Goal: Task Accomplishment & Management: Manage account settings

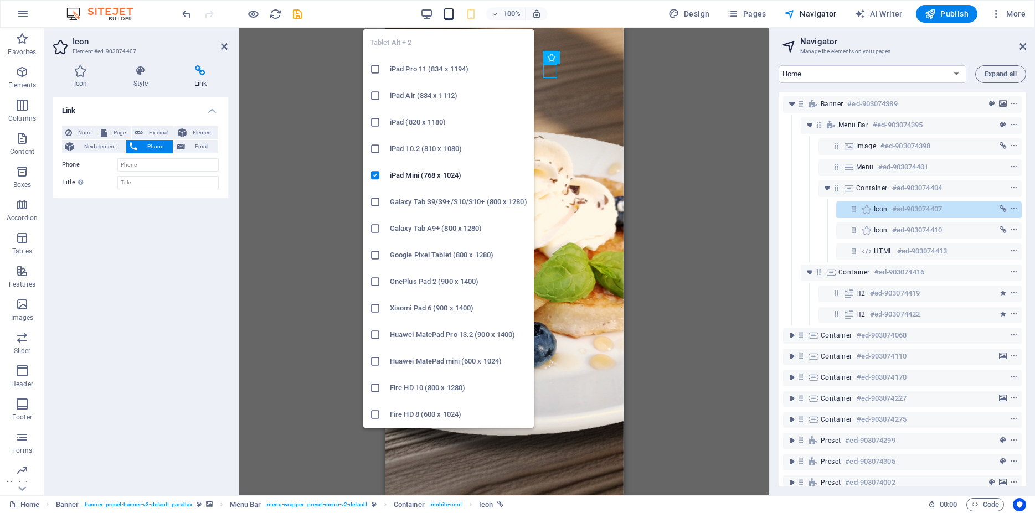
click at [447, 14] on icon "button" at bounding box center [449, 14] width 13 height 13
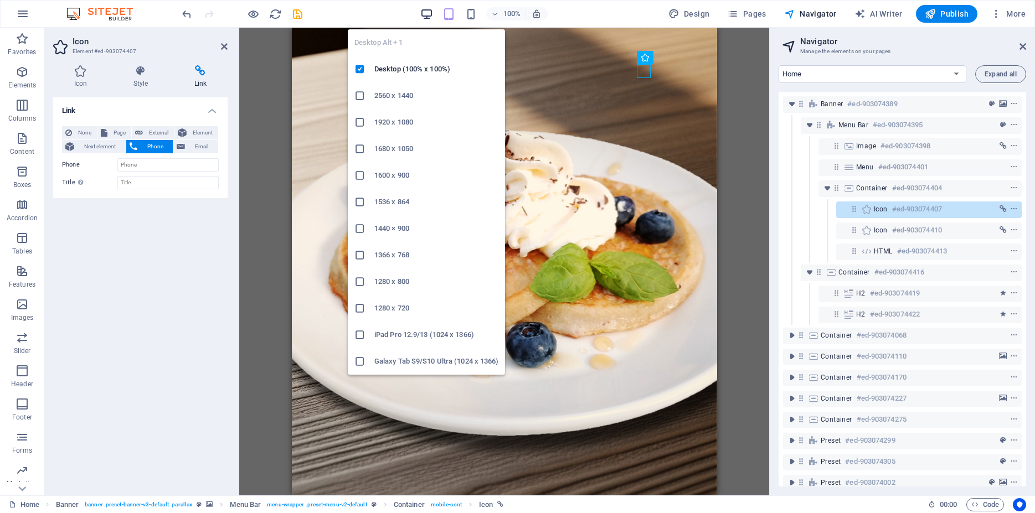
click at [428, 14] on icon "button" at bounding box center [426, 14] width 13 height 13
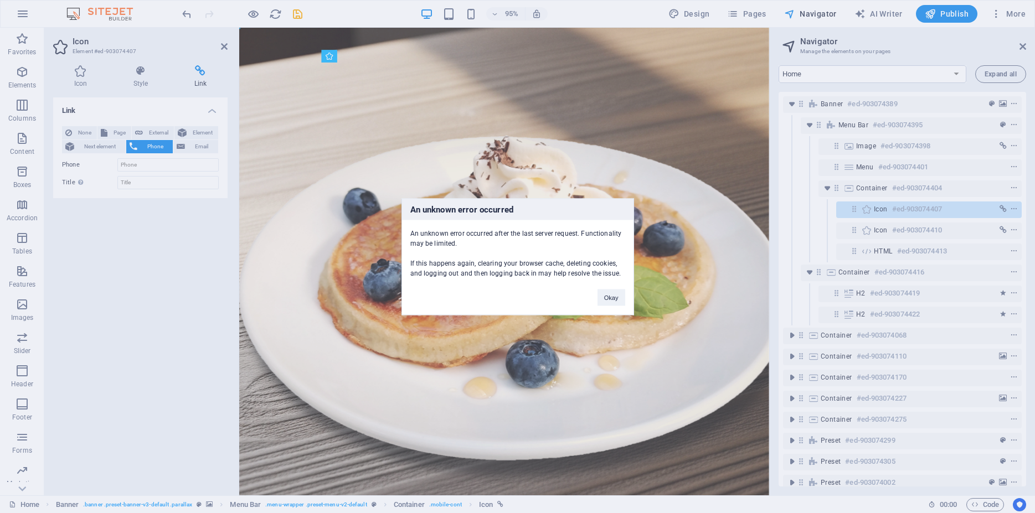
click at [224, 48] on div "An unknown error occurred An unknown error occurred after the last server reque…" at bounding box center [517, 256] width 1035 height 513
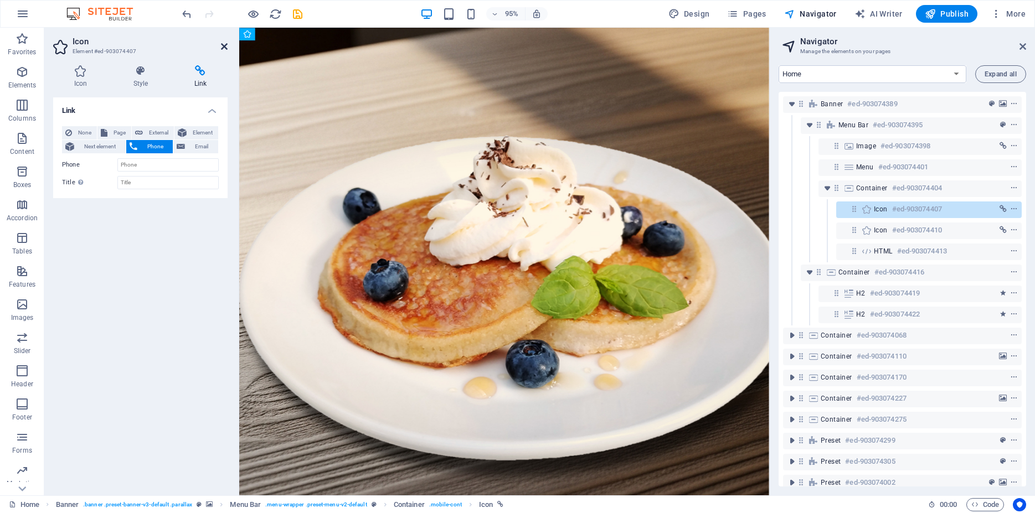
click at [227, 49] on icon at bounding box center [224, 46] width 7 height 9
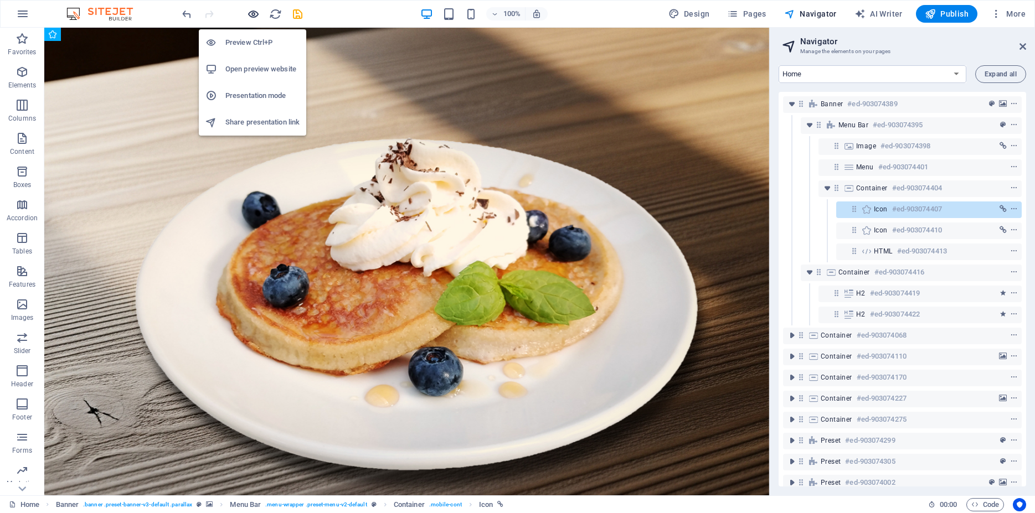
click at [253, 16] on icon "button" at bounding box center [253, 14] width 13 height 13
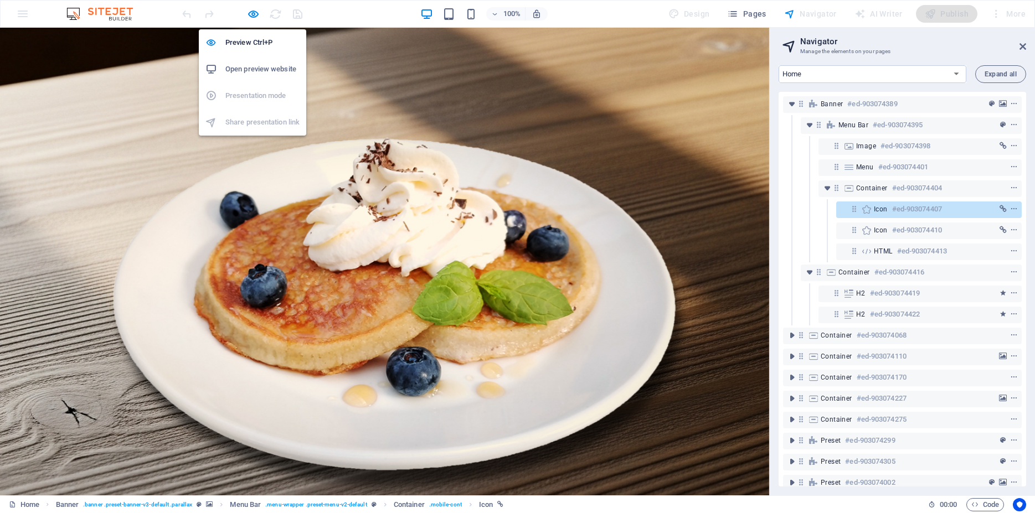
click at [235, 70] on h6 "Open preview website" at bounding box center [262, 69] width 74 height 13
click at [251, 18] on icon "button" at bounding box center [253, 14] width 13 height 13
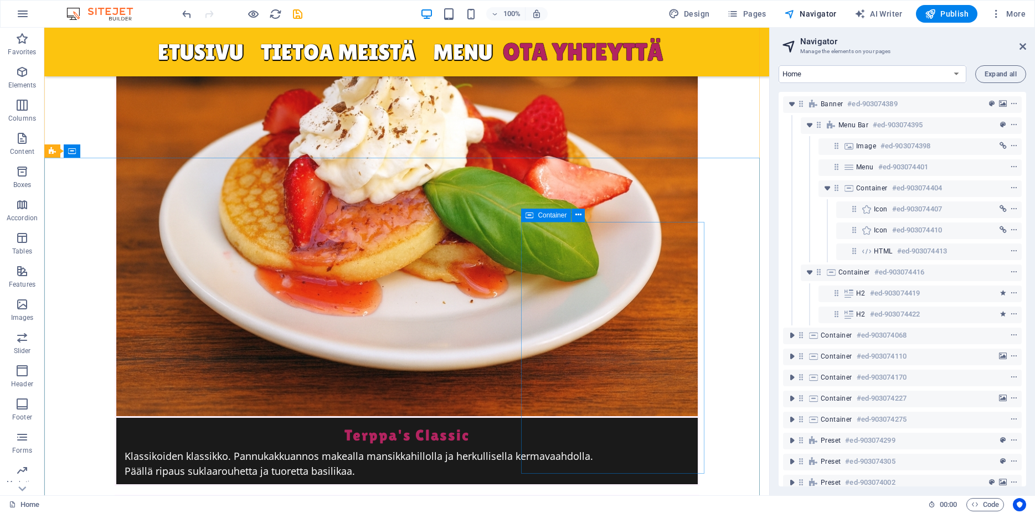
scroll to position [4676, 0]
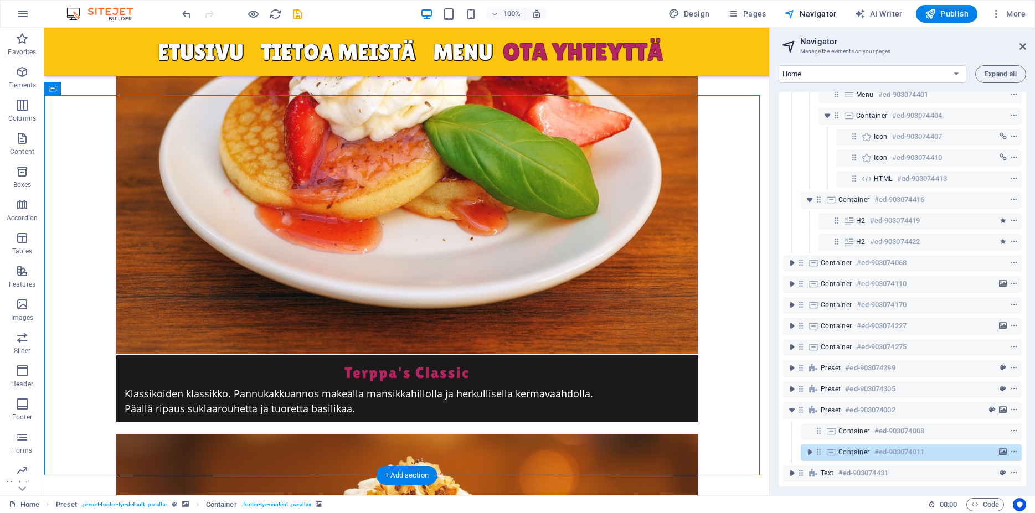
scroll to position [82, 0]
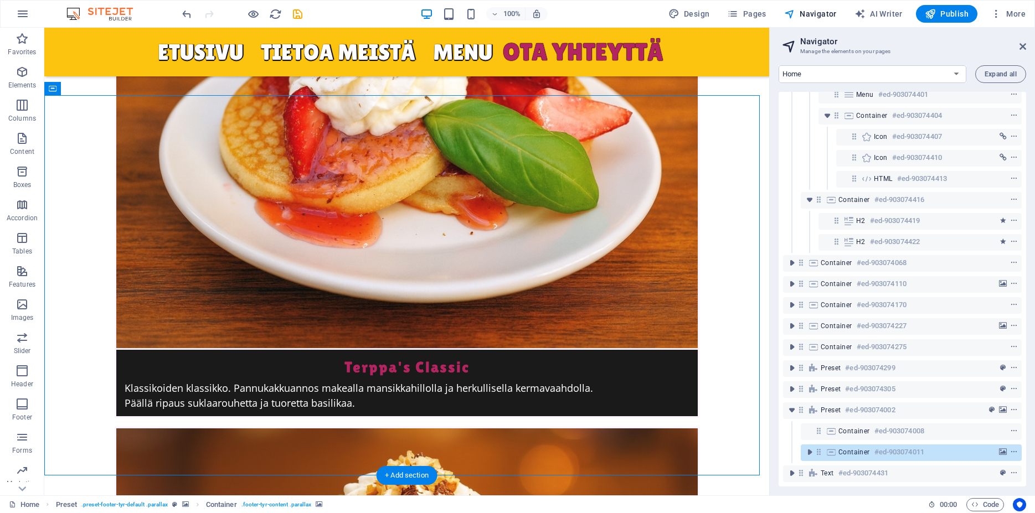
select select "%"
select select "px"
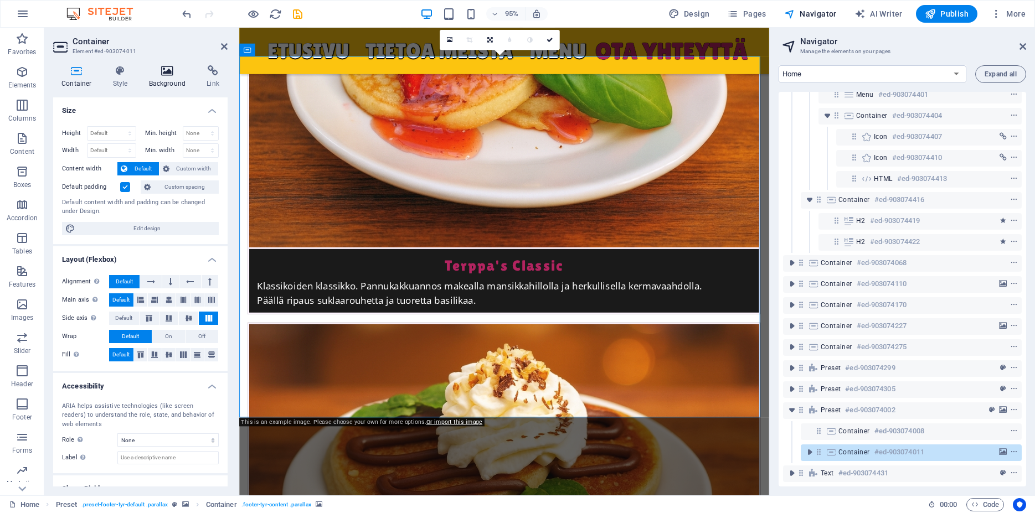
click at [177, 86] on h4 "Background" at bounding box center [170, 76] width 58 height 23
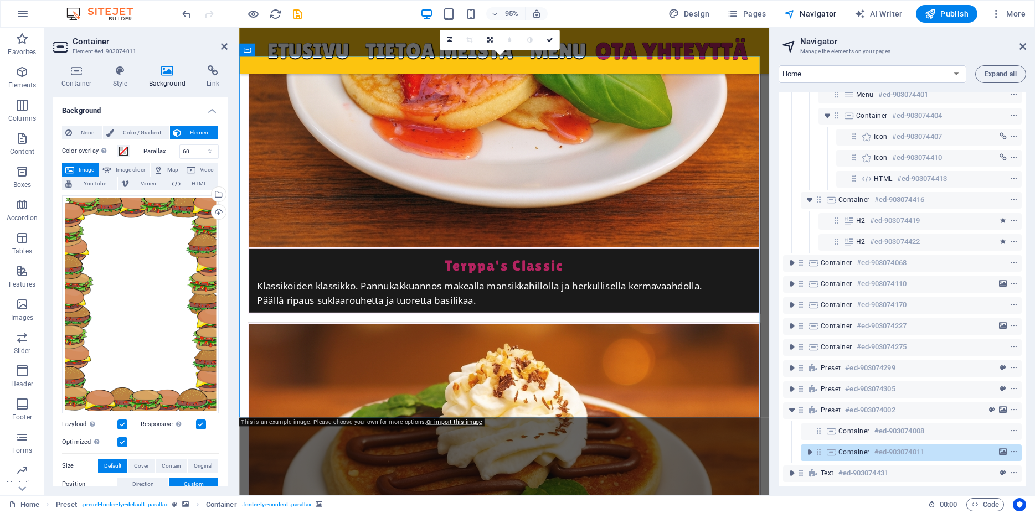
click at [88, 168] on span "Image" at bounding box center [87, 169] width 18 height 13
click at [196, 274] on div "Drag files here, click to choose files or select files from Files or our free s…" at bounding box center [140, 305] width 157 height 218
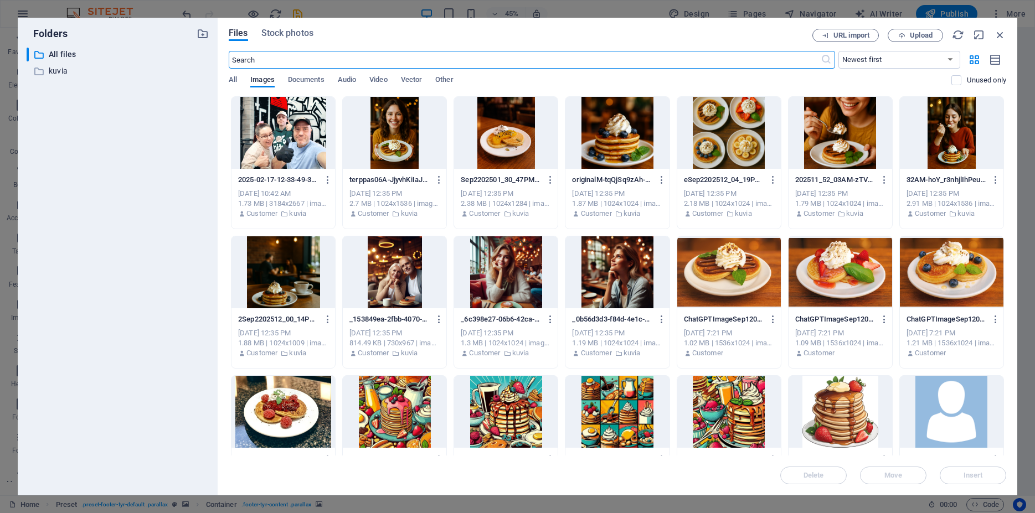
scroll to position [4757, 0]
click at [998, 35] on icon "button" at bounding box center [1000, 35] width 12 height 12
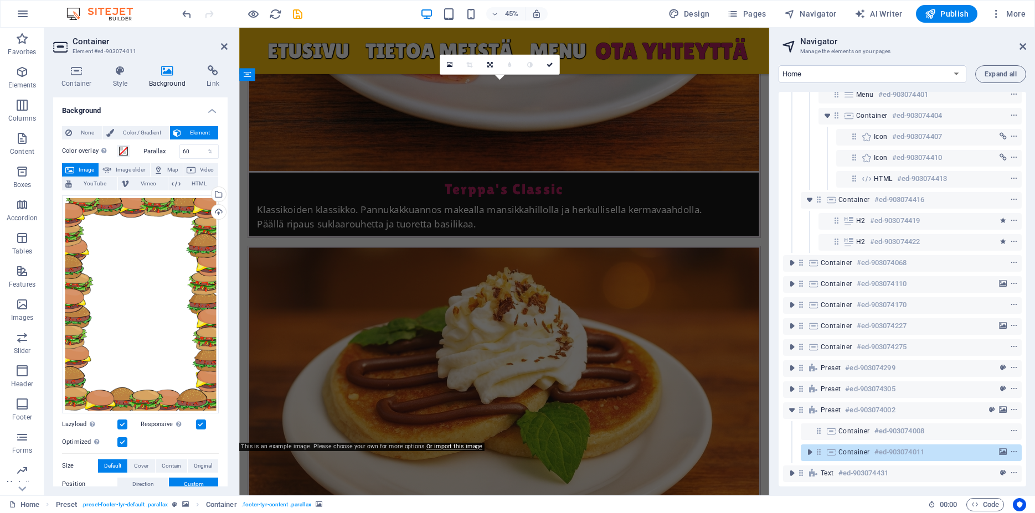
scroll to position [4650, 0]
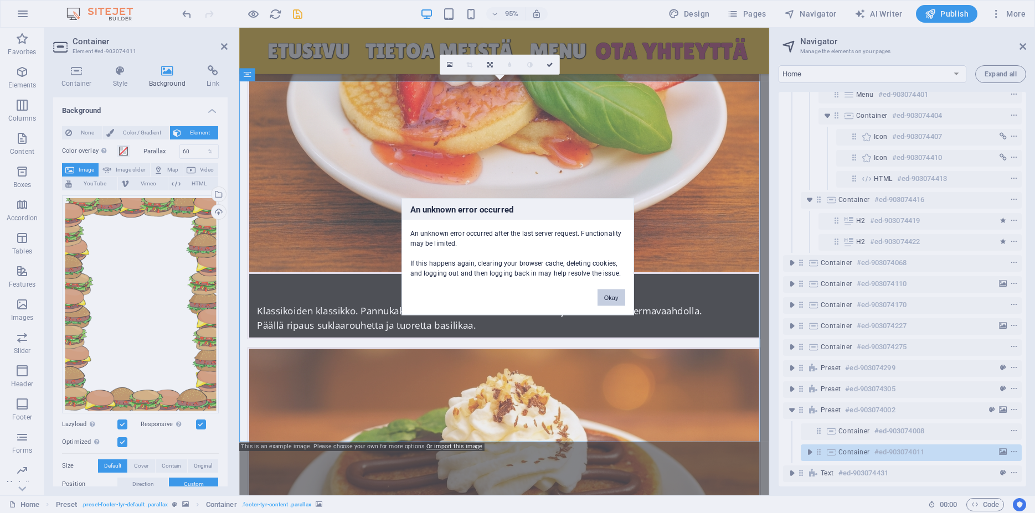
click at [607, 302] on button "Okay" at bounding box center [612, 297] width 28 height 17
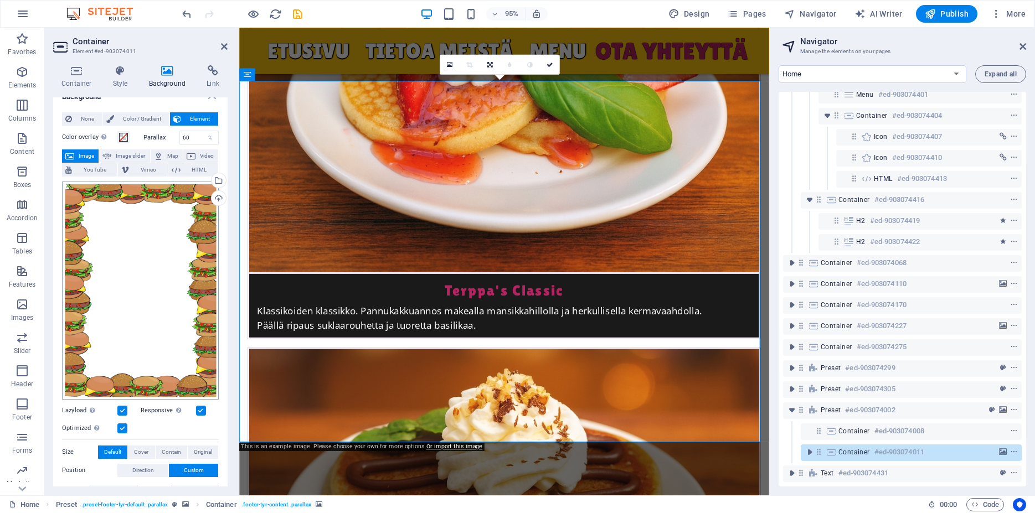
scroll to position [0, 0]
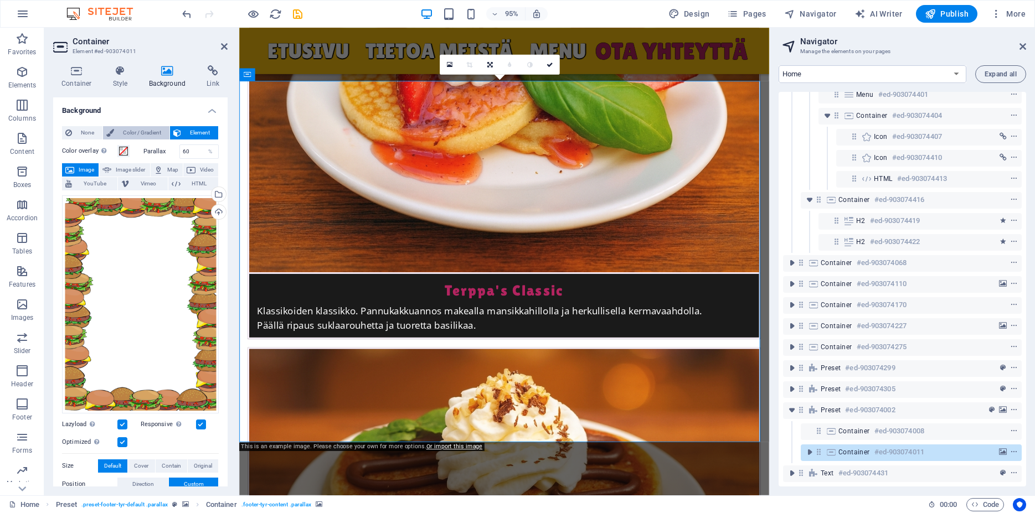
click at [141, 132] on span "Color / Gradient" at bounding box center [141, 132] width 49 height 13
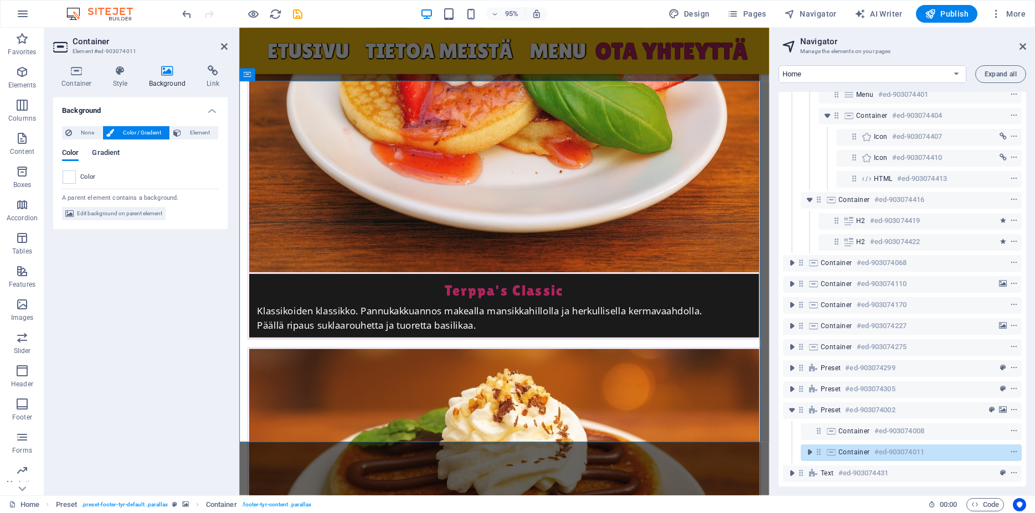
click at [108, 155] on span "Gradient" at bounding box center [106, 154] width 28 height 16
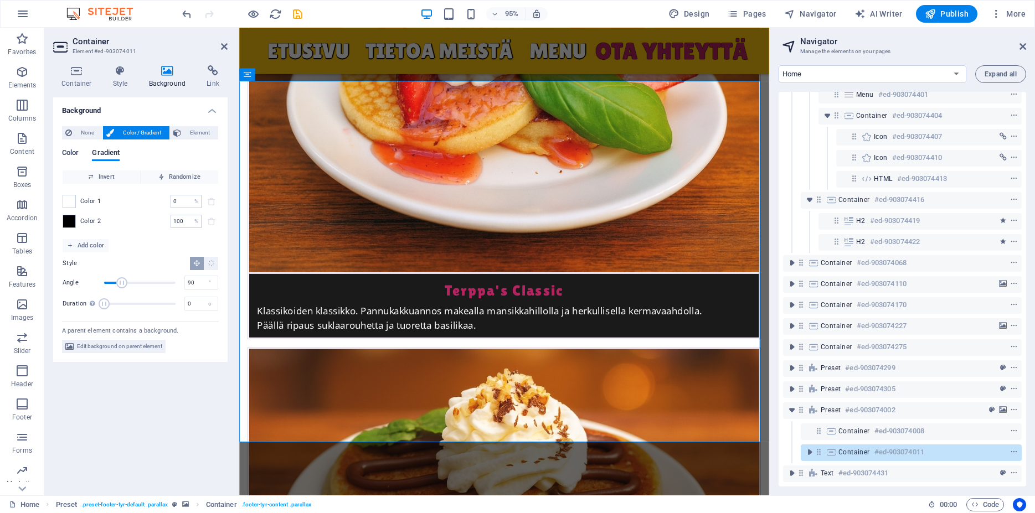
click at [76, 151] on span "Color" at bounding box center [70, 154] width 17 height 16
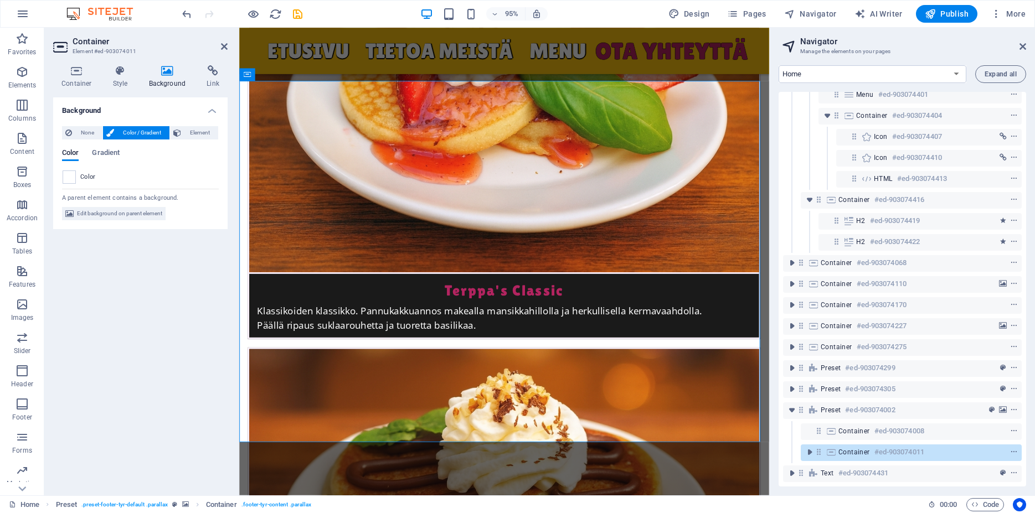
click at [84, 177] on span "Color" at bounding box center [88, 177] width 16 height 9
click at [69, 176] on span at bounding box center [69, 177] width 12 height 12
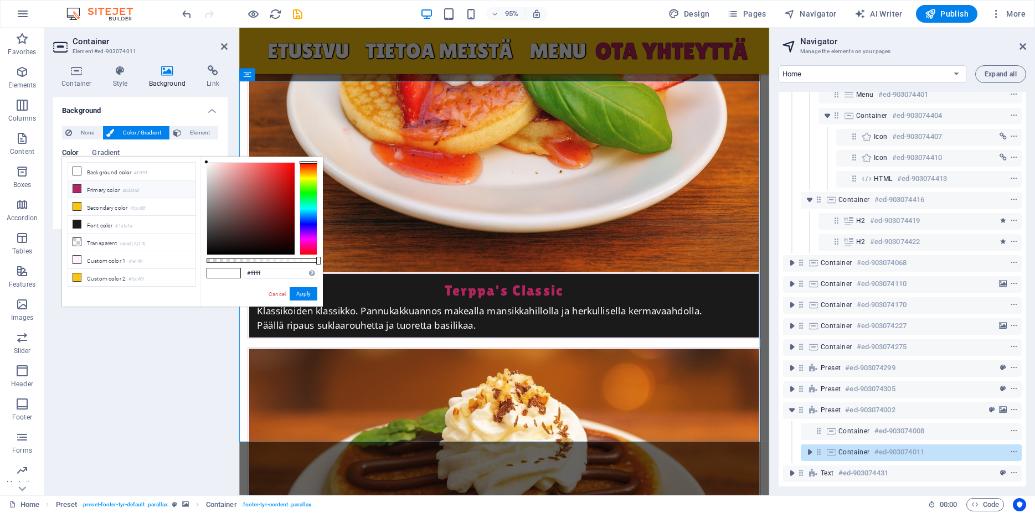
click at [90, 188] on li "Primary color #b32460" at bounding box center [131, 190] width 127 height 18
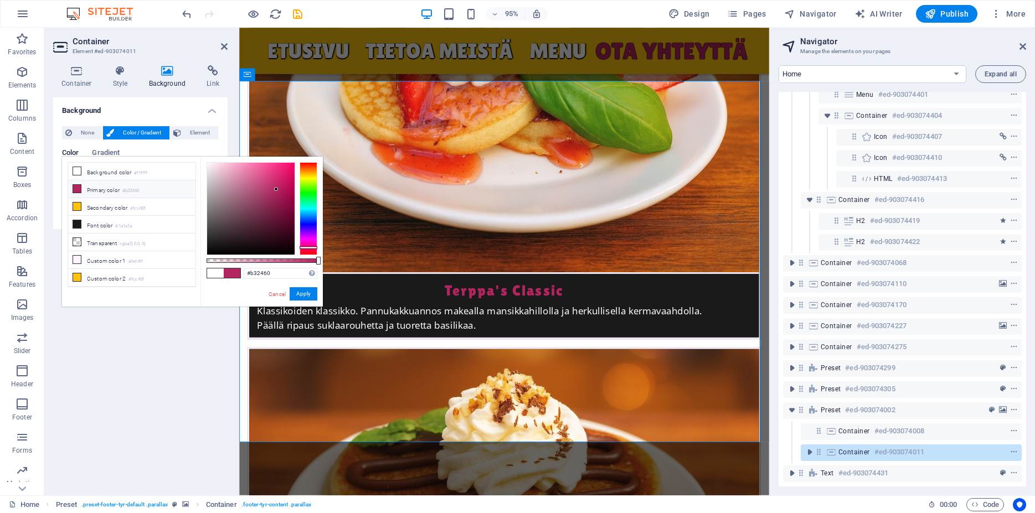
click at [109, 186] on li "Primary color #b32460" at bounding box center [131, 190] width 127 height 18
click at [91, 207] on li "Secondary color #fcc40f" at bounding box center [131, 207] width 127 height 18
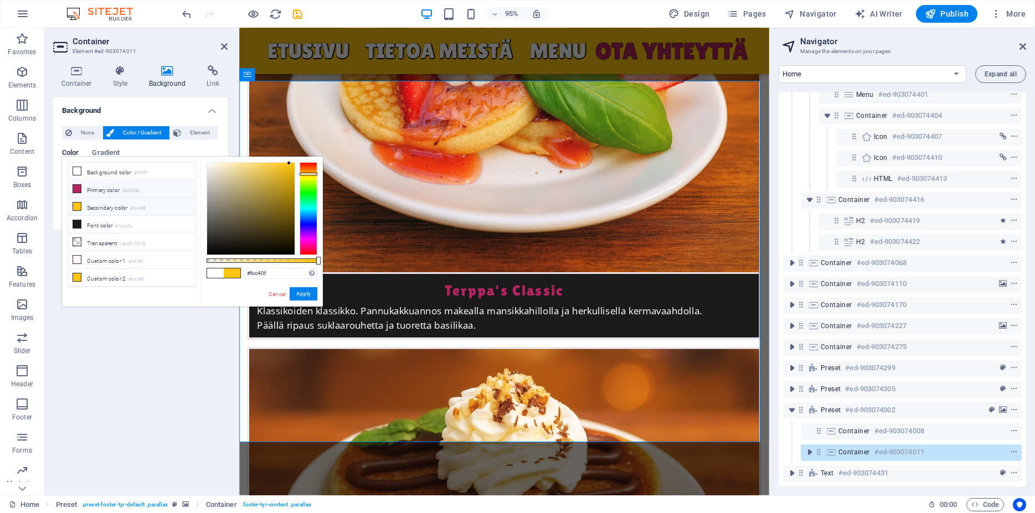
click at [102, 188] on li "Primary color #b32460" at bounding box center [131, 190] width 127 height 18
type input "#b32460"
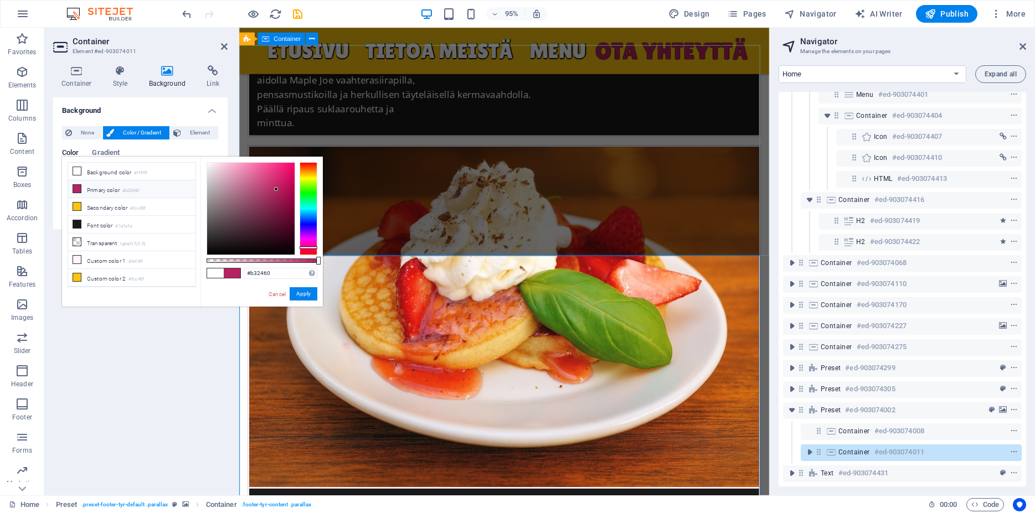
scroll to position [4311, 0]
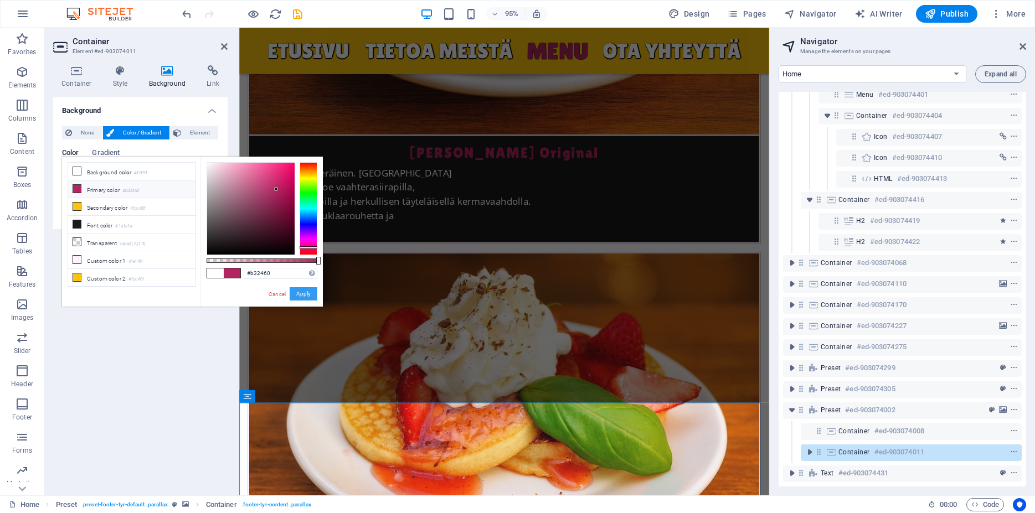
click at [306, 298] on button "Apply" at bounding box center [304, 293] width 28 height 13
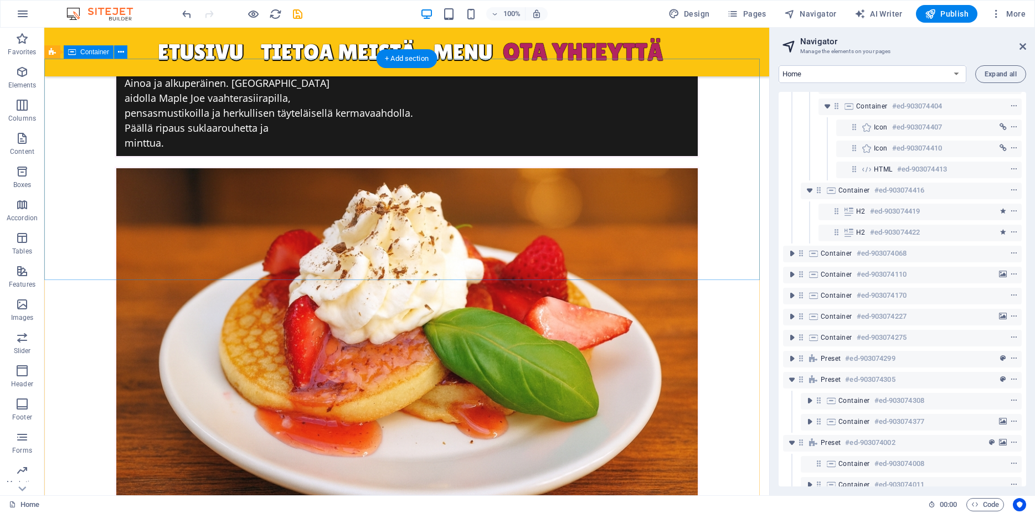
scroll to position [4377, 0]
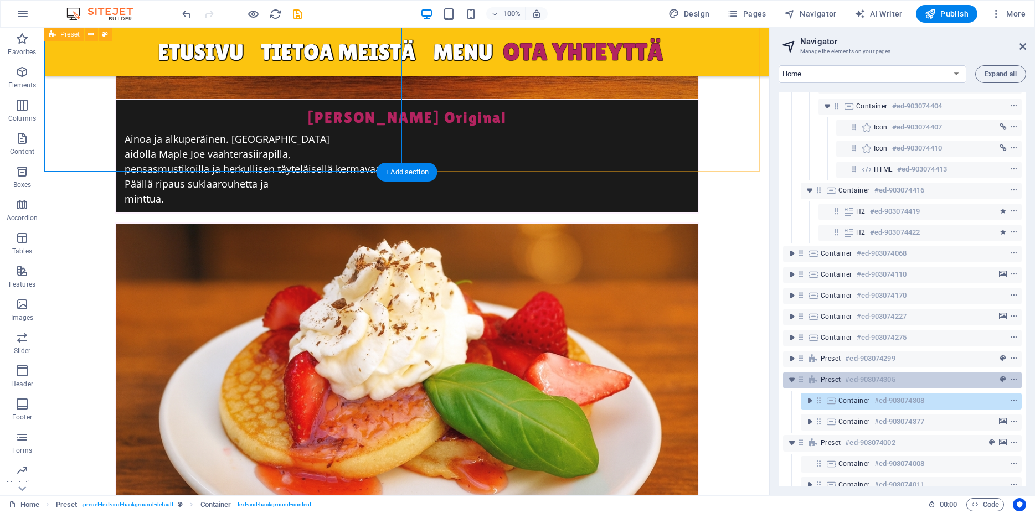
click at [833, 384] on div "Preset #ed-903074305" at bounding box center [894, 379] width 146 height 13
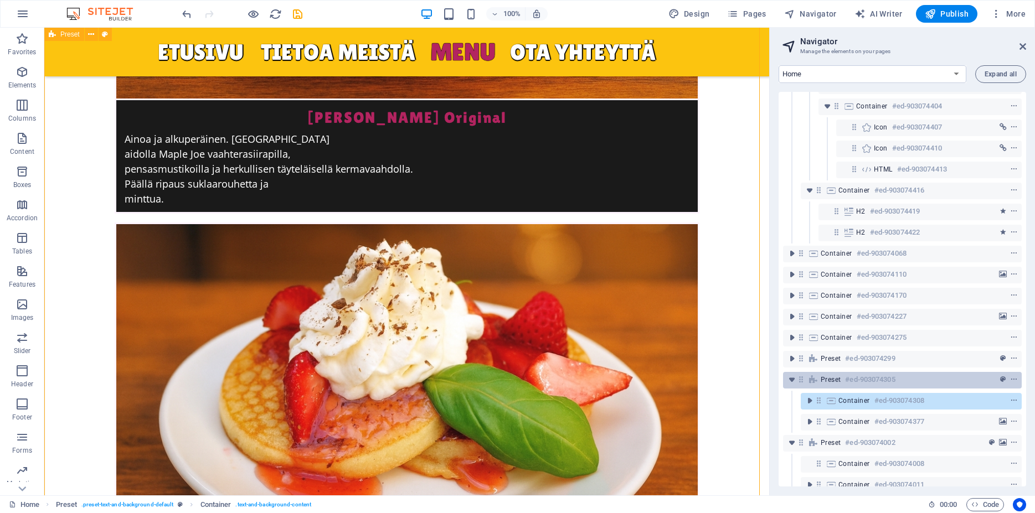
scroll to position [3935, 0]
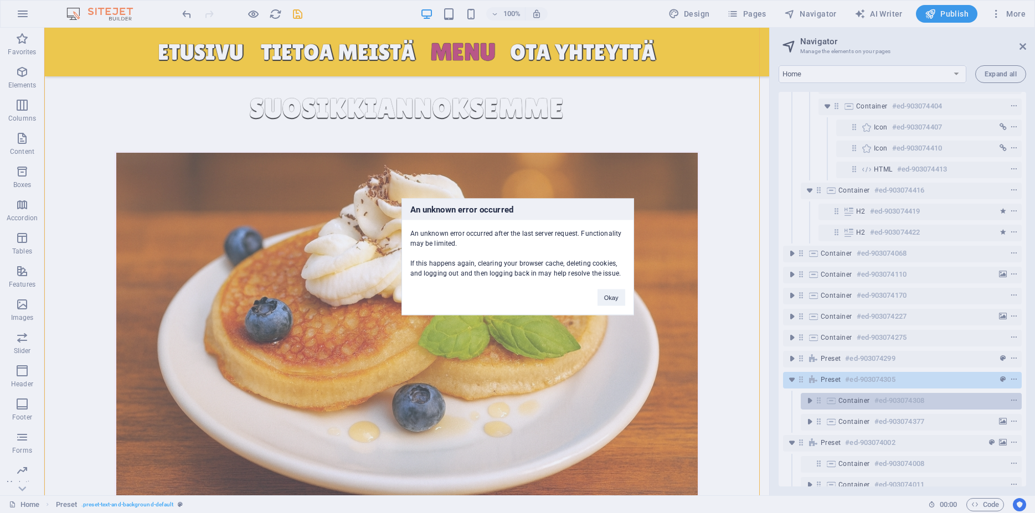
click at [847, 402] on div "An unknown error occurred An unknown error occurred after the last server reque…" at bounding box center [517, 256] width 1035 height 513
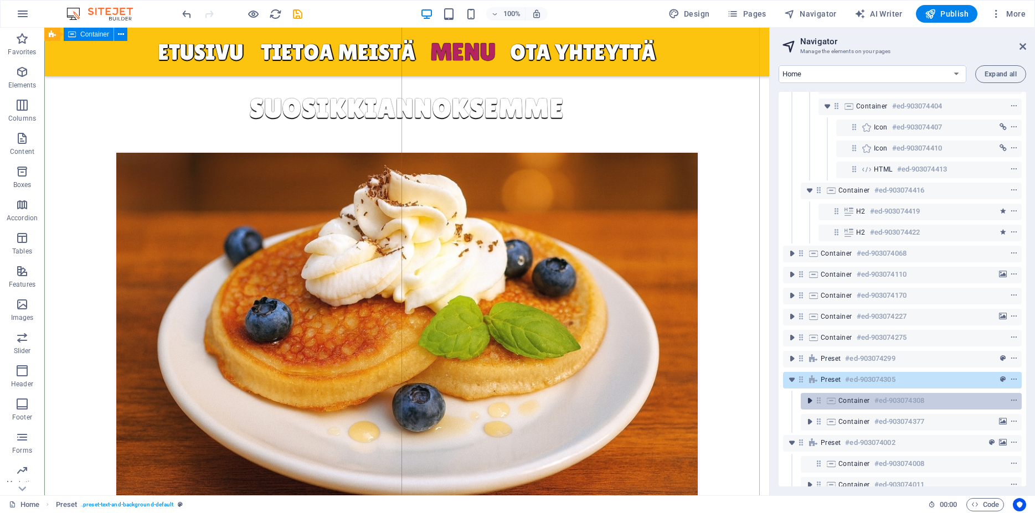
click at [809, 403] on icon "toggle-expand" at bounding box center [809, 400] width 11 height 11
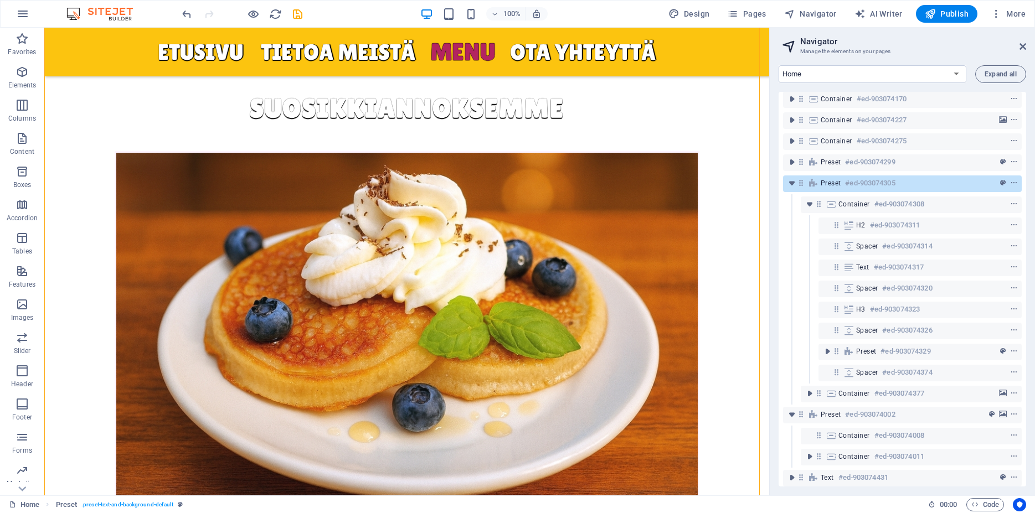
scroll to position [281, 0]
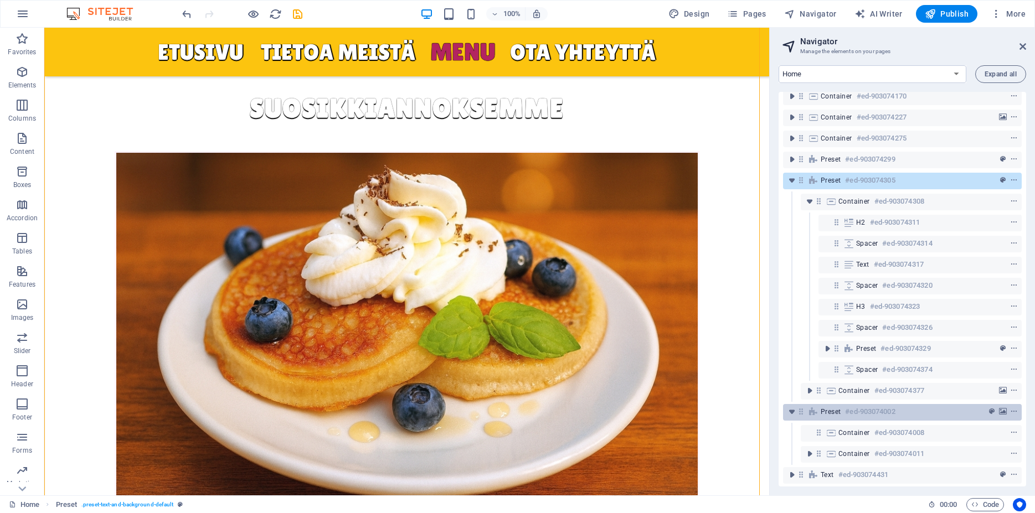
click at [837, 414] on span "Preset" at bounding box center [831, 412] width 20 height 9
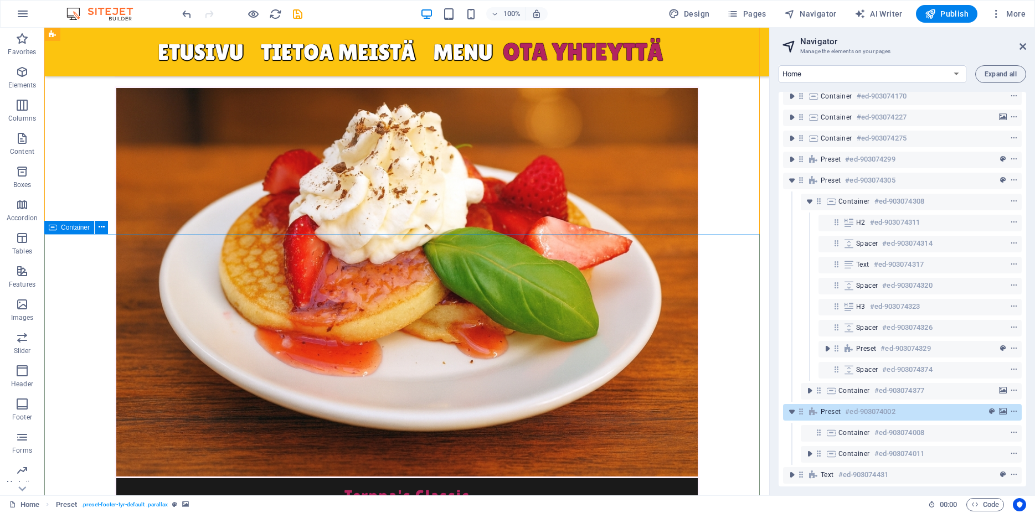
scroll to position [4475, 0]
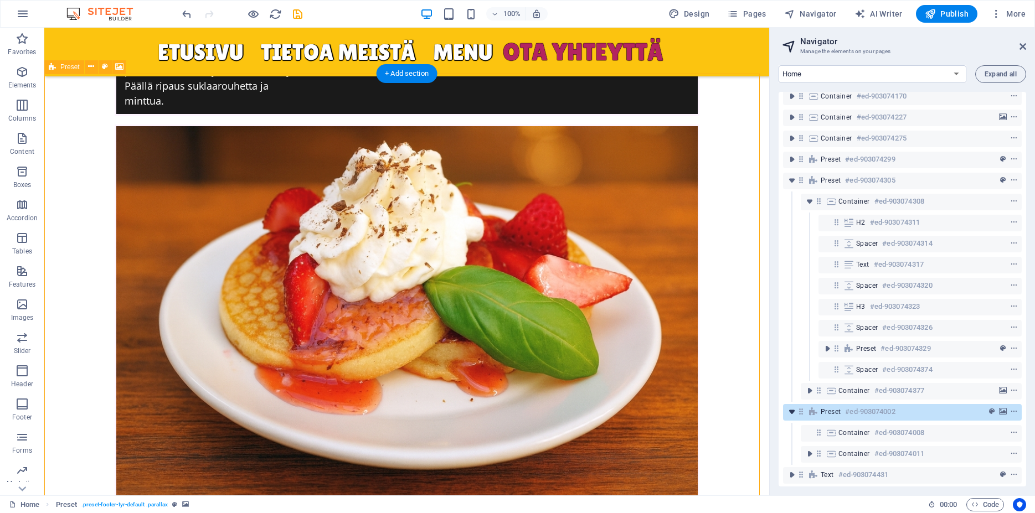
click at [793, 412] on icon "toggle-expand" at bounding box center [792, 412] width 11 height 11
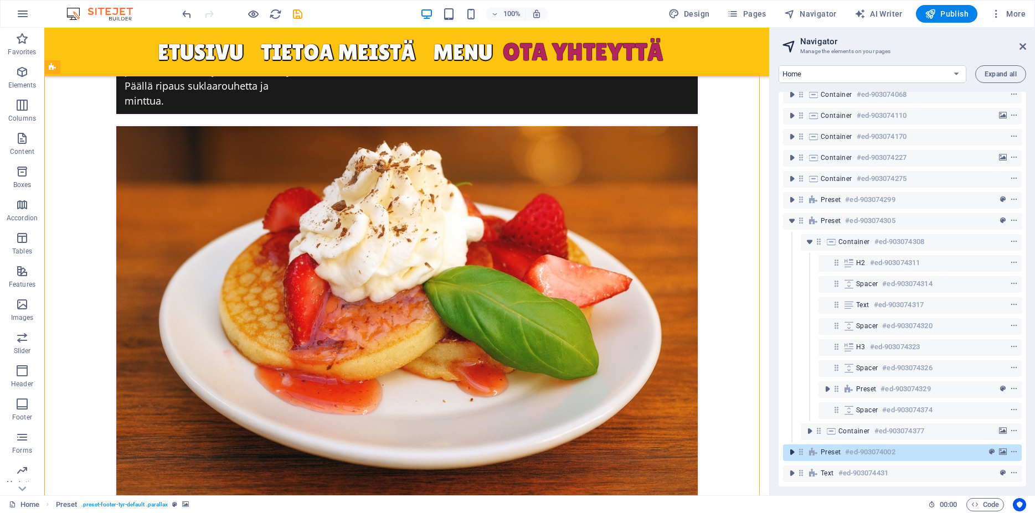
scroll to position [250, 0]
click at [790, 447] on icon "toggle-expand" at bounding box center [792, 452] width 11 height 11
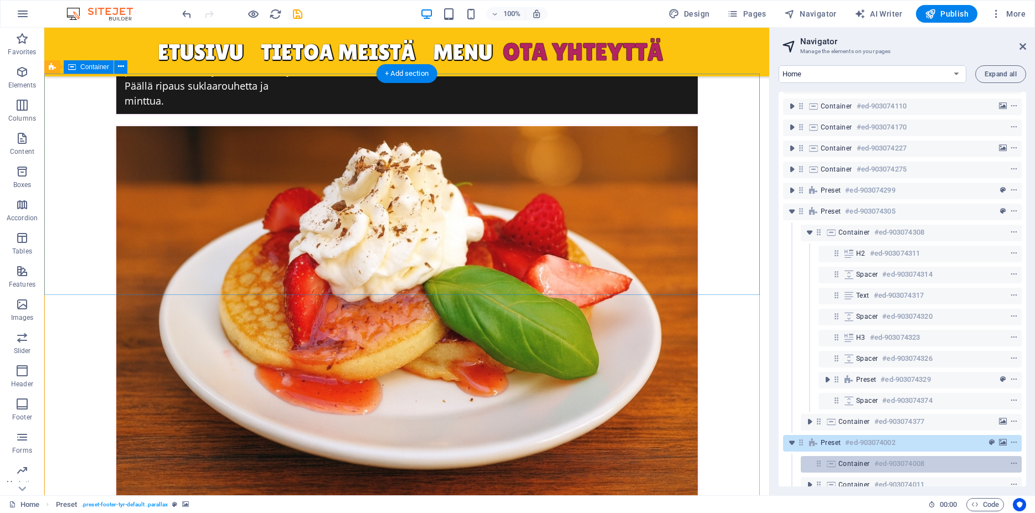
click at [846, 462] on span "Container" at bounding box center [855, 464] width 32 height 9
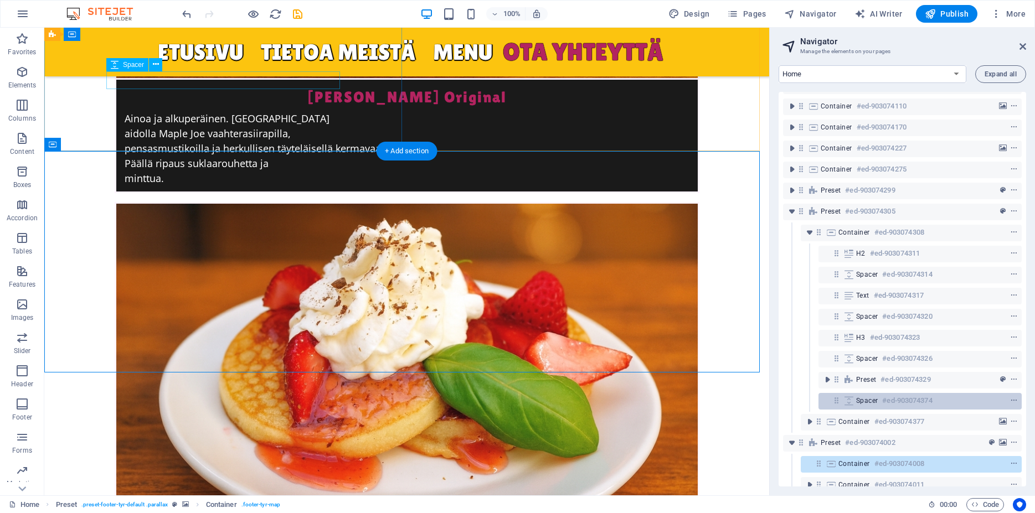
scroll to position [292, 0]
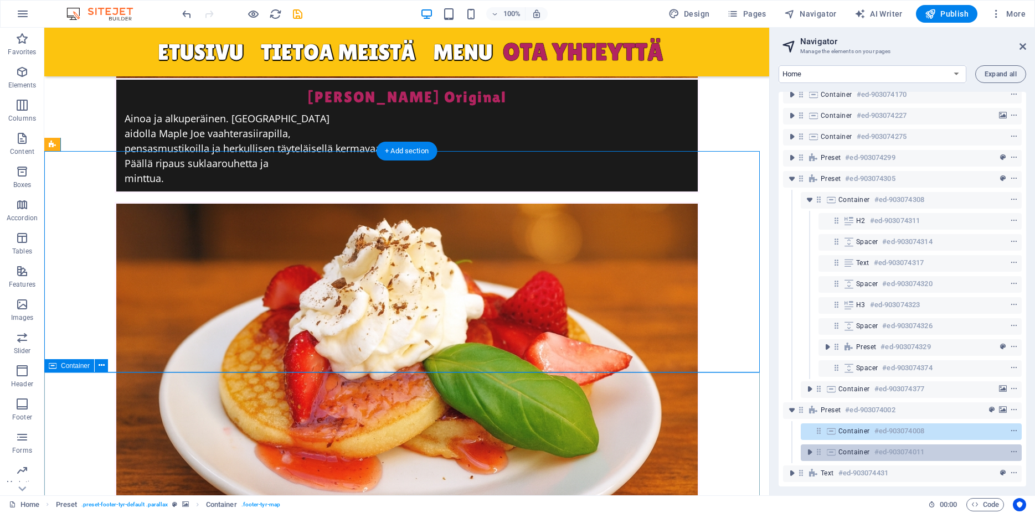
click at [880, 446] on h6 "#ed-903074011" at bounding box center [900, 452] width 50 height 13
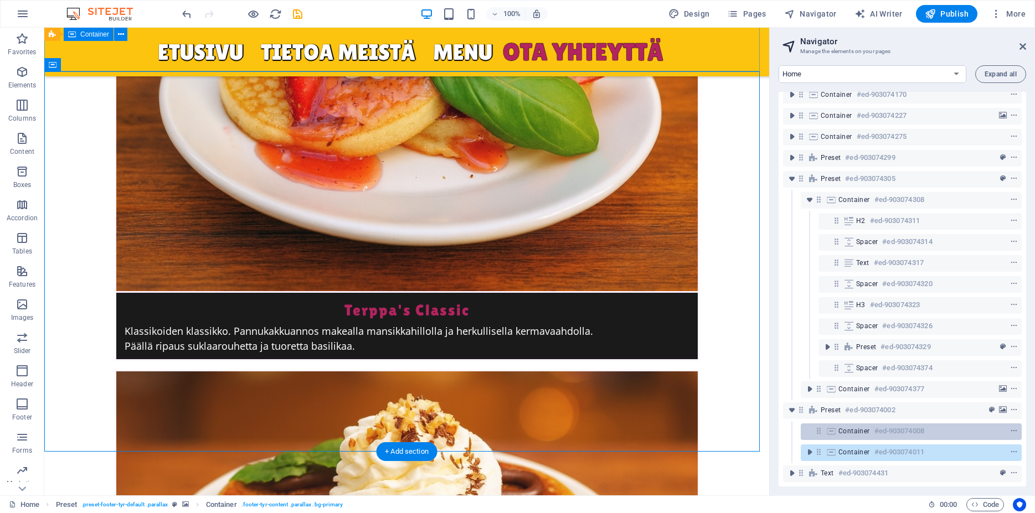
click at [885, 425] on h6 "#ed-903074008" at bounding box center [900, 431] width 50 height 13
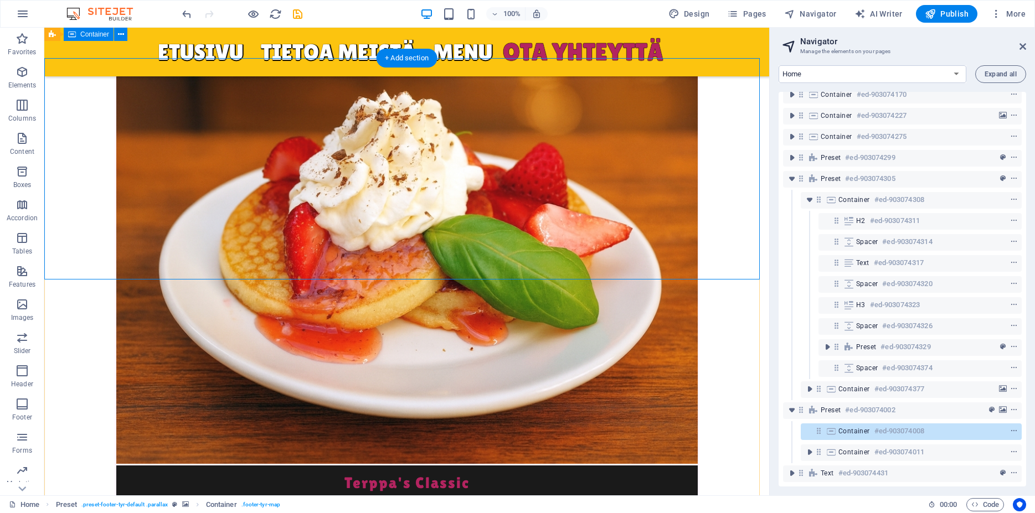
scroll to position [4454, 0]
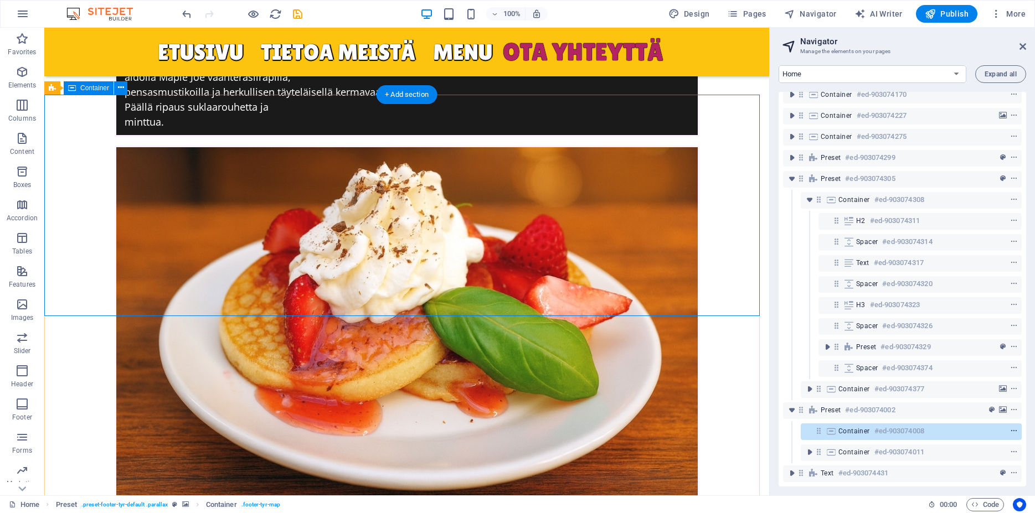
click at [1010, 428] on icon "context-menu" at bounding box center [1014, 432] width 8 height 8
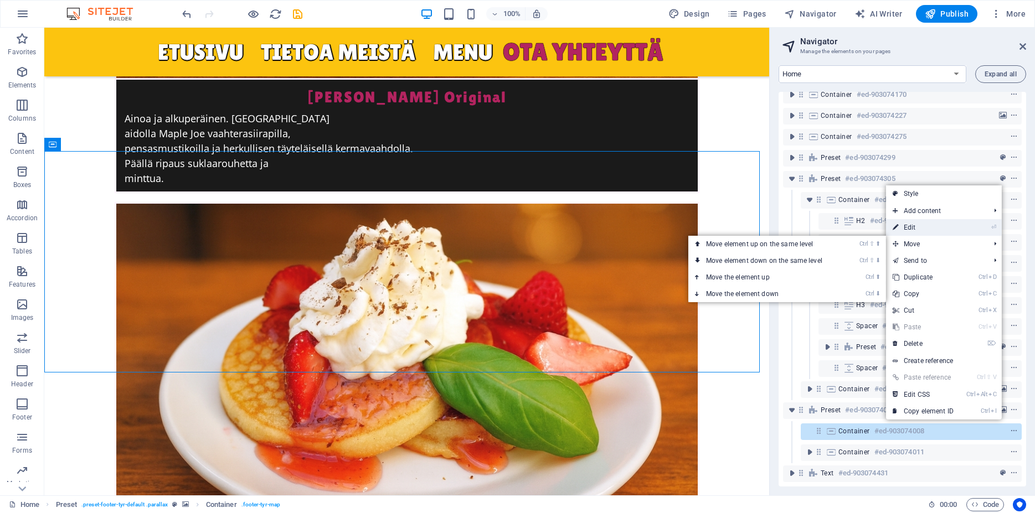
click at [945, 229] on link "⏎ Edit" at bounding box center [923, 227] width 74 height 17
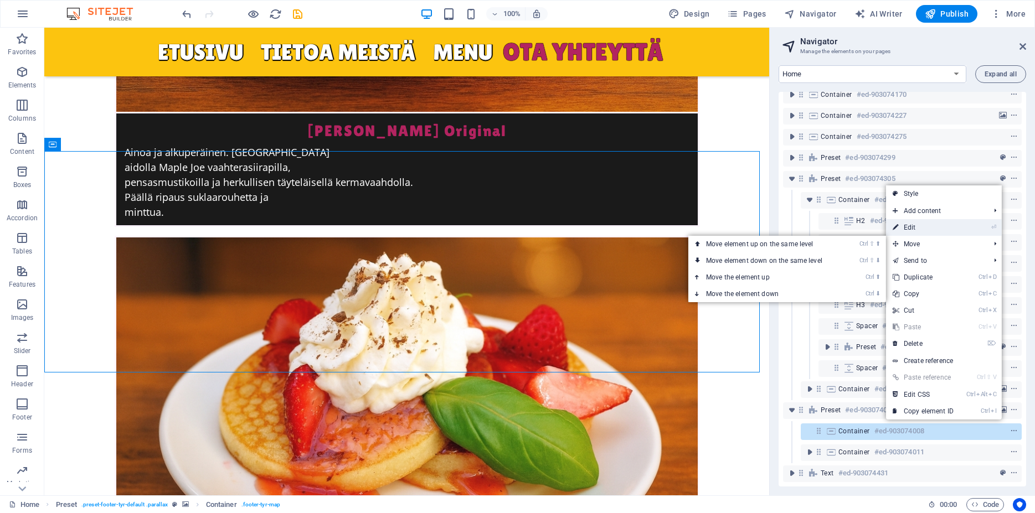
select select "px"
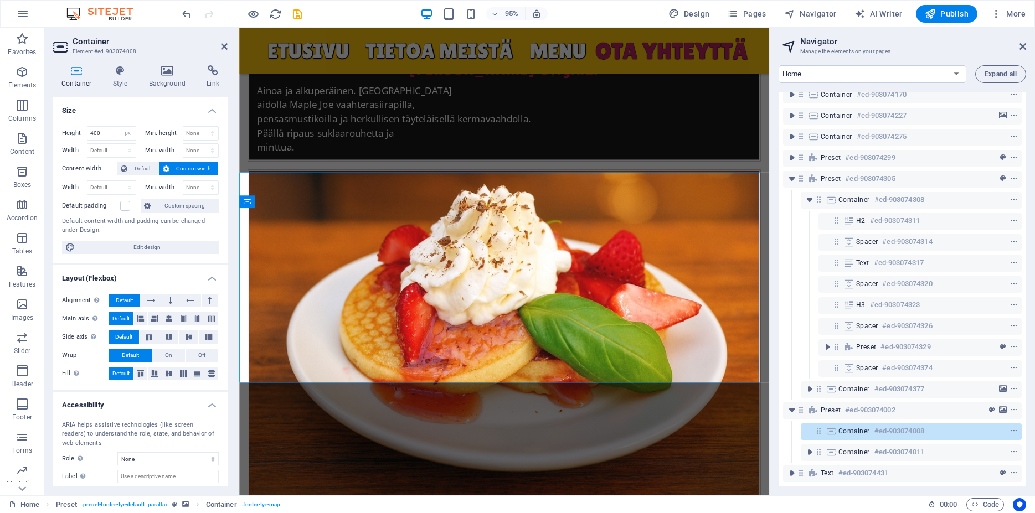
scroll to position [4331, 0]
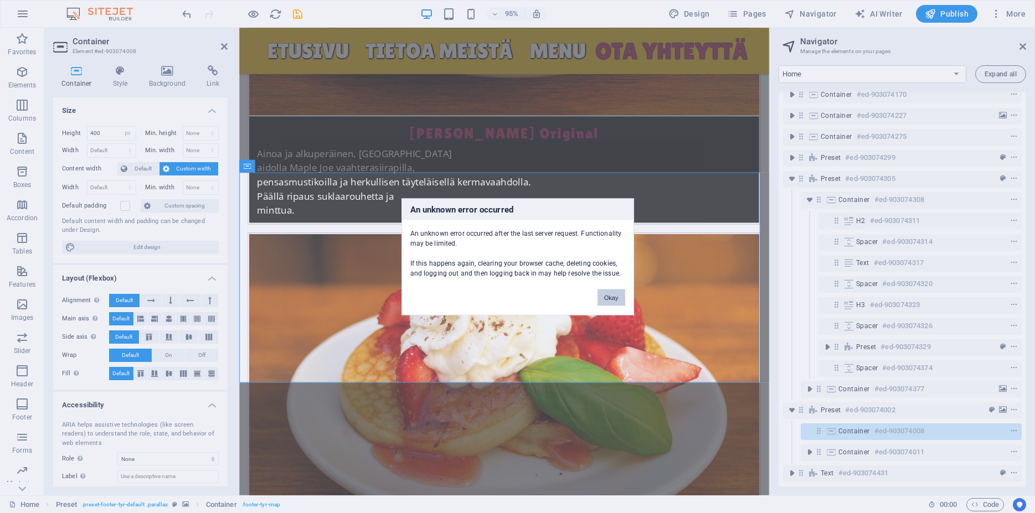
click at [618, 296] on button "Okay" at bounding box center [612, 297] width 28 height 17
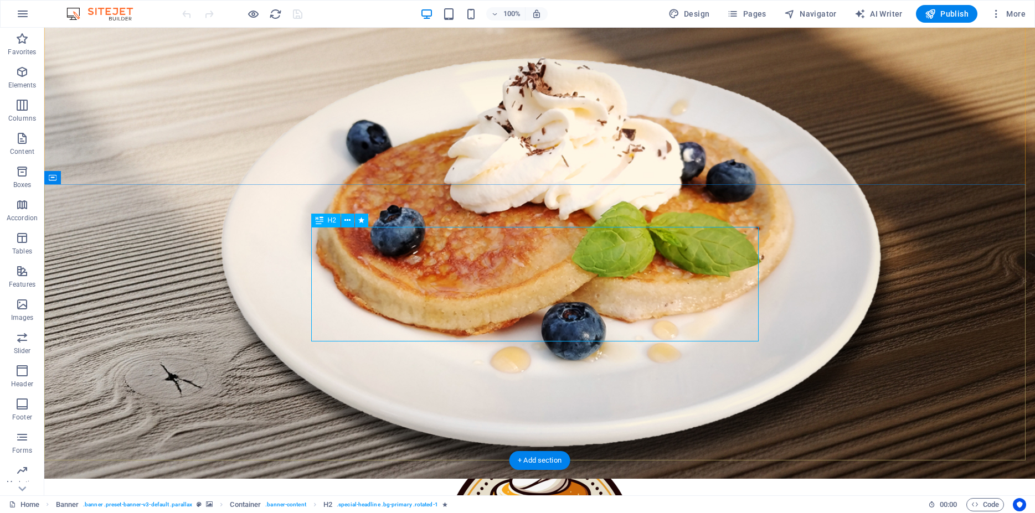
scroll to position [113, 0]
click at [24, 13] on icon "button" at bounding box center [22, 13] width 13 height 13
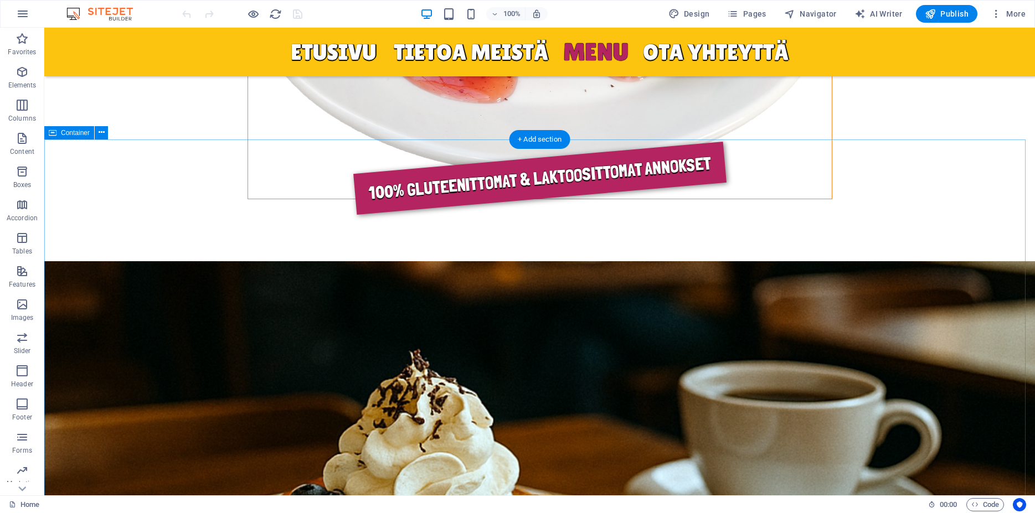
scroll to position [1334, 0]
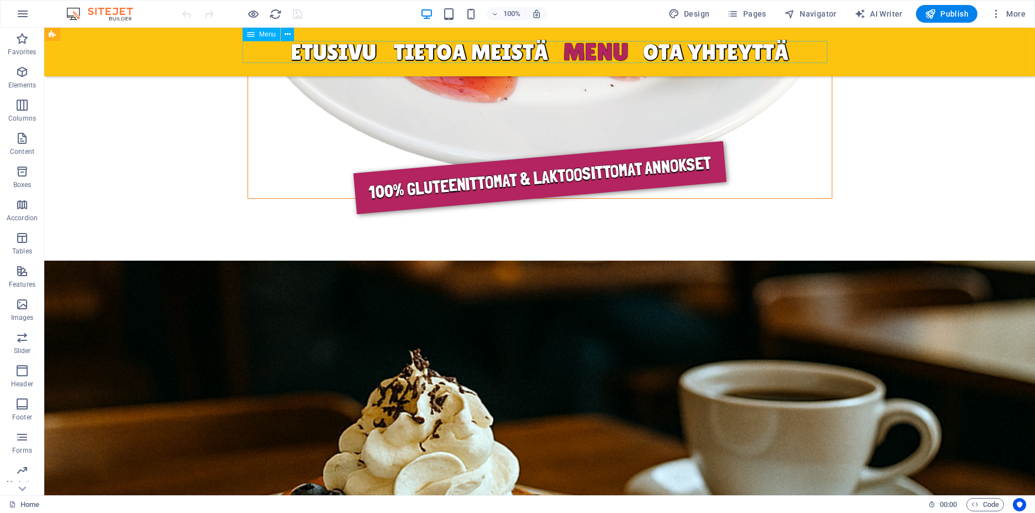
click at [704, 54] on nav "ETUSIVU TIETOA MEISTÄ Menu OTA YHTEYTTÄ" at bounding box center [540, 52] width 585 height 22
click at [702, 55] on nav "ETUSIVU TIETOA MEISTÄ Menu OTA YHTEYTTÄ" at bounding box center [540, 52] width 585 height 22
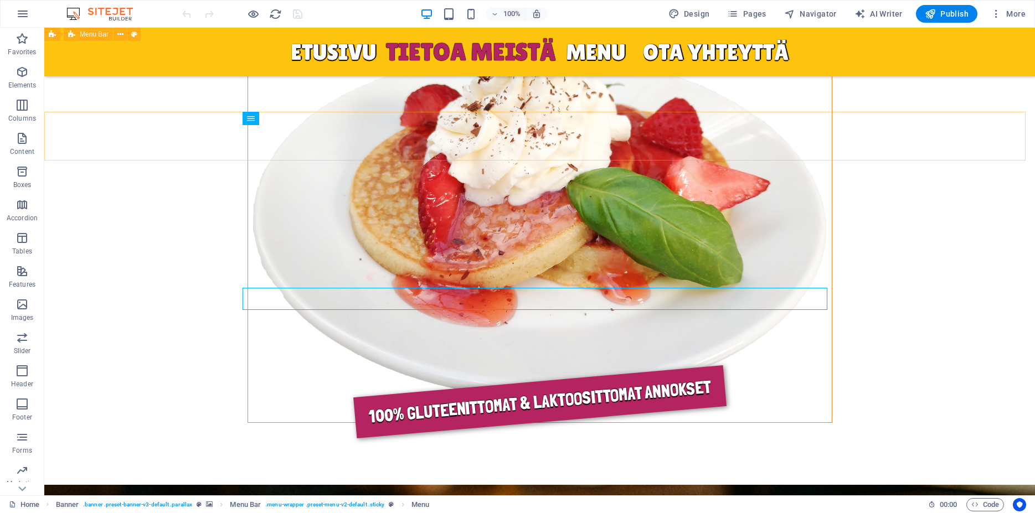
scroll to position [1051, 0]
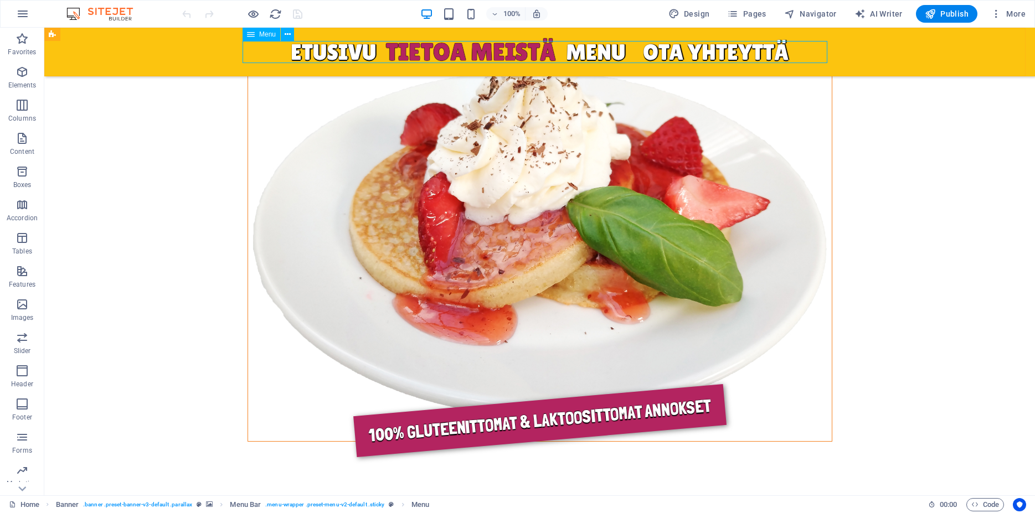
click at [741, 49] on nav "ETUSIVU TIETOA MEISTÄ Menu OTA YHTEYTTÄ" at bounding box center [540, 52] width 585 height 22
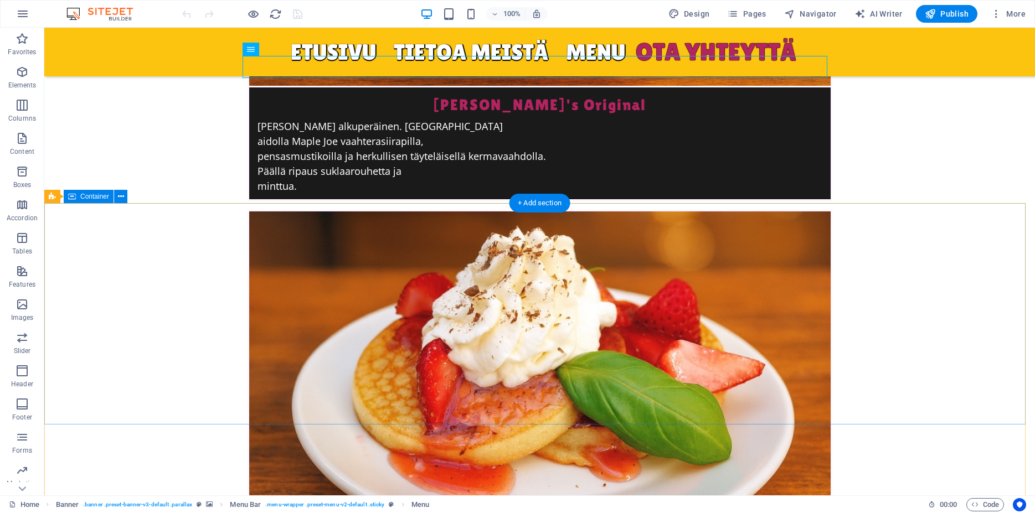
scroll to position [4384, 0]
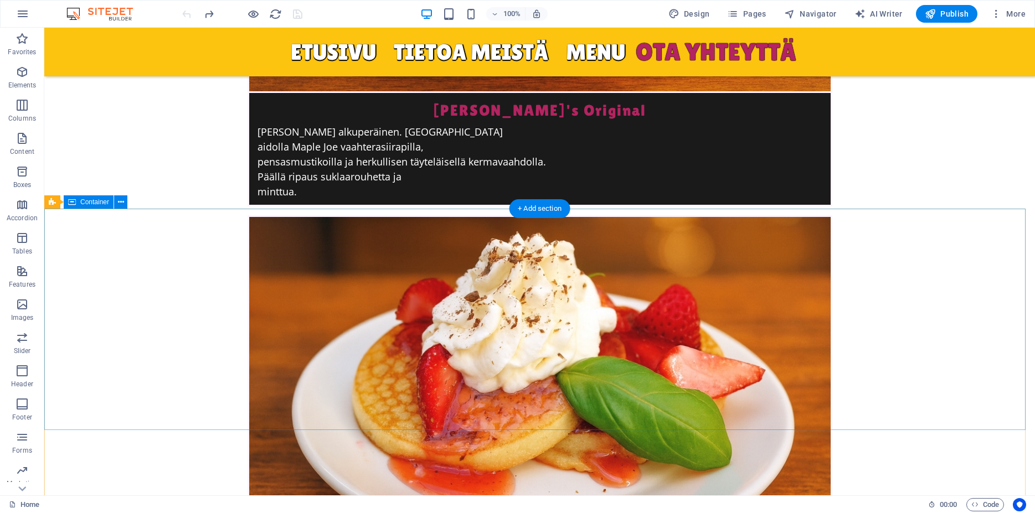
select select "px"
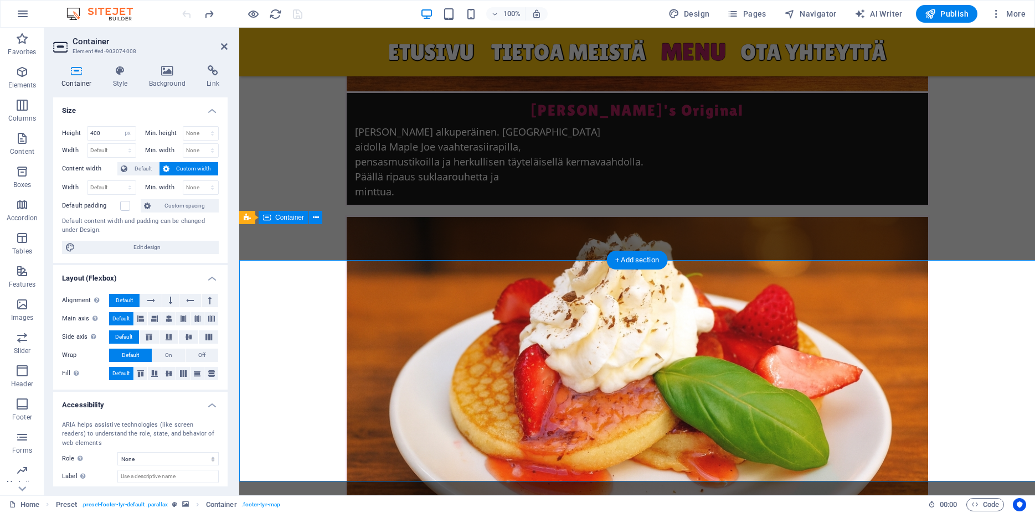
scroll to position [4334, 0]
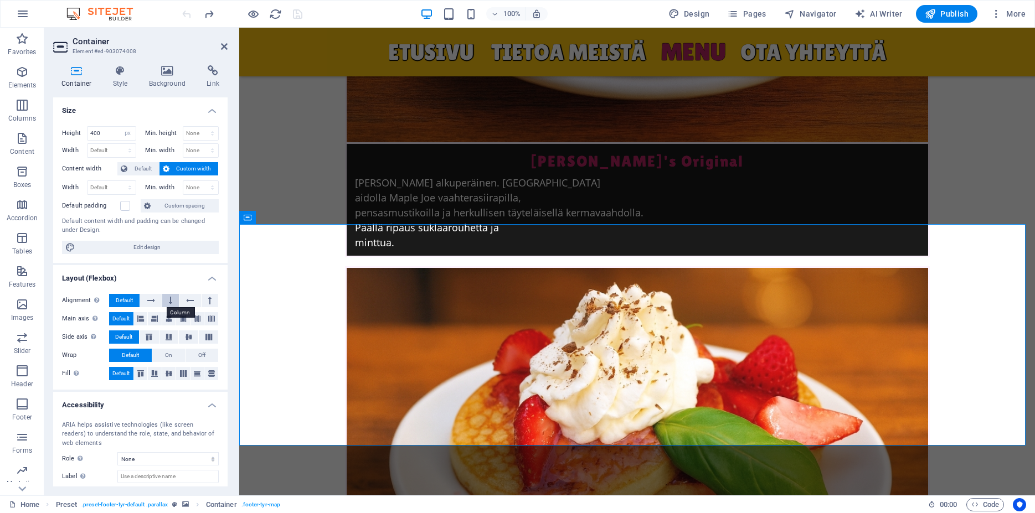
click at [162, 300] on button at bounding box center [170, 300] width 17 height 13
click at [147, 300] on icon at bounding box center [151, 300] width 8 height 13
click at [169, 302] on icon at bounding box center [170, 300] width 3 height 13
click at [179, 304] on button at bounding box center [189, 300] width 21 height 13
click at [208, 305] on icon at bounding box center [209, 300] width 3 height 13
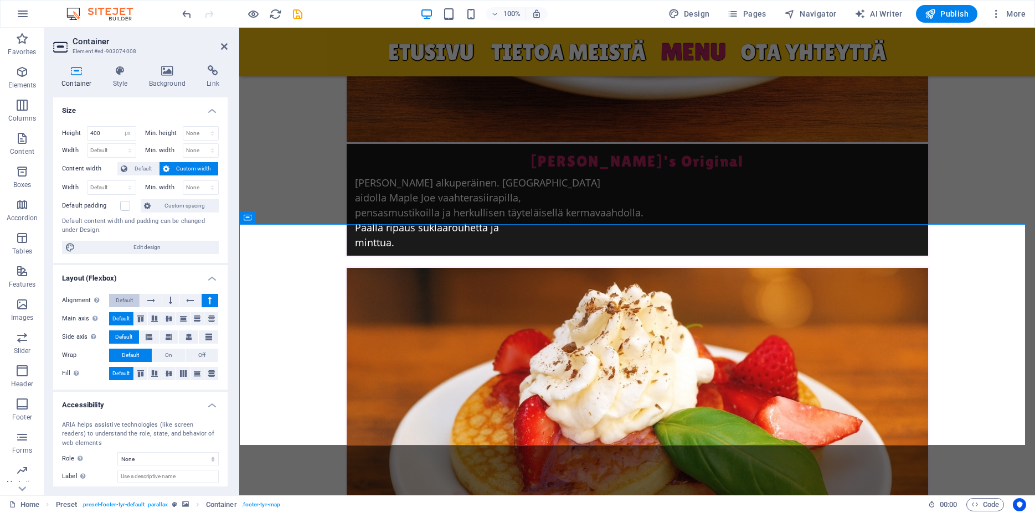
click at [129, 302] on span "Default" at bounding box center [124, 300] width 17 height 13
click at [165, 357] on span "On" at bounding box center [168, 355] width 7 height 13
click at [198, 359] on span "Off" at bounding box center [201, 355] width 7 height 13
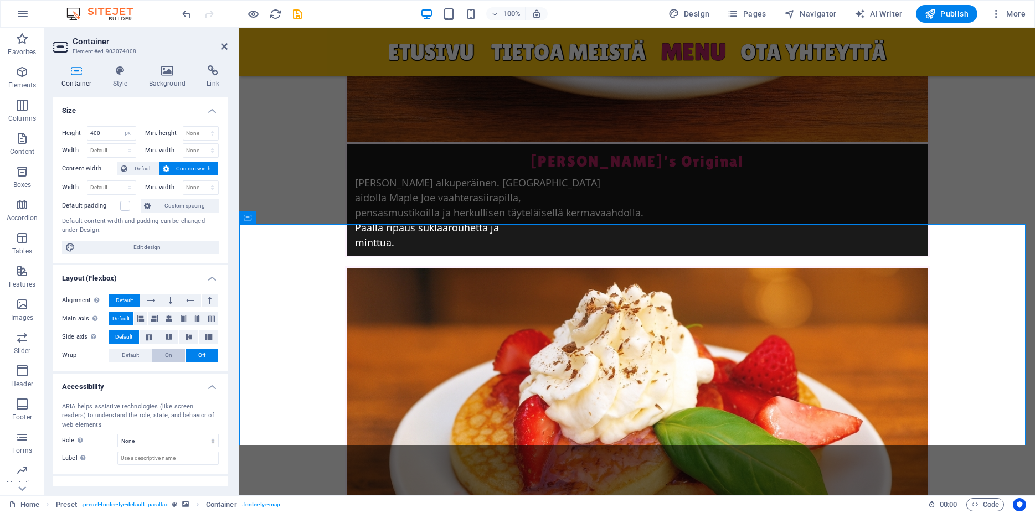
click at [165, 356] on span "On" at bounding box center [168, 355] width 7 height 13
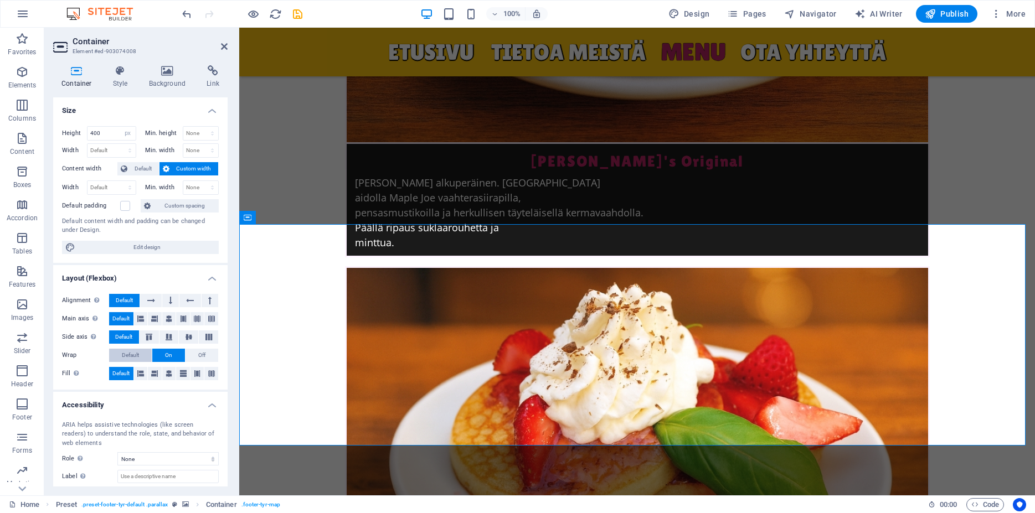
click at [134, 353] on span "Default" at bounding box center [130, 355] width 17 height 13
click at [167, 377] on icon at bounding box center [169, 373] width 7 height 13
click at [121, 373] on span "Default" at bounding box center [120, 373] width 17 height 13
click at [105, 133] on input "400" at bounding box center [112, 133] width 48 height 13
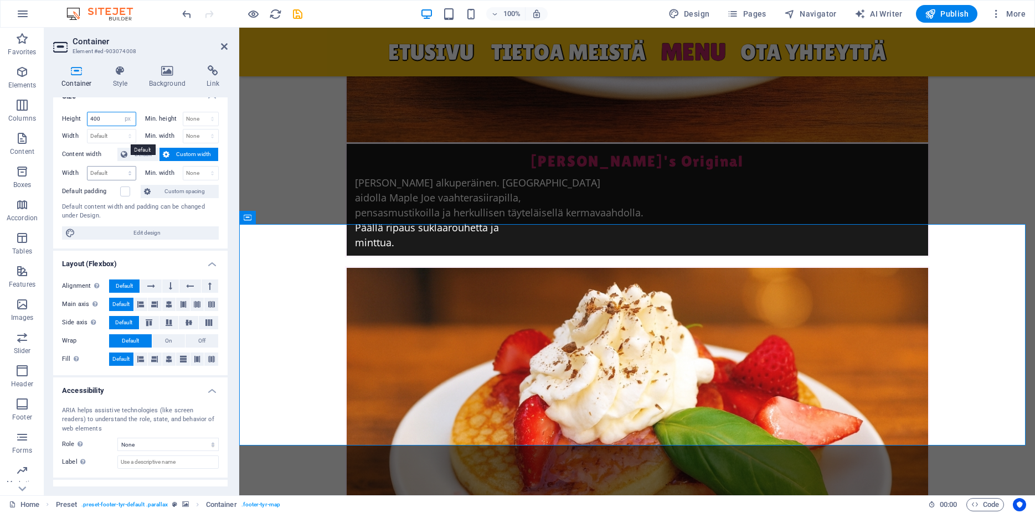
scroll to position [0, 0]
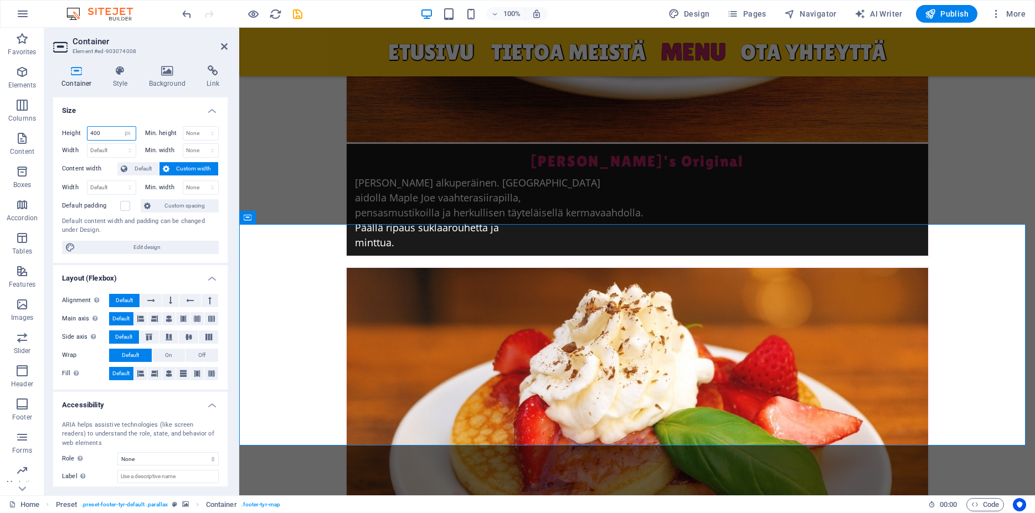
click at [105, 133] on input "400" at bounding box center [112, 133] width 48 height 13
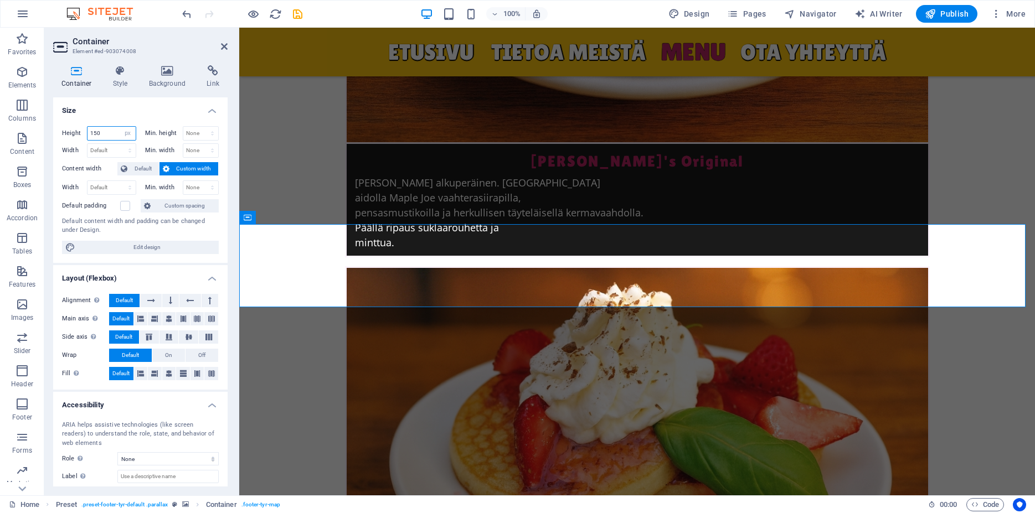
type input "150"
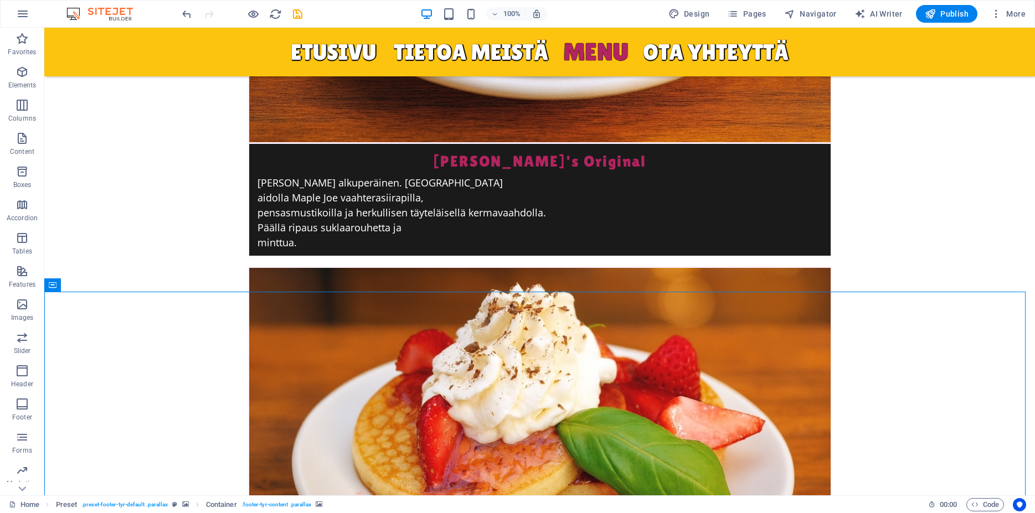
scroll to position [4384, 0]
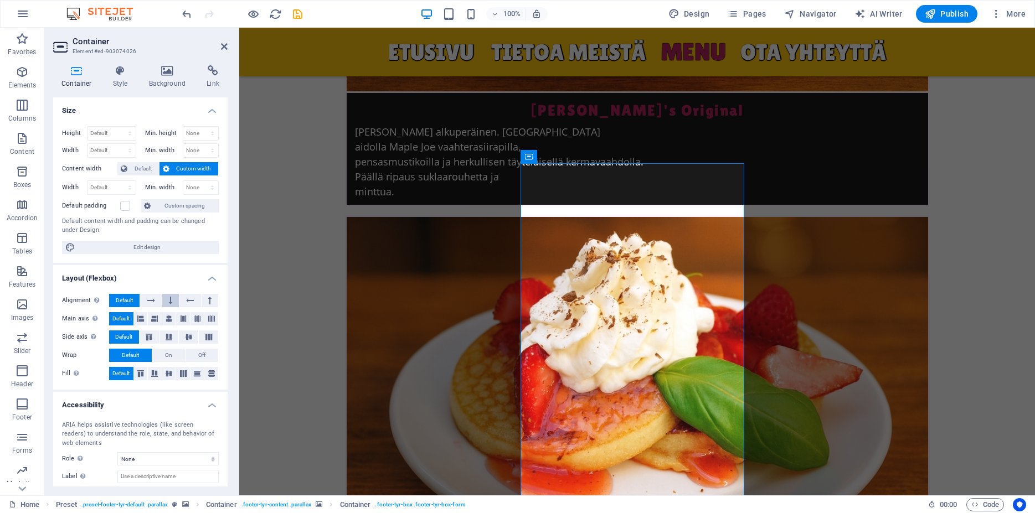
click at [168, 299] on button at bounding box center [170, 300] width 17 height 13
click at [130, 301] on span "Default" at bounding box center [124, 300] width 17 height 13
click at [202, 300] on button at bounding box center [210, 300] width 17 height 13
click at [130, 298] on span "Default" at bounding box center [124, 300] width 17 height 13
click at [147, 300] on icon at bounding box center [151, 300] width 8 height 13
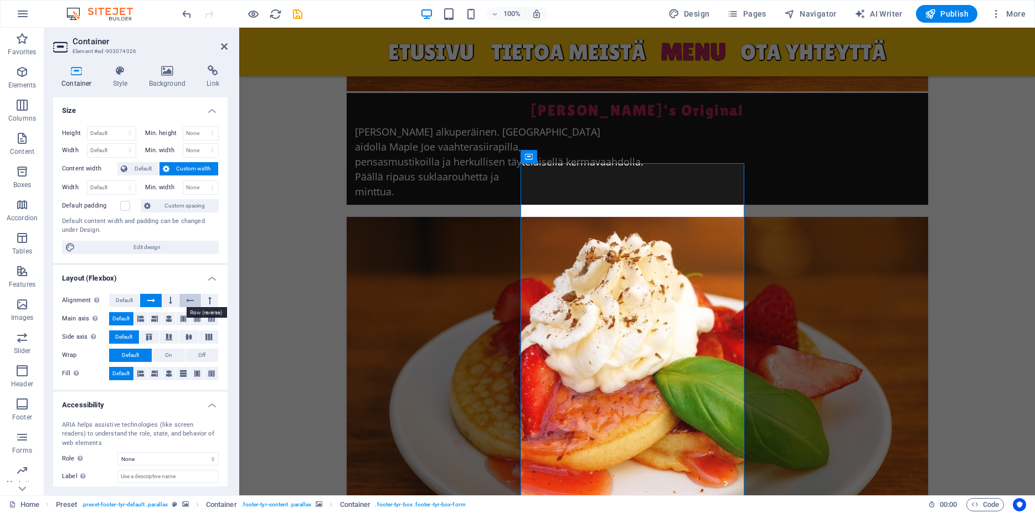
click at [186, 300] on icon at bounding box center [190, 300] width 8 height 13
click at [137, 300] on button "Default" at bounding box center [124, 300] width 30 height 13
click at [166, 336] on icon at bounding box center [168, 337] width 13 height 7
click at [135, 333] on button "Default" at bounding box center [124, 337] width 30 height 13
click at [182, 336] on icon at bounding box center [188, 337] width 13 height 7
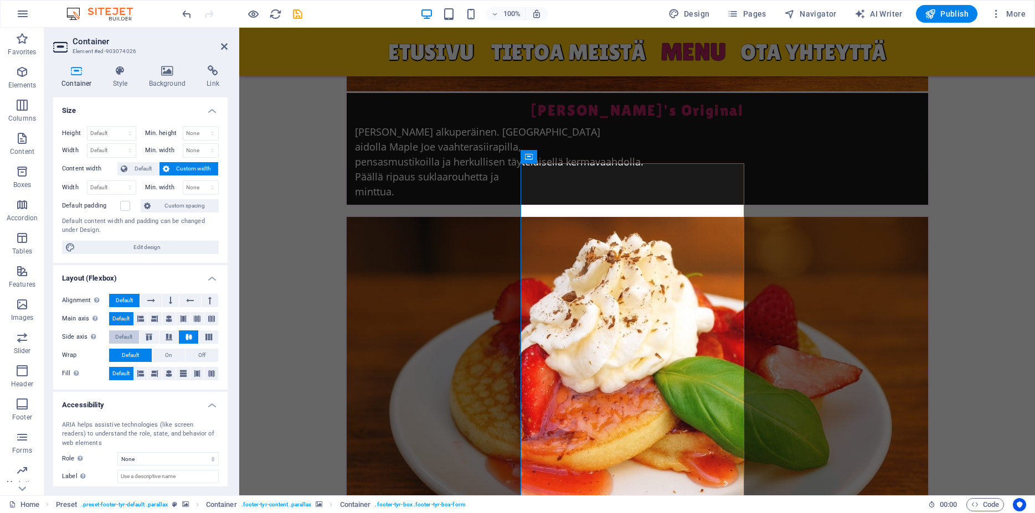
click at [129, 334] on span "Default" at bounding box center [123, 337] width 17 height 13
click at [167, 361] on span "On" at bounding box center [168, 355] width 7 height 13
click at [146, 355] on button "Default" at bounding box center [130, 355] width 43 height 13
click at [166, 376] on icon at bounding box center [169, 373] width 7 height 13
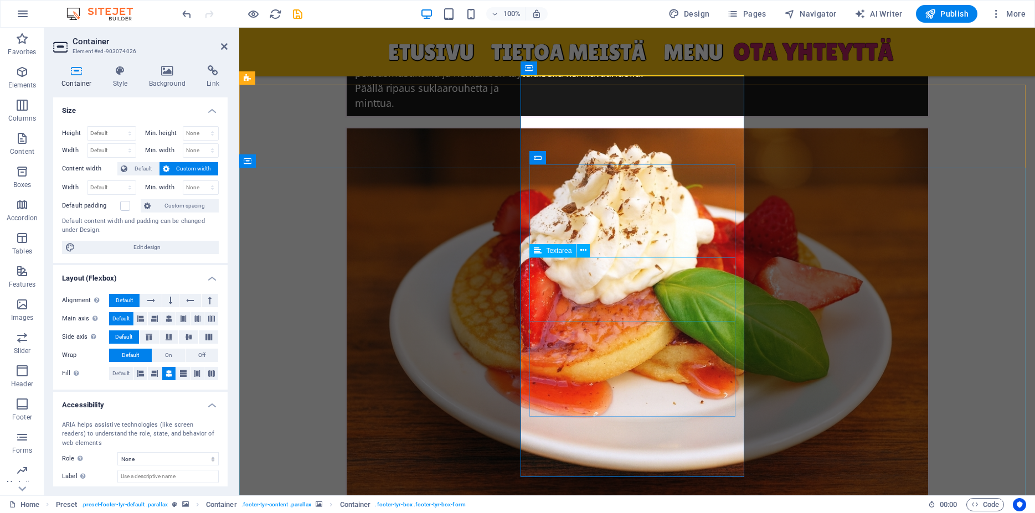
scroll to position [4441, 0]
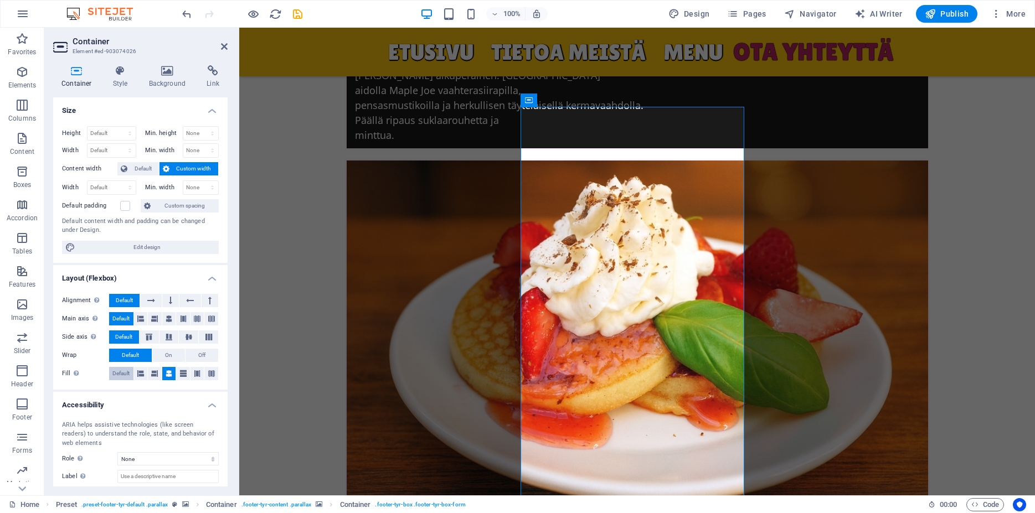
click at [118, 371] on span "Default" at bounding box center [120, 373] width 17 height 13
click at [137, 376] on icon at bounding box center [140, 373] width 7 height 13
click at [155, 377] on button at bounding box center [155, 373] width 14 height 13
click at [166, 375] on icon at bounding box center [169, 373] width 7 height 13
click at [184, 375] on button at bounding box center [183, 373] width 14 height 13
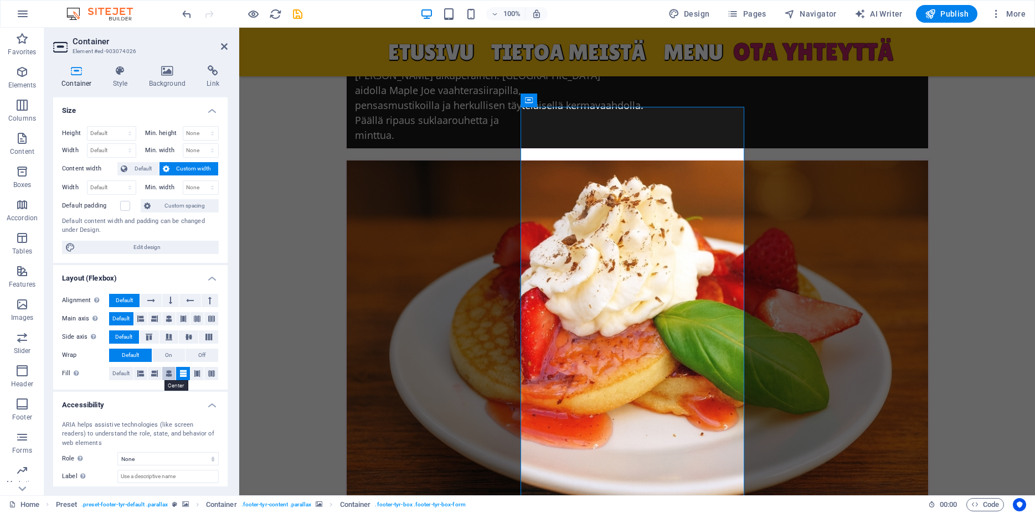
click at [166, 374] on icon at bounding box center [169, 373] width 7 height 13
click at [88, 127] on select "Default px rem % vh vw" at bounding box center [112, 133] width 48 height 13
click at [122, 111] on h4 "Size" at bounding box center [140, 107] width 174 height 20
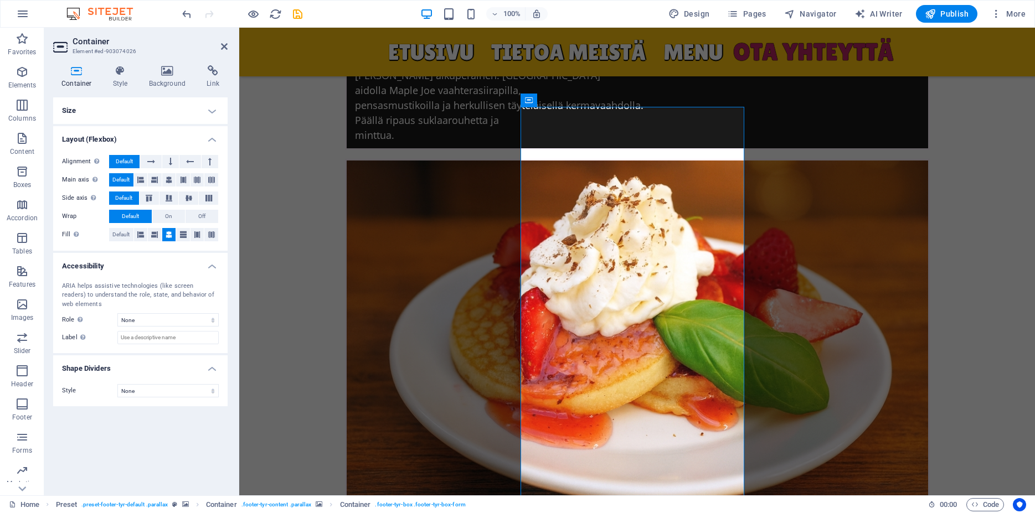
click at [209, 114] on h4 "Size" at bounding box center [140, 110] width 174 height 27
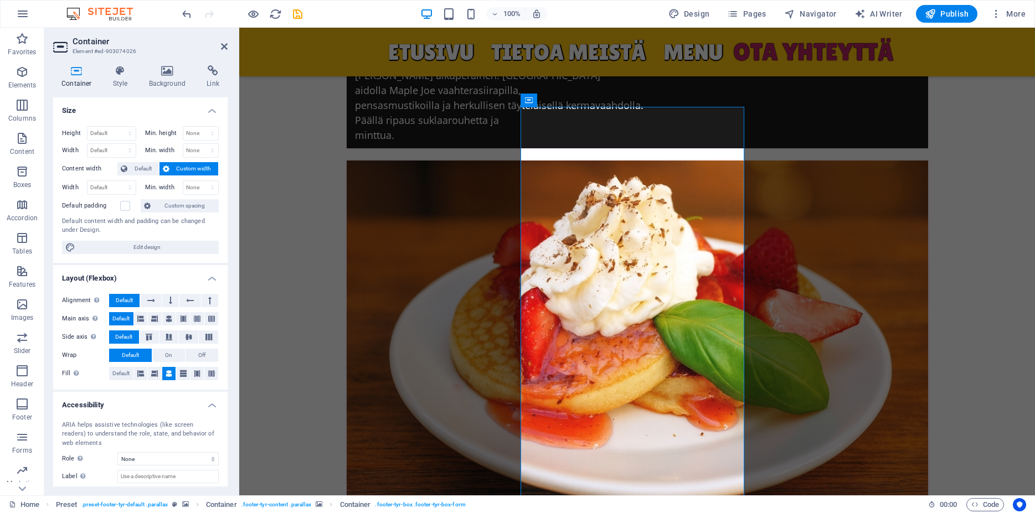
click at [187, 165] on span "Custom width" at bounding box center [194, 168] width 43 height 13
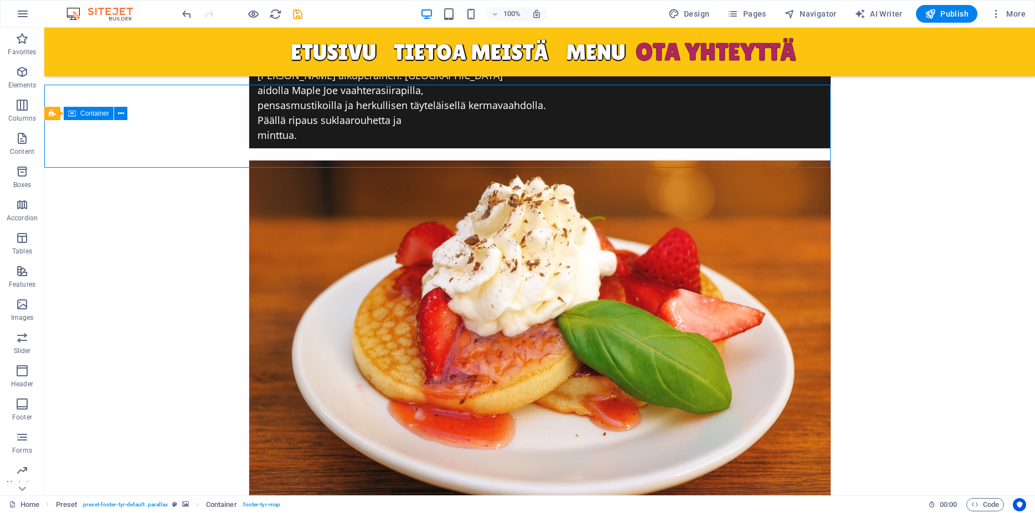
scroll to position [4474, 0]
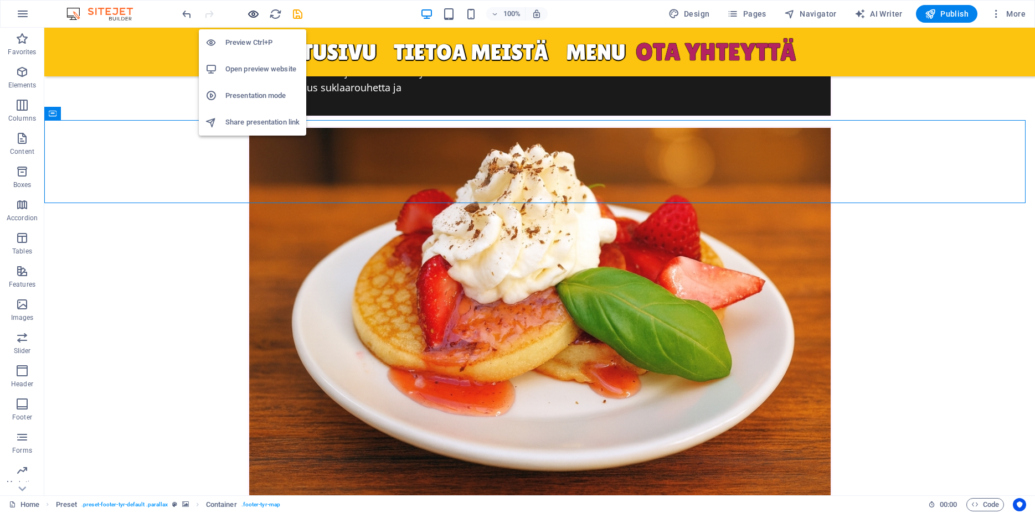
click at [253, 17] on icon "button" at bounding box center [253, 14] width 13 height 13
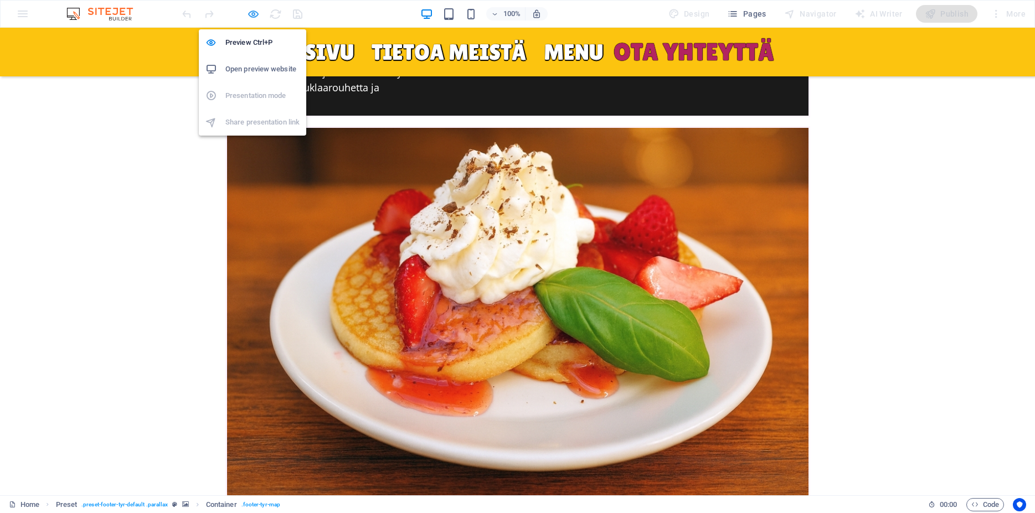
scroll to position [3697, 0]
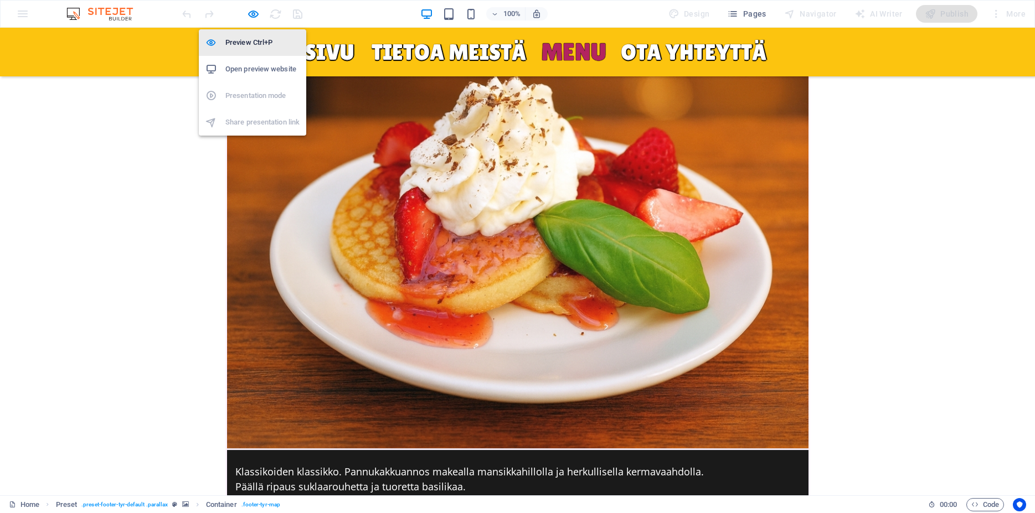
click at [261, 47] on h6 "Preview Ctrl+P" at bounding box center [262, 42] width 74 height 13
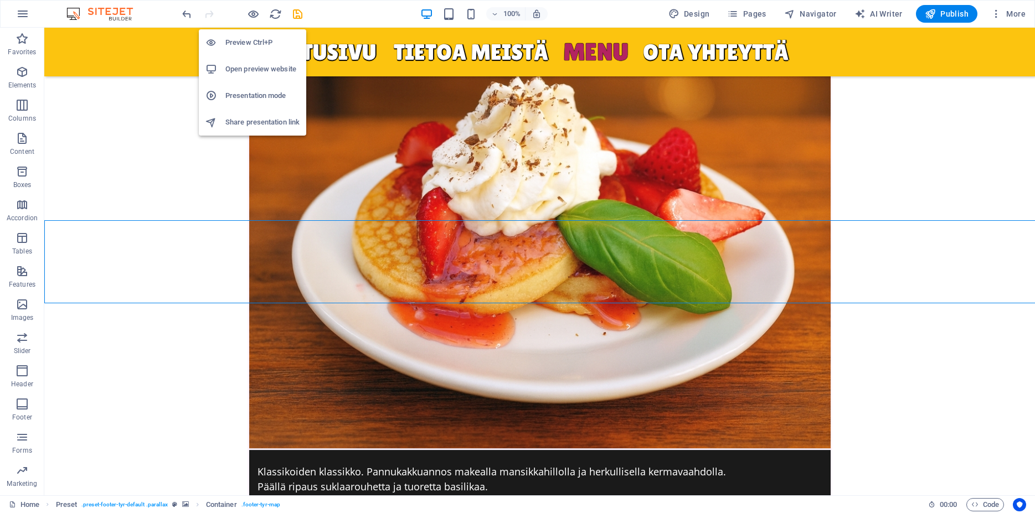
scroll to position [4374, 0]
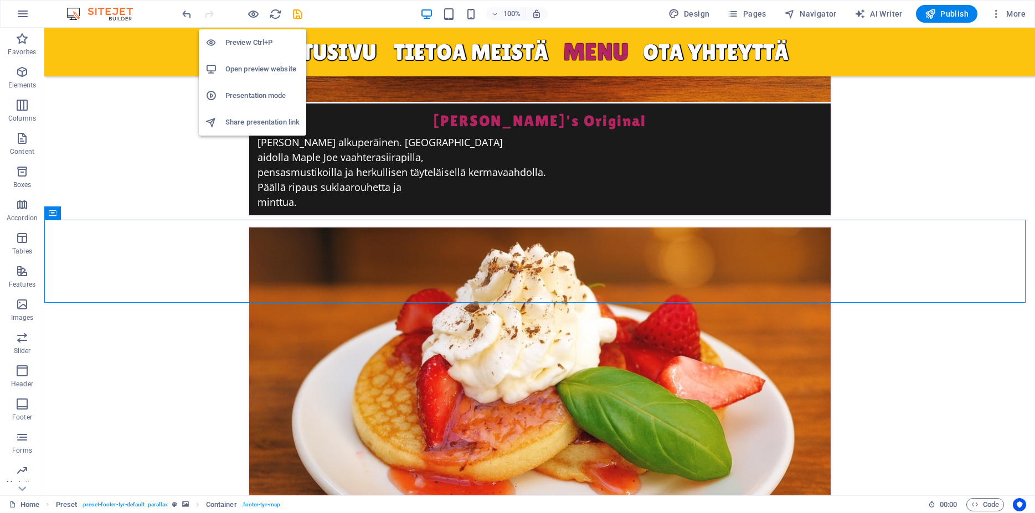
click at [245, 66] on h6 "Open preview website" at bounding box center [262, 69] width 74 height 13
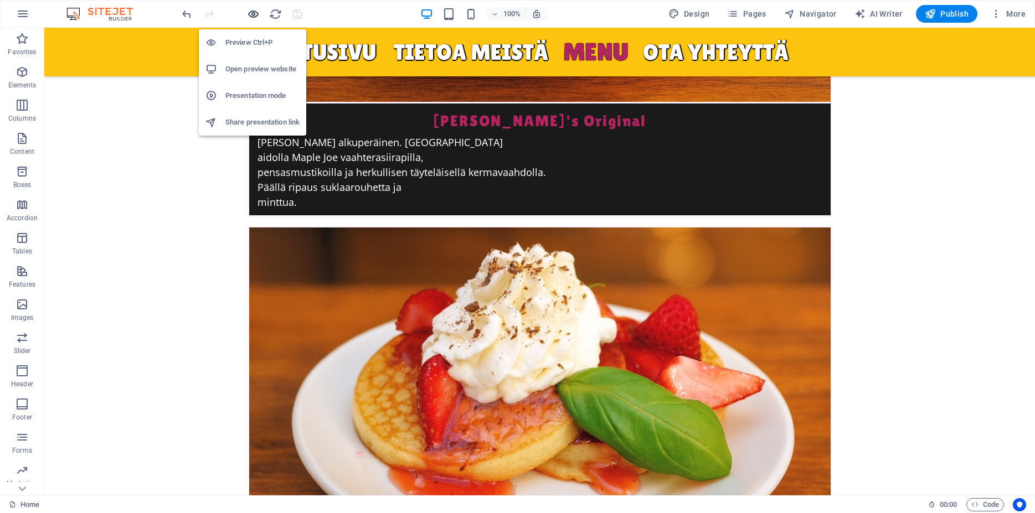
click at [249, 14] on icon "button" at bounding box center [253, 14] width 13 height 13
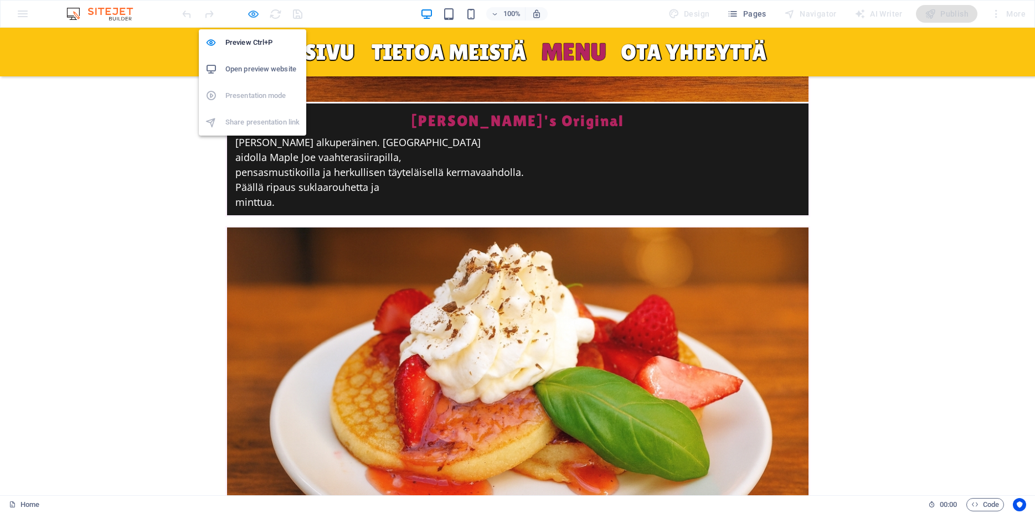
scroll to position [4018, 0]
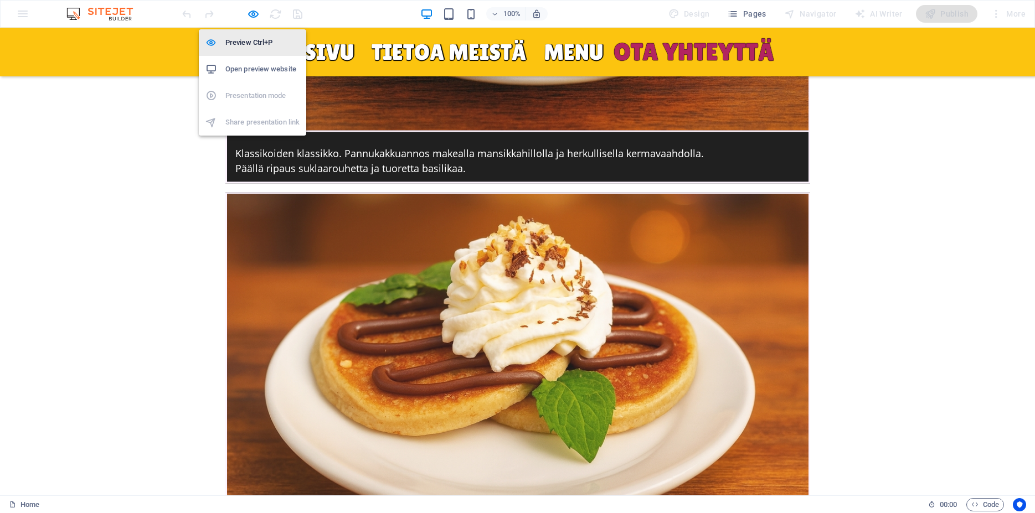
click at [242, 39] on h6 "Preview Ctrl+P" at bounding box center [262, 42] width 74 height 13
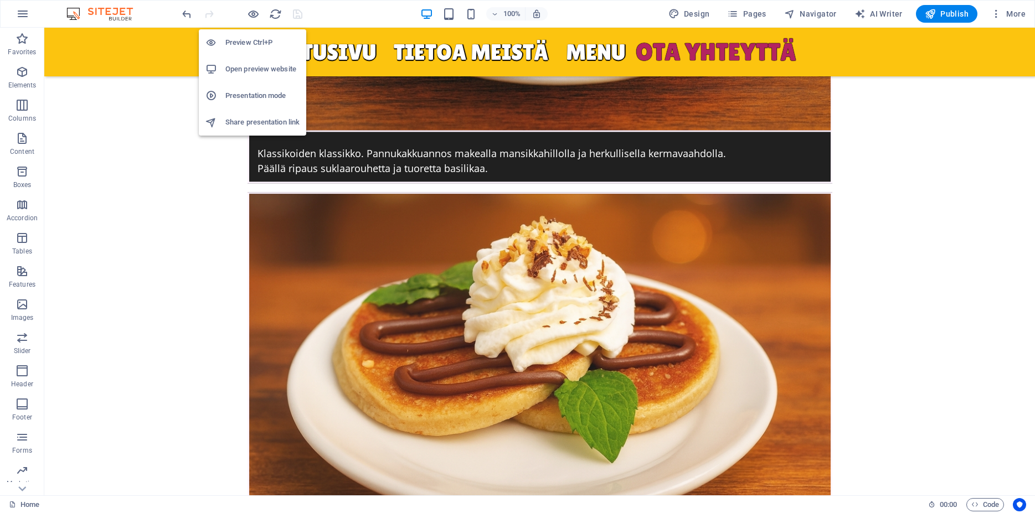
scroll to position [4362, 0]
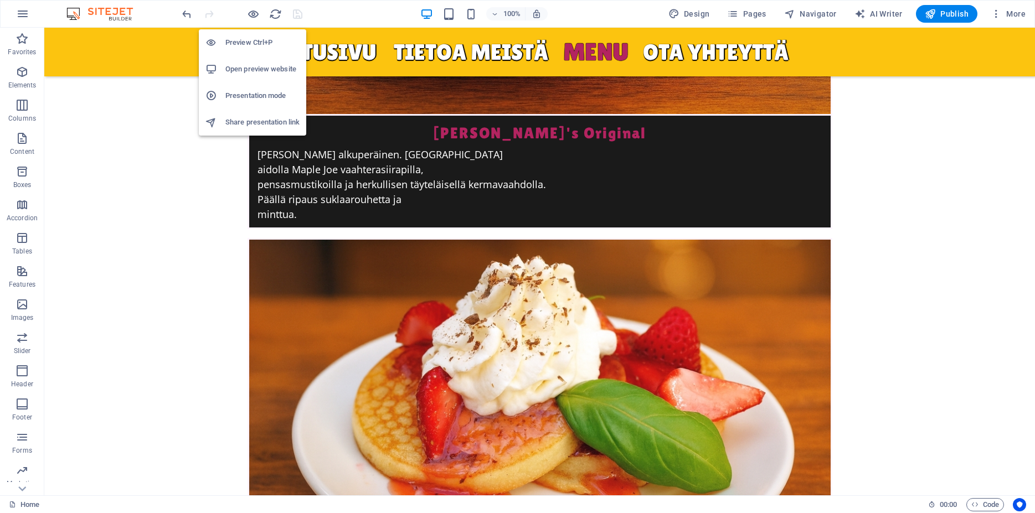
click at [248, 42] on h6 "Preview Ctrl+P" at bounding box center [262, 42] width 74 height 13
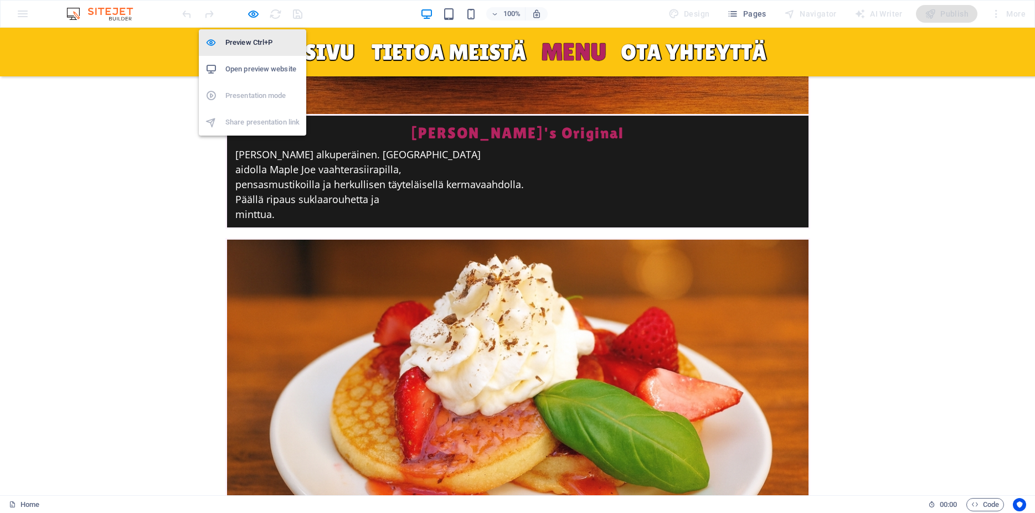
scroll to position [4018, 0]
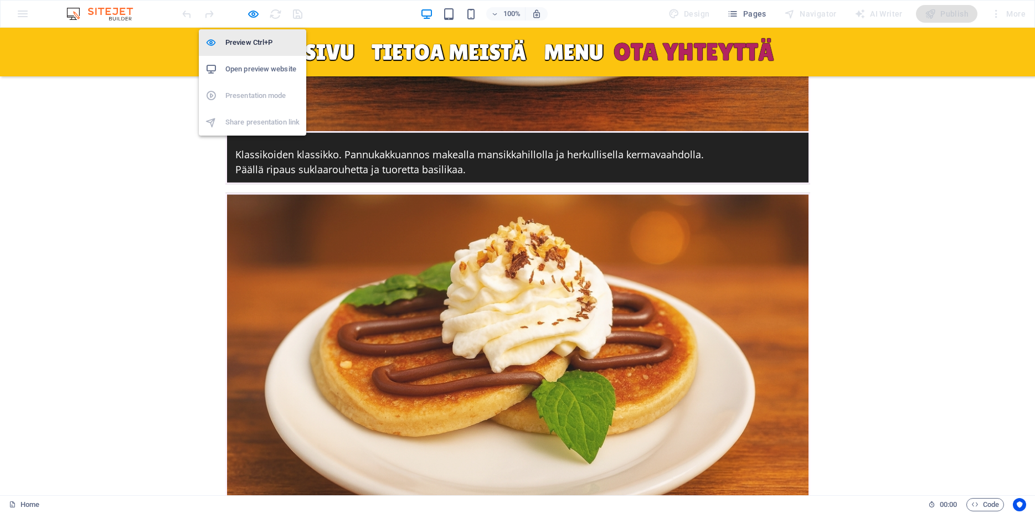
click at [247, 43] on h6 "Preview Ctrl+P" at bounding box center [262, 42] width 74 height 13
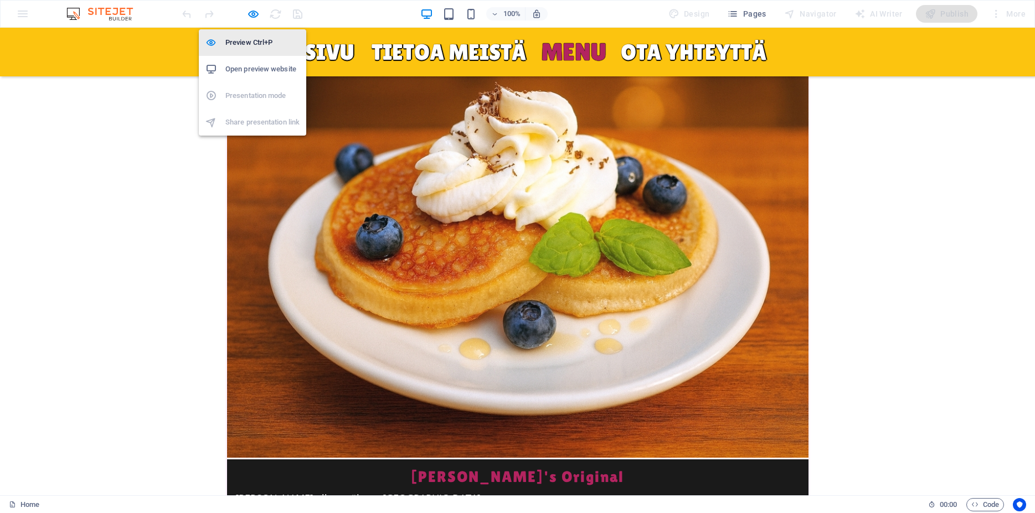
scroll to position [4362, 0]
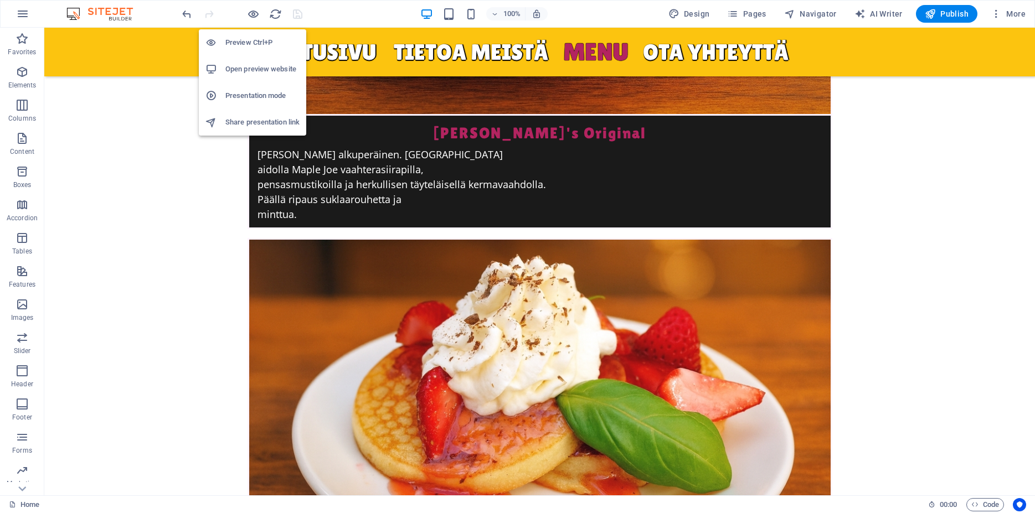
click at [247, 64] on h6 "Open preview website" at bounding box center [262, 69] width 74 height 13
click at [253, 15] on icon "button" at bounding box center [253, 14] width 13 height 13
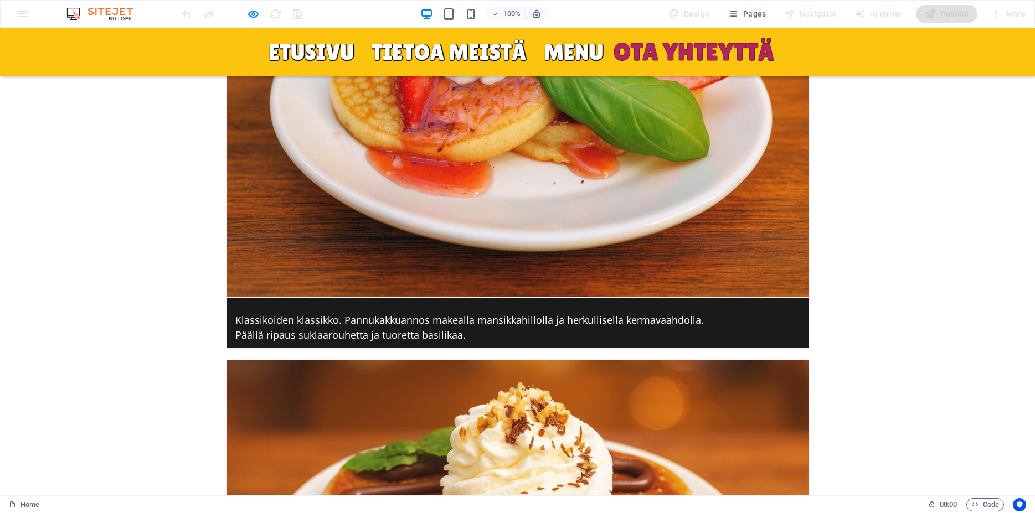
scroll to position [3961, 0]
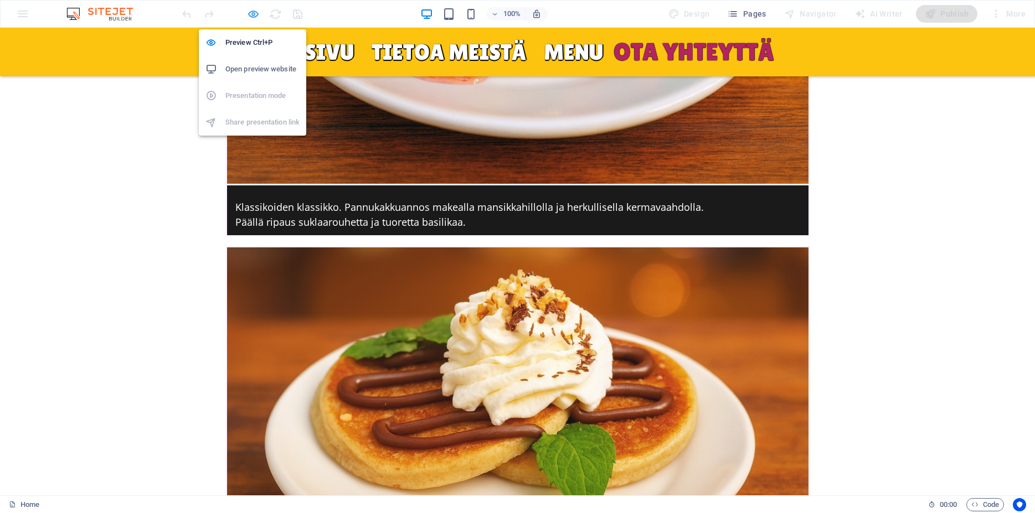
click at [258, 12] on icon "button" at bounding box center [253, 14] width 13 height 13
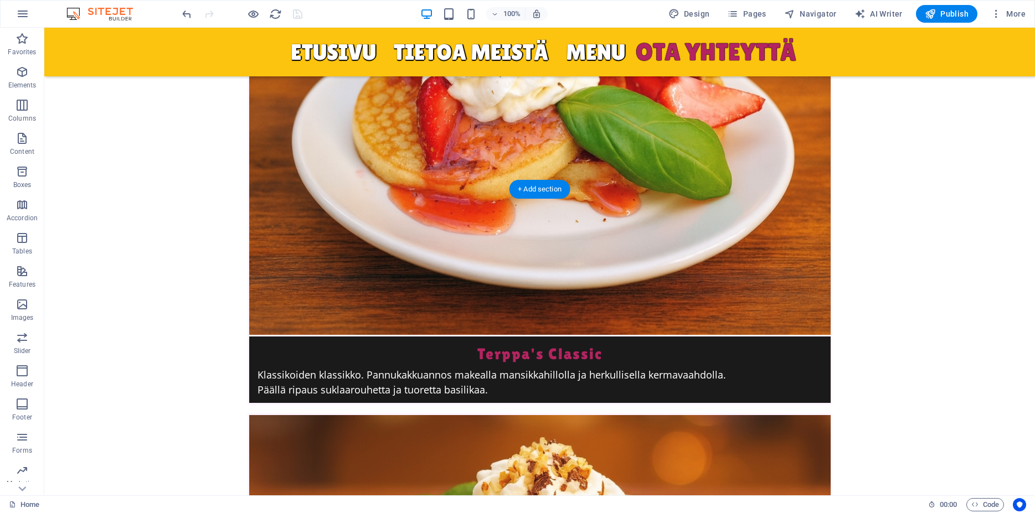
scroll to position [4695, 0]
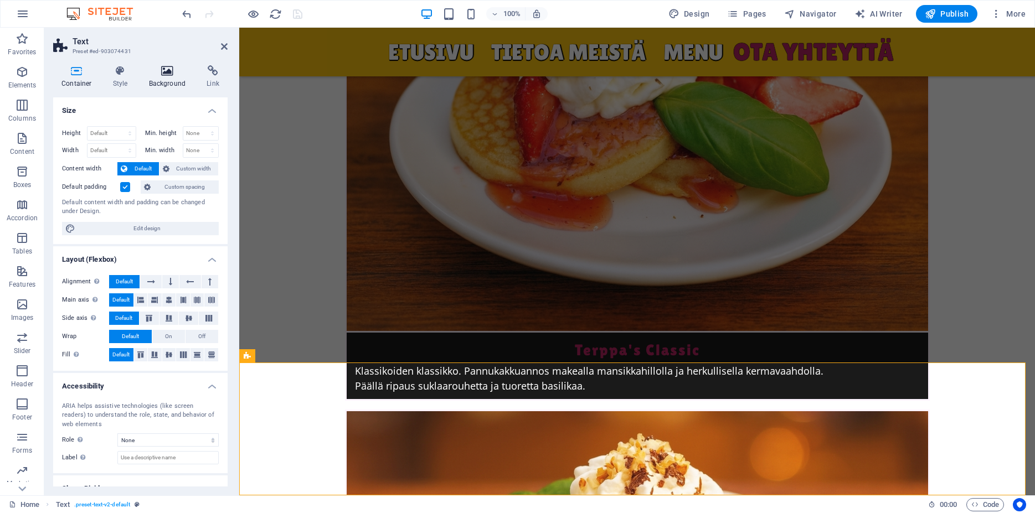
click at [169, 78] on h4 "Background" at bounding box center [170, 76] width 58 height 23
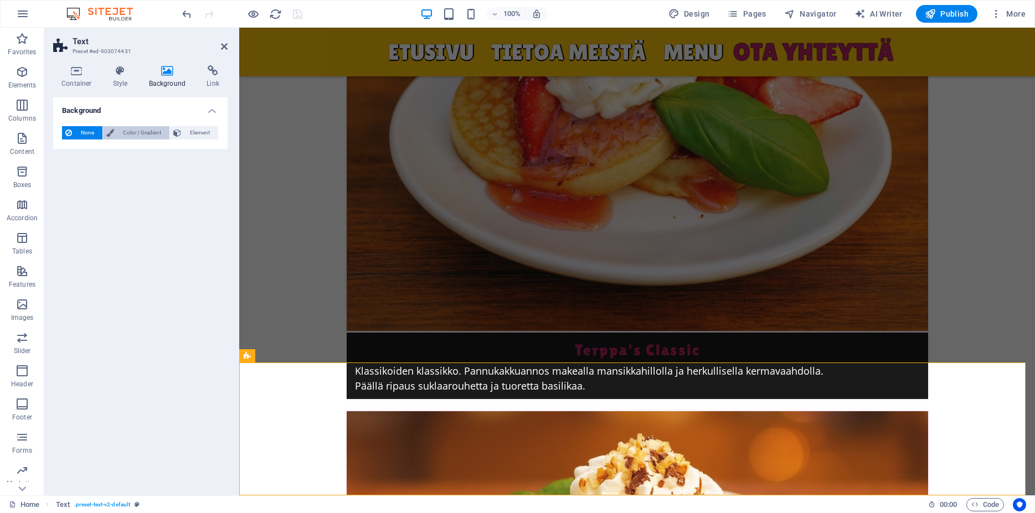
click at [120, 133] on span "Color / Gradient" at bounding box center [141, 132] width 49 height 13
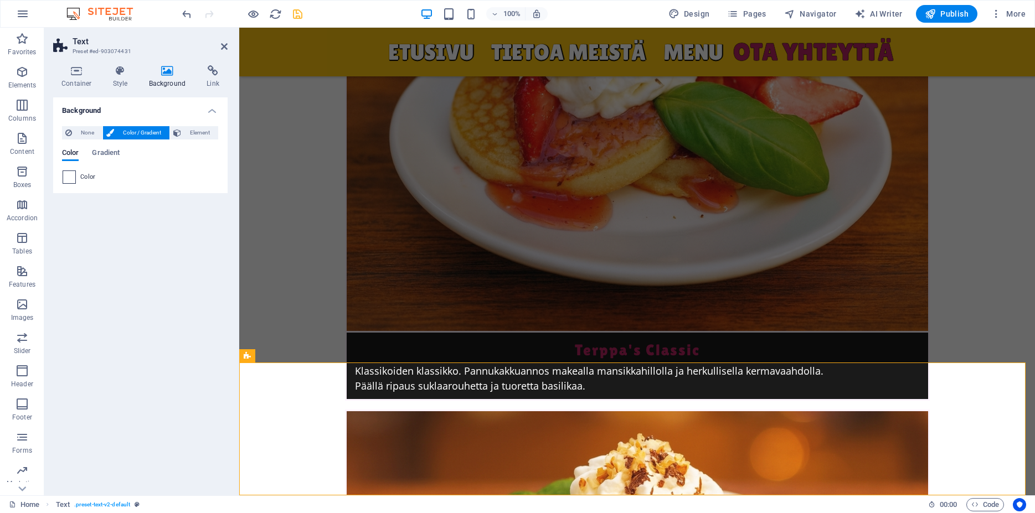
click at [66, 179] on span at bounding box center [69, 177] width 12 height 12
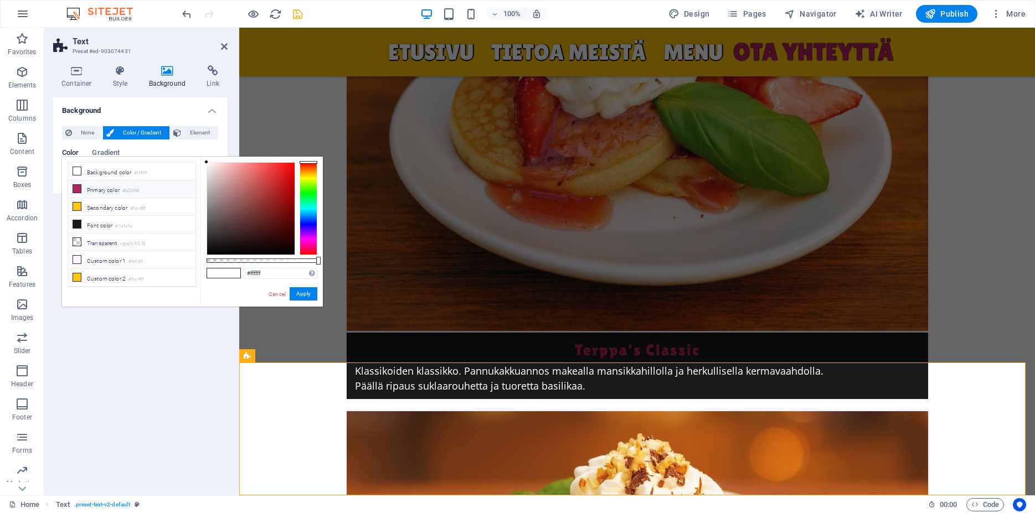
click at [90, 191] on li "Primary color #b32460" at bounding box center [131, 190] width 127 height 18
type input "#b32460"
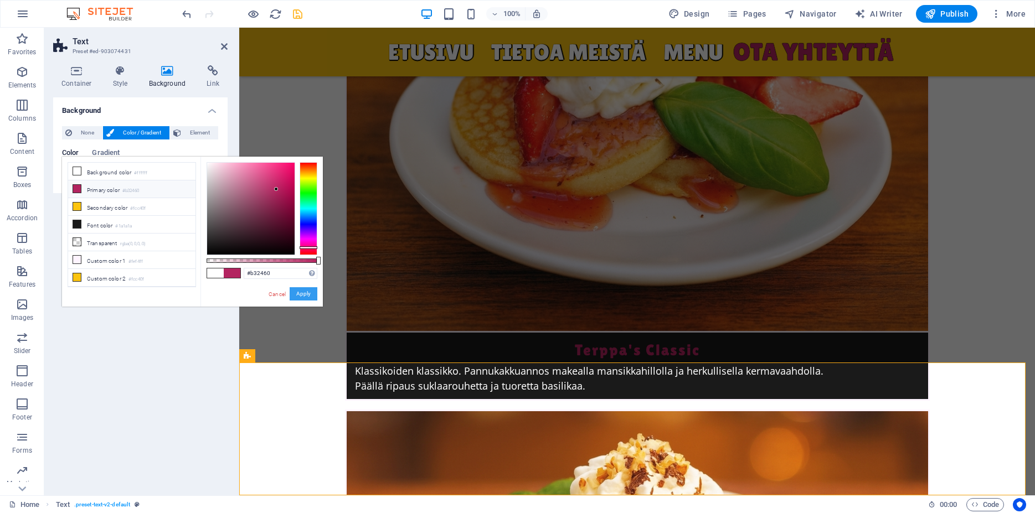
click at [297, 295] on button "Apply" at bounding box center [304, 293] width 28 height 13
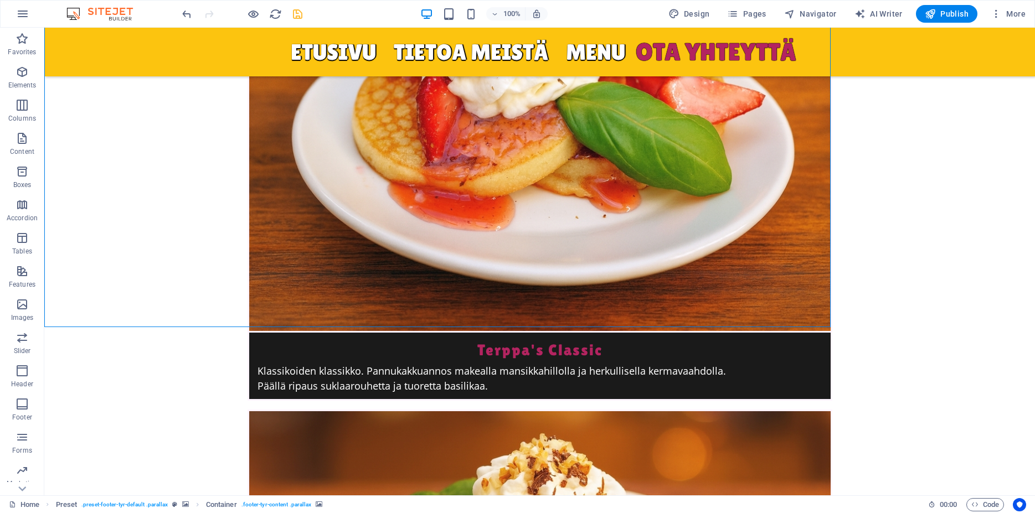
scroll to position [4695, 0]
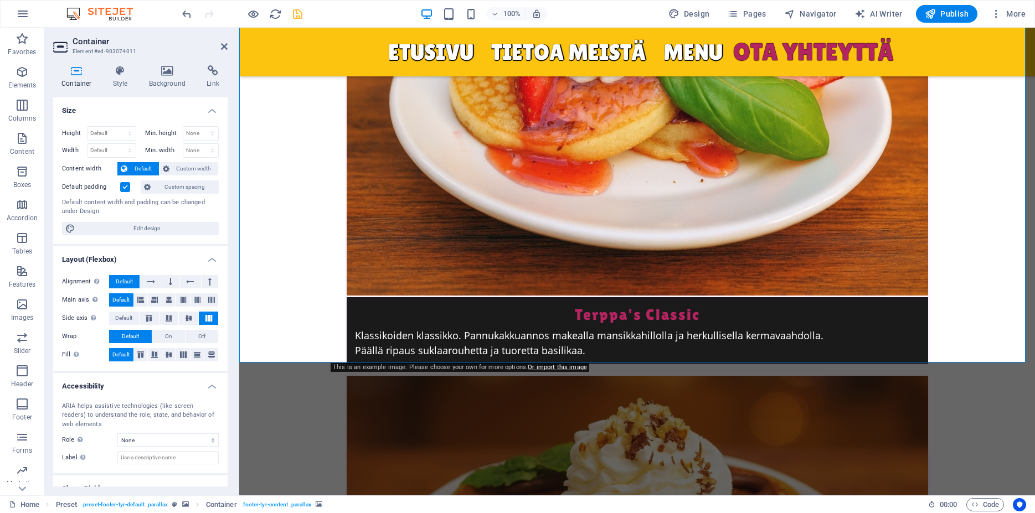
scroll to position [4659, 0]
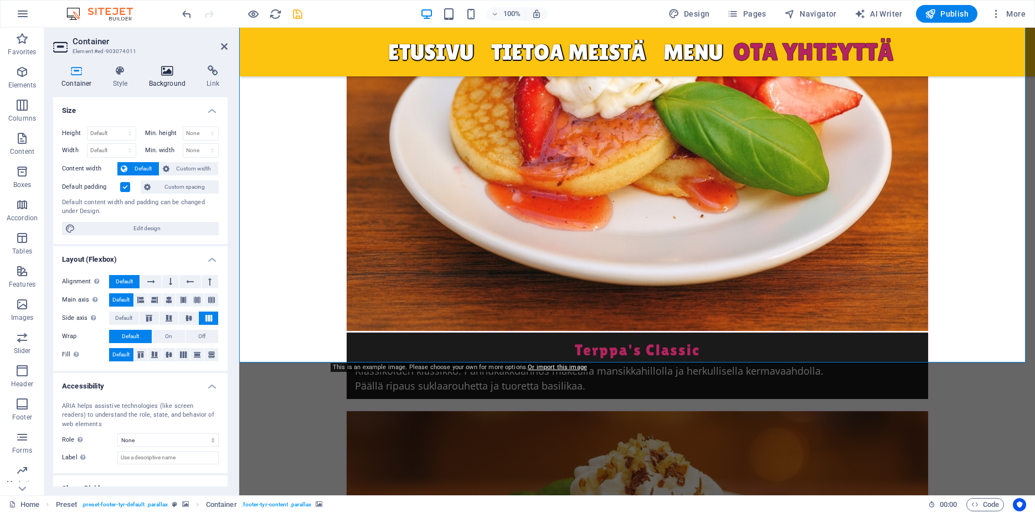
click at [167, 75] on icon at bounding box center [168, 70] width 54 height 11
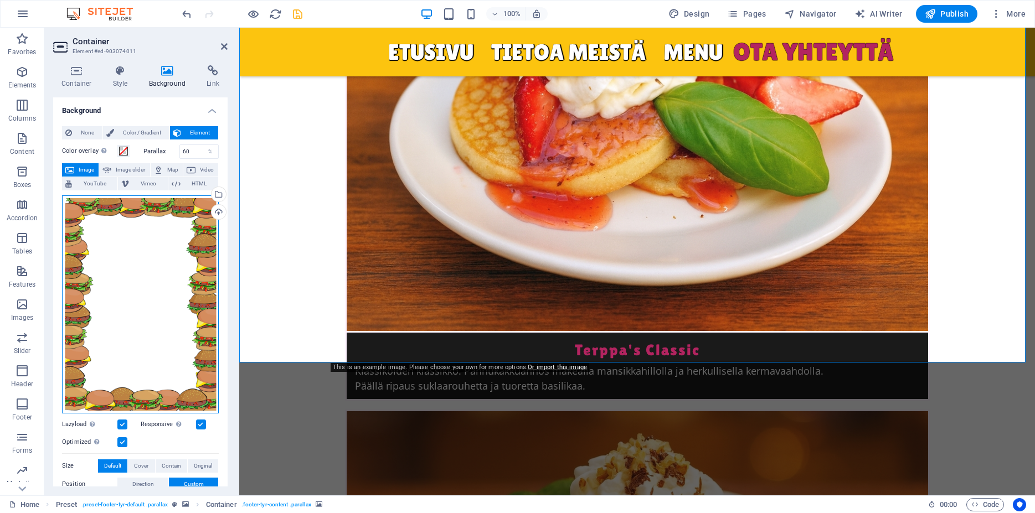
click at [186, 229] on div "Drag files here, click to choose files or select files from Files or our free s…" at bounding box center [140, 305] width 157 height 218
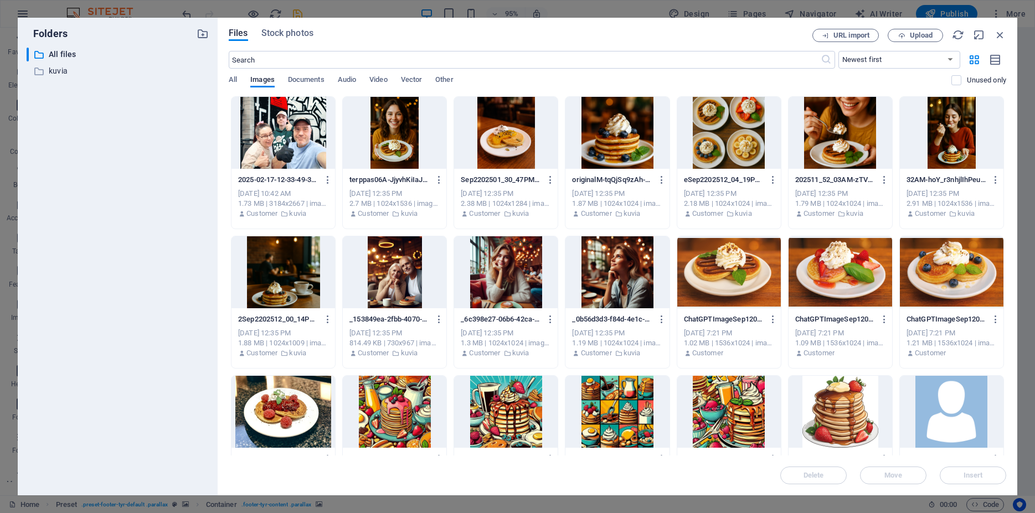
click at [615, 409] on div at bounding box center [618, 412] width 104 height 72
drag, startPoint x: 968, startPoint y: 477, endPoint x: 728, endPoint y: 449, distance: 241.5
click at [968, 477] on span "Insert" at bounding box center [973, 475] width 19 height 7
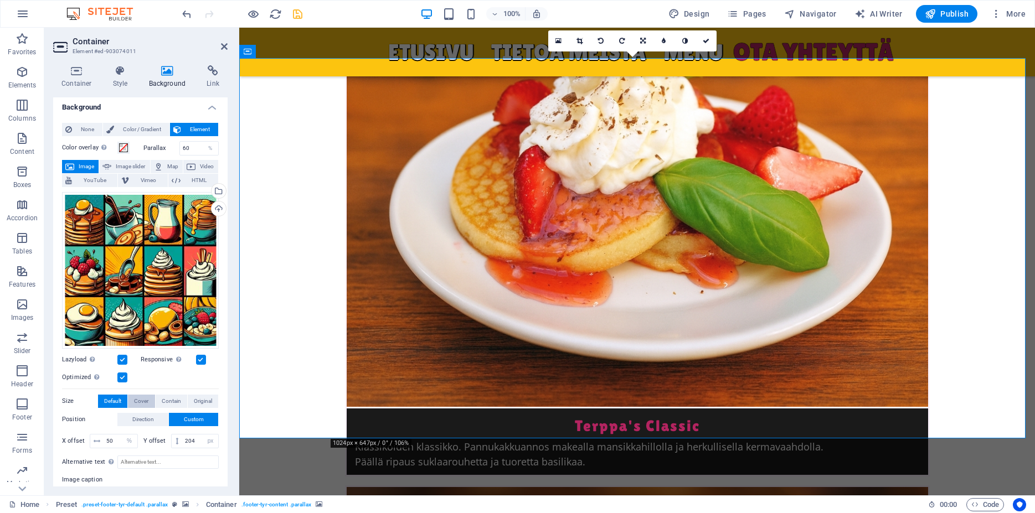
scroll to position [0, 0]
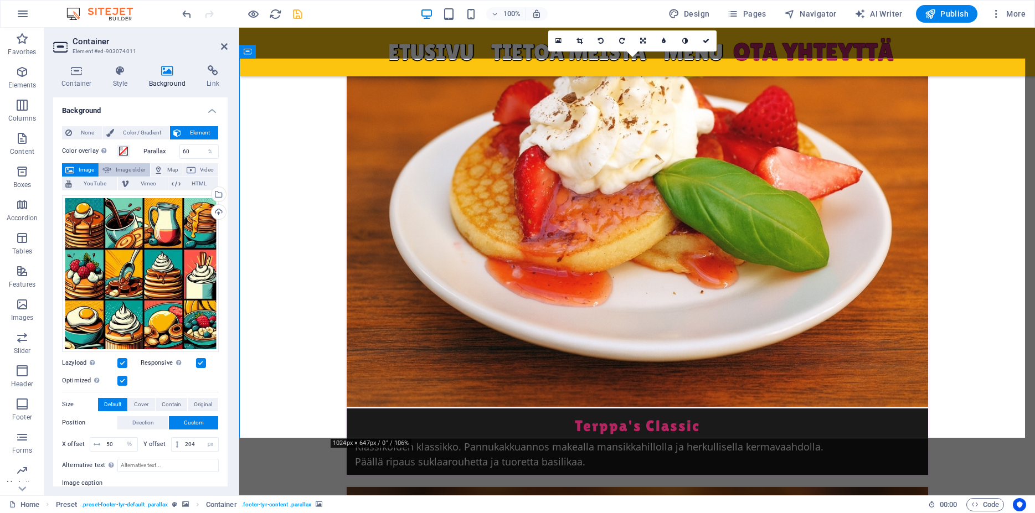
click at [132, 169] on span "Image slider" at bounding box center [131, 169] width 32 height 13
select select "ms"
select select "s"
select select "progressive"
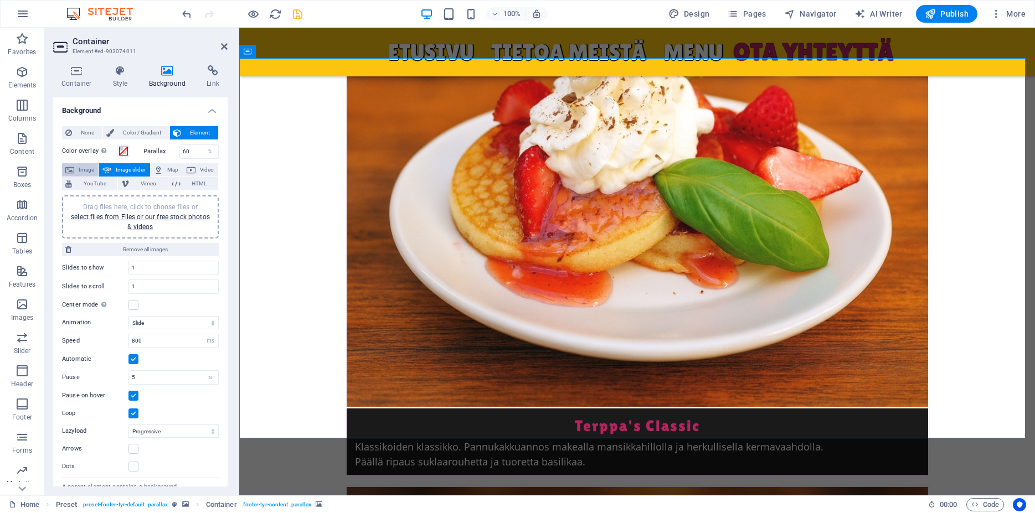
click at [89, 169] on span "Image" at bounding box center [87, 169] width 18 height 13
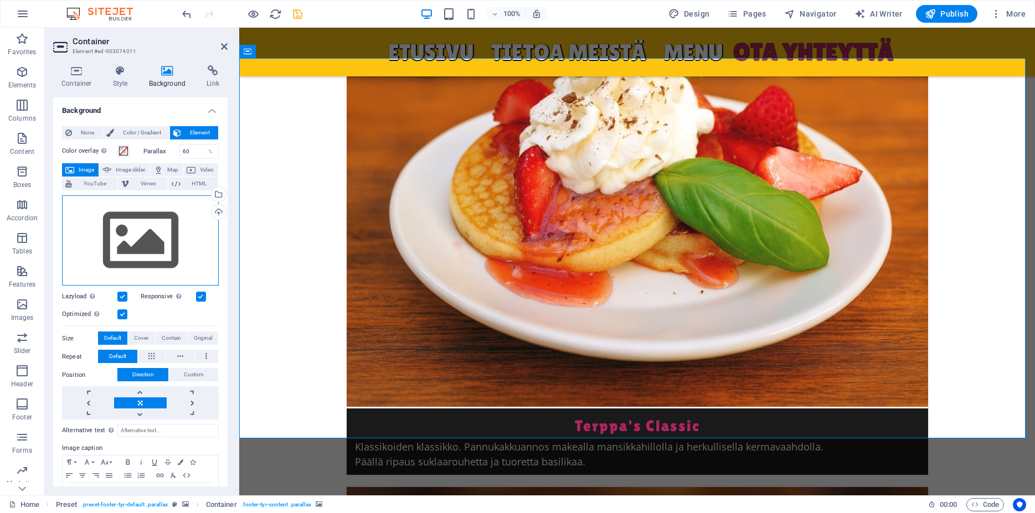
click at [160, 233] on div "Drag files here, click to choose files or select files from Files or our free s…" at bounding box center [140, 241] width 157 height 91
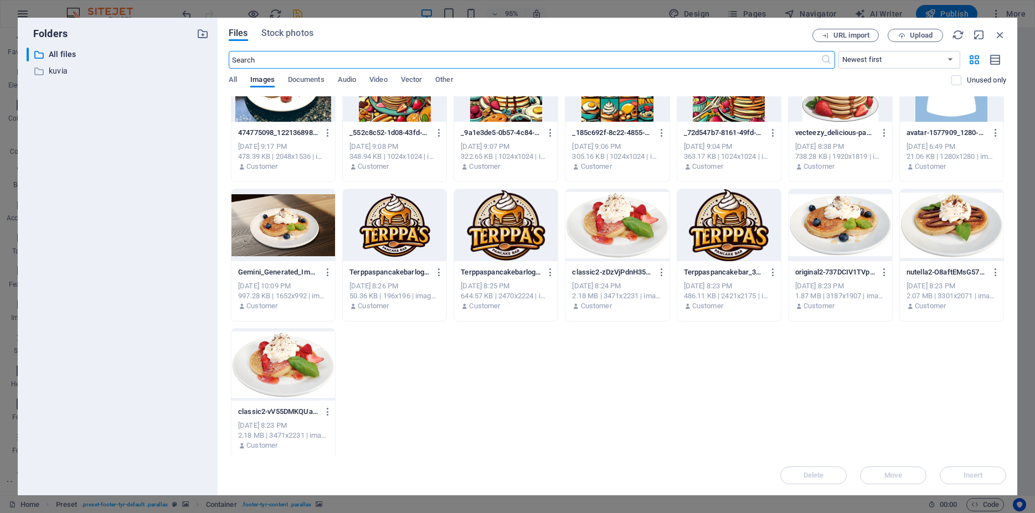
scroll to position [332, 0]
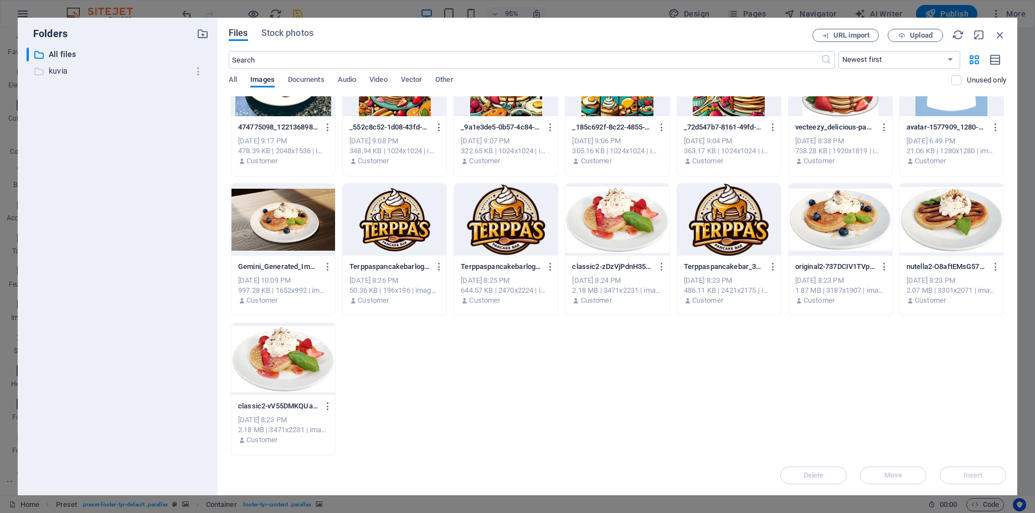
click at [66, 70] on p "kuvia" at bounding box center [119, 71] width 140 height 13
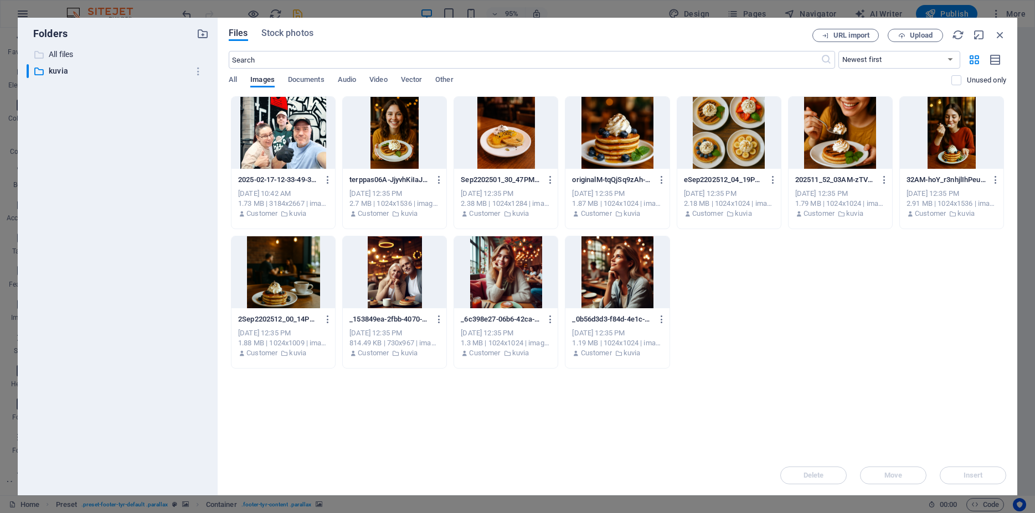
click at [52, 54] on p "All files" at bounding box center [119, 54] width 140 height 13
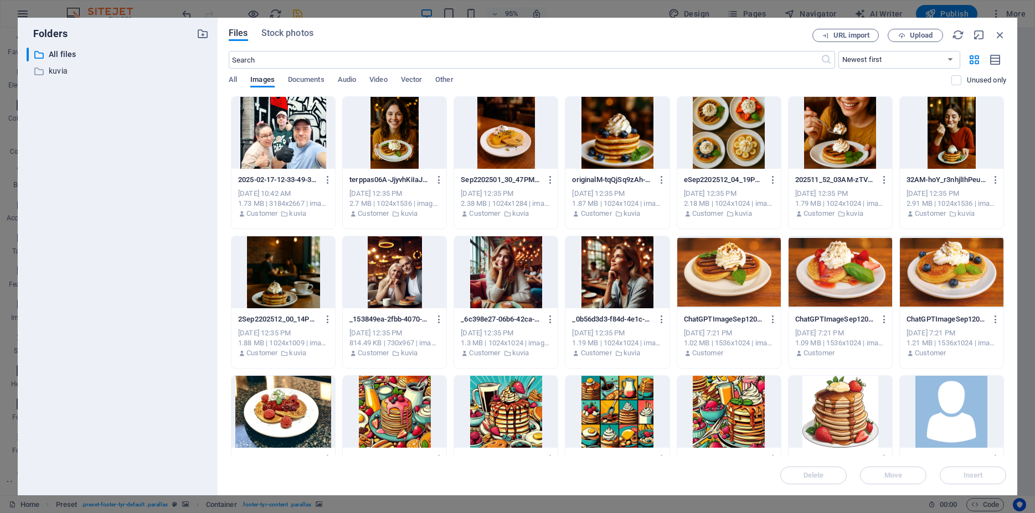
click at [593, 424] on div at bounding box center [618, 412] width 104 height 72
drag, startPoint x: 996, startPoint y: 474, endPoint x: 742, endPoint y: 443, distance: 256.1
click at [996, 474] on span "Insert" at bounding box center [973, 475] width 58 height 7
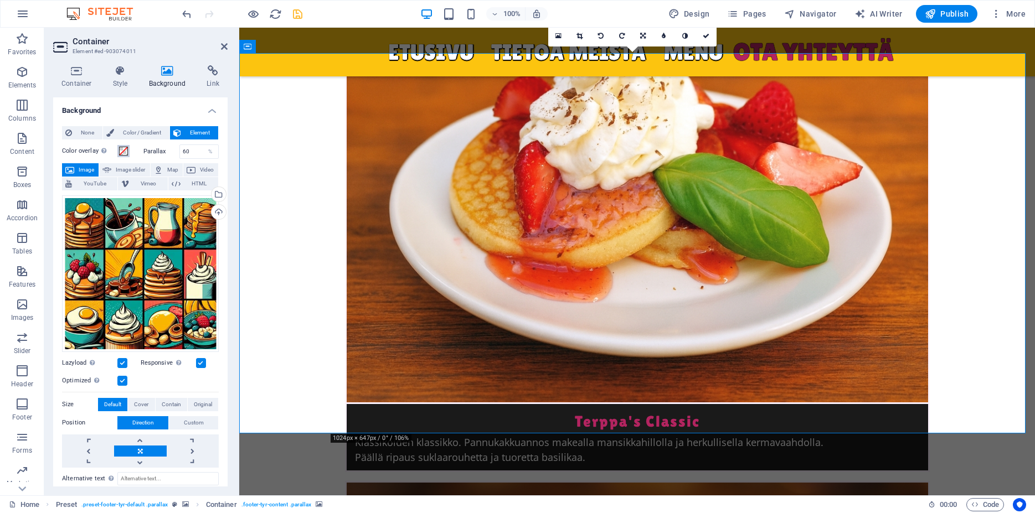
click at [120, 152] on span at bounding box center [123, 151] width 9 height 9
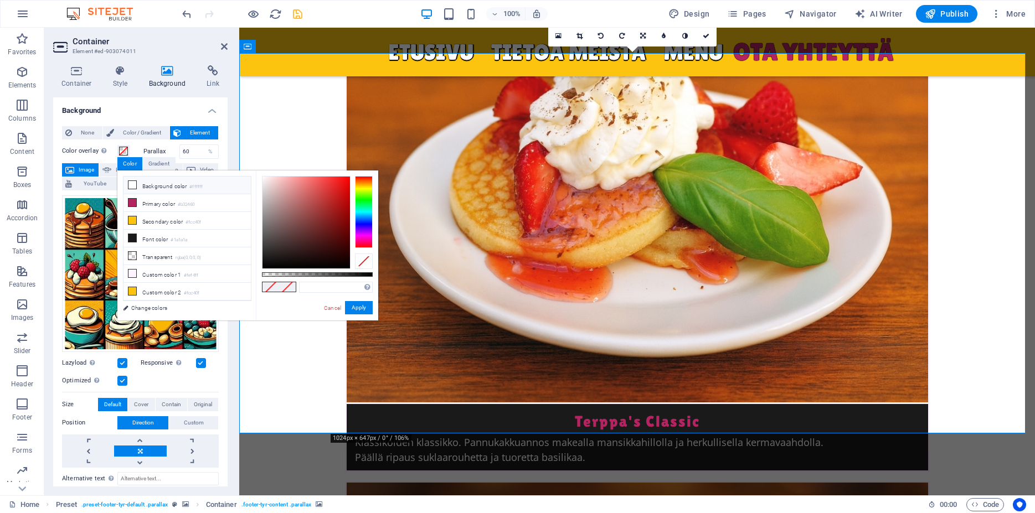
click at [129, 186] on icon at bounding box center [132, 185] width 8 height 8
type input "#ffffff"
click at [359, 308] on button "Apply" at bounding box center [359, 307] width 28 height 13
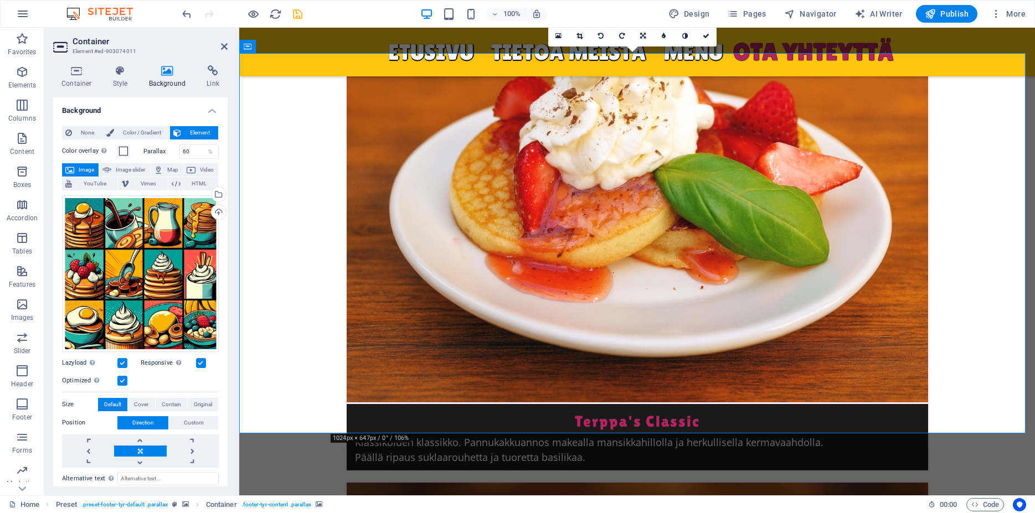
click at [147, 149] on label "Parallax" at bounding box center [161, 151] width 36 height 6
click at [203, 147] on div "%" at bounding box center [211, 151] width 16 height 13
click at [188, 149] on input "60" at bounding box center [199, 151] width 39 height 13
type input "40"
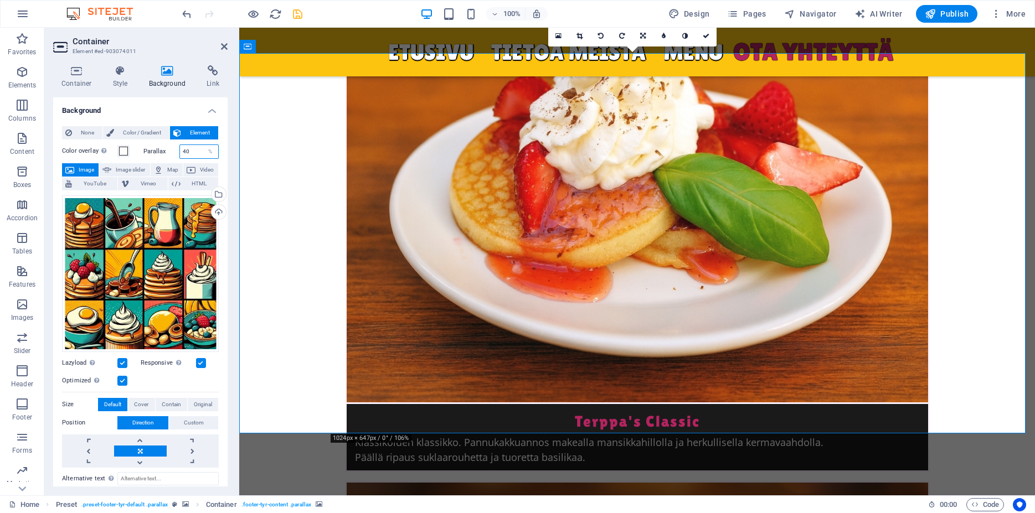
click at [186, 150] on input "40" at bounding box center [199, 151] width 39 height 13
type input "80"
click at [124, 151] on span at bounding box center [123, 151] width 9 height 9
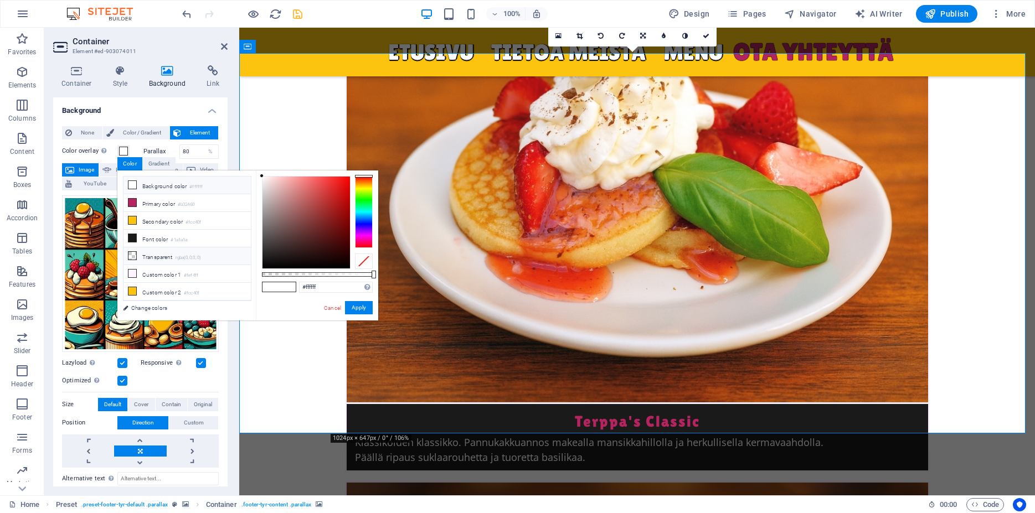
click at [160, 259] on li "Transparent rgba(0,0,0,.0)" at bounding box center [187, 257] width 127 height 18
click at [177, 215] on li "Secondary color #fcc40f" at bounding box center [187, 221] width 127 height 18
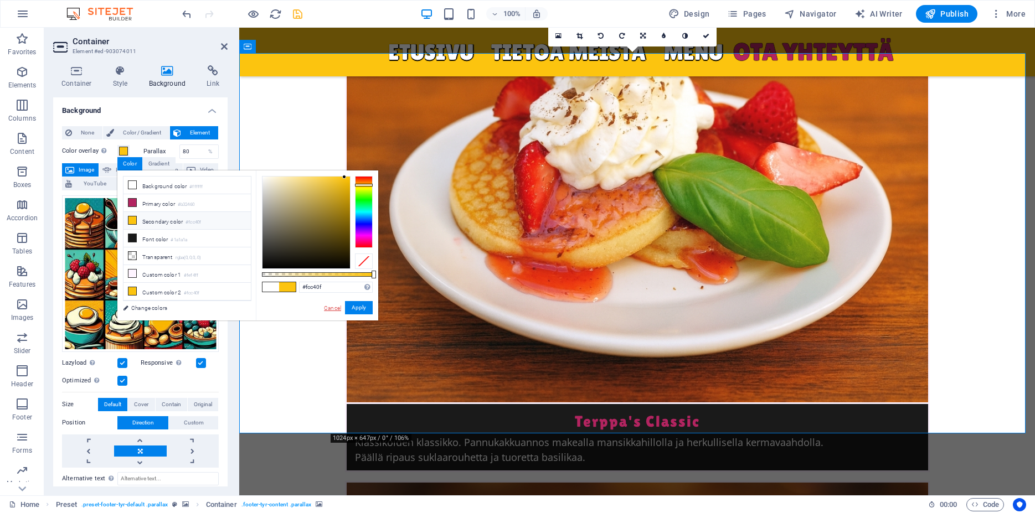
click at [335, 307] on link "Cancel" at bounding box center [332, 308] width 19 height 8
type input "#ffffff"
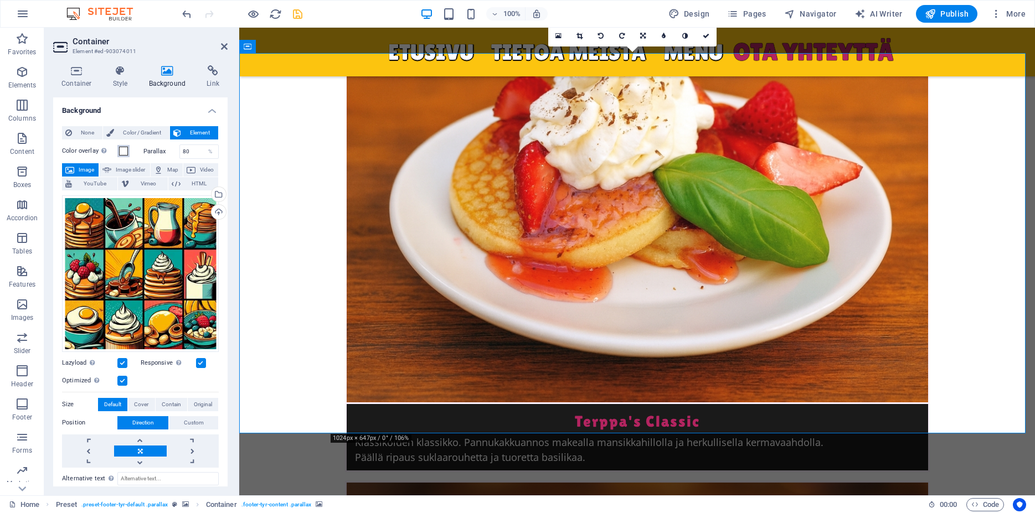
click at [126, 152] on span at bounding box center [123, 151] width 9 height 9
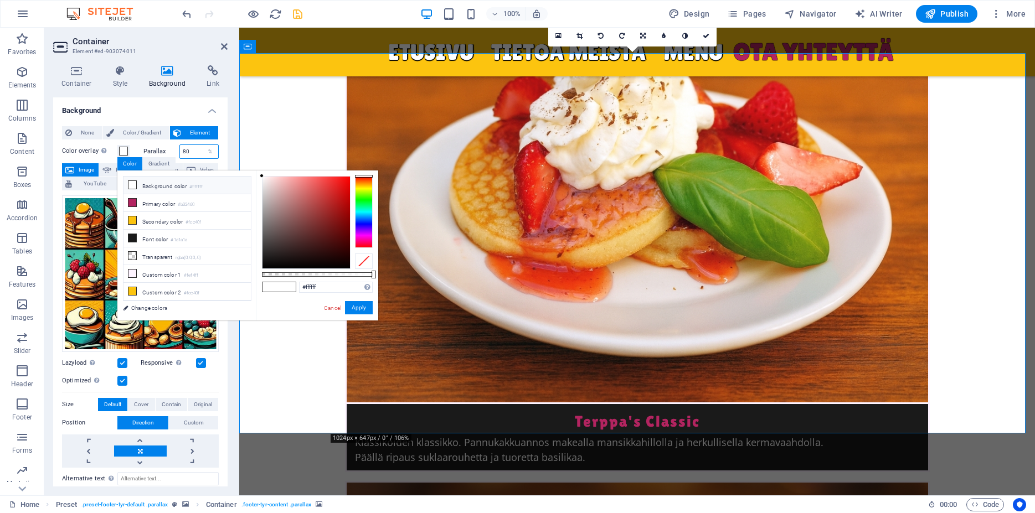
click at [187, 153] on input "80" at bounding box center [199, 151] width 39 height 13
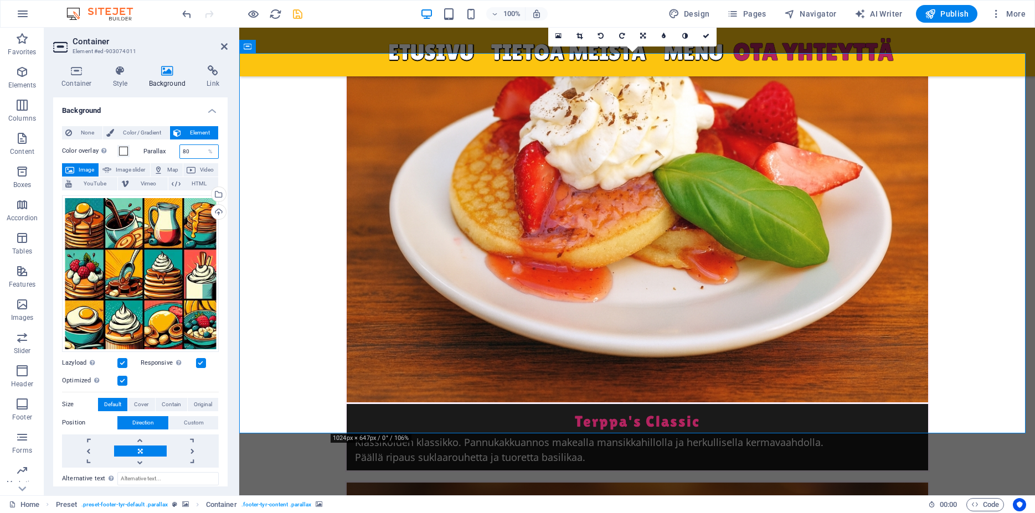
click at [187, 153] on input "80" at bounding box center [199, 151] width 39 height 13
type input "50"
click at [126, 376] on label at bounding box center [122, 381] width 10 height 10
click at [0, 0] on input "Optimized Images are compressed to improve page speed." at bounding box center [0, 0] width 0 height 0
click at [121, 376] on label at bounding box center [122, 381] width 10 height 10
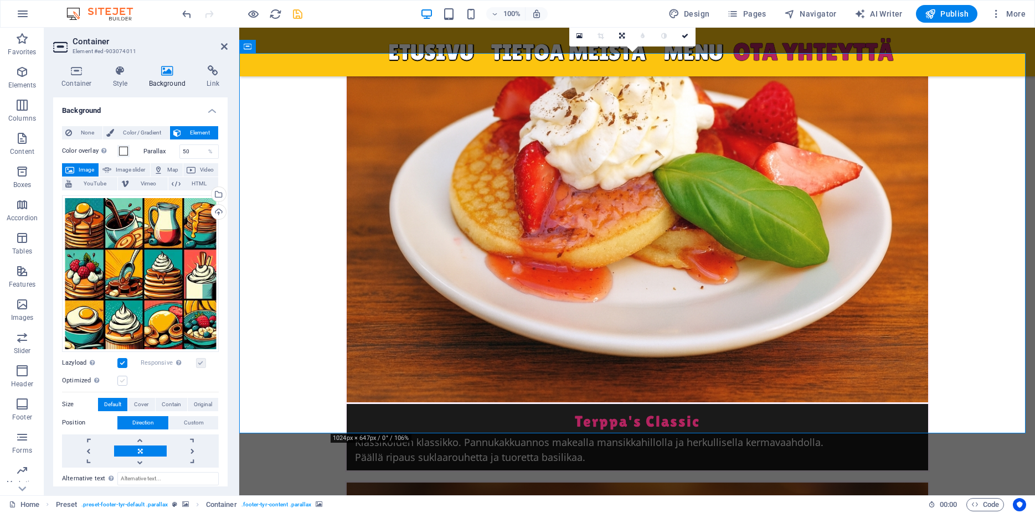
click at [0, 0] on input "Optimized Images are compressed to improve page speed." at bounding box center [0, 0] width 0 height 0
click at [124, 358] on label at bounding box center [122, 363] width 10 height 10
click at [0, 0] on input "Lazyload Loading images after the page loads improves page speed." at bounding box center [0, 0] width 0 height 0
click at [124, 358] on label at bounding box center [122, 363] width 10 height 10
click at [0, 0] on input "Lazyload Loading images after the page loads improves page speed." at bounding box center [0, 0] width 0 height 0
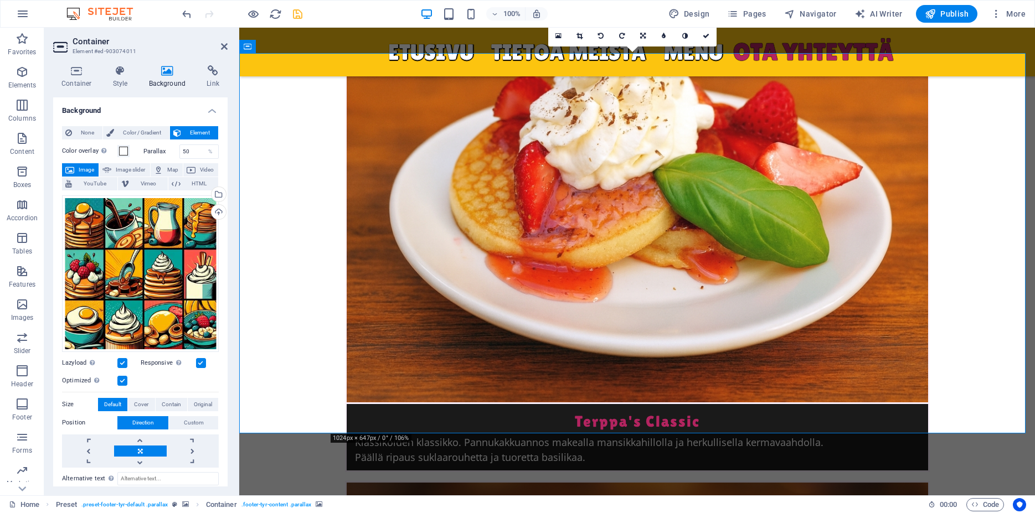
click at [201, 357] on div "Responsive Automatically load retina image and smartphone optimized sizes." at bounding box center [180, 363] width 79 height 13
click at [198, 358] on label at bounding box center [201, 363] width 10 height 10
click at [0, 0] on input "Responsive Automatically load retina image and smartphone optimized sizes." at bounding box center [0, 0] width 0 height 0
click at [198, 358] on label at bounding box center [201, 363] width 10 height 10
click at [0, 0] on input "Responsive Automatically load retina image and smartphone optimized sizes." at bounding box center [0, 0] width 0 height 0
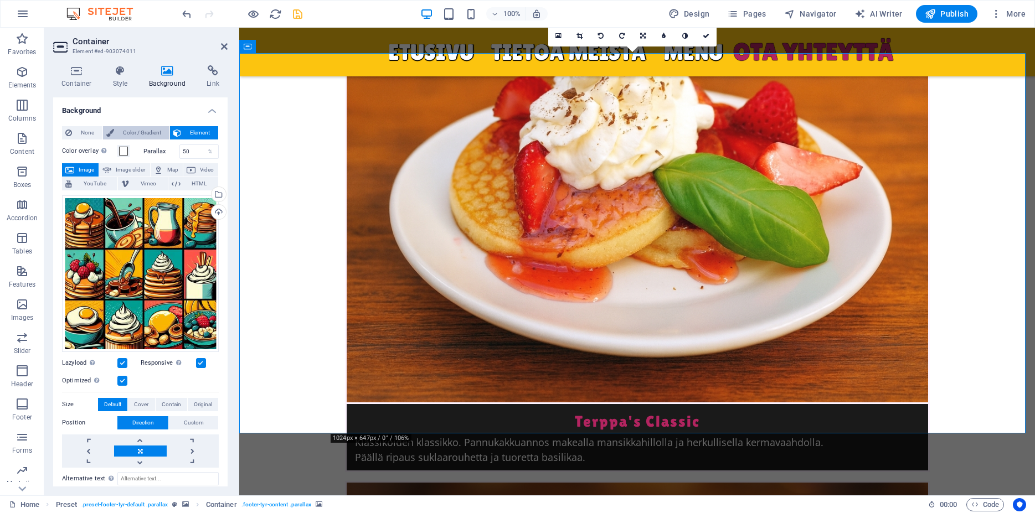
click at [136, 135] on span "Color / Gradient" at bounding box center [141, 132] width 49 height 13
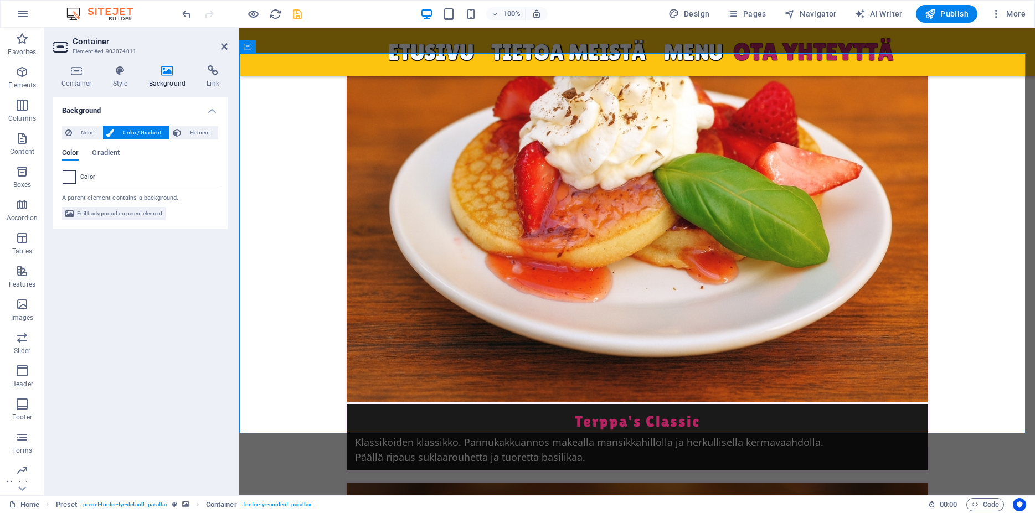
click at [68, 177] on span at bounding box center [69, 177] width 12 height 12
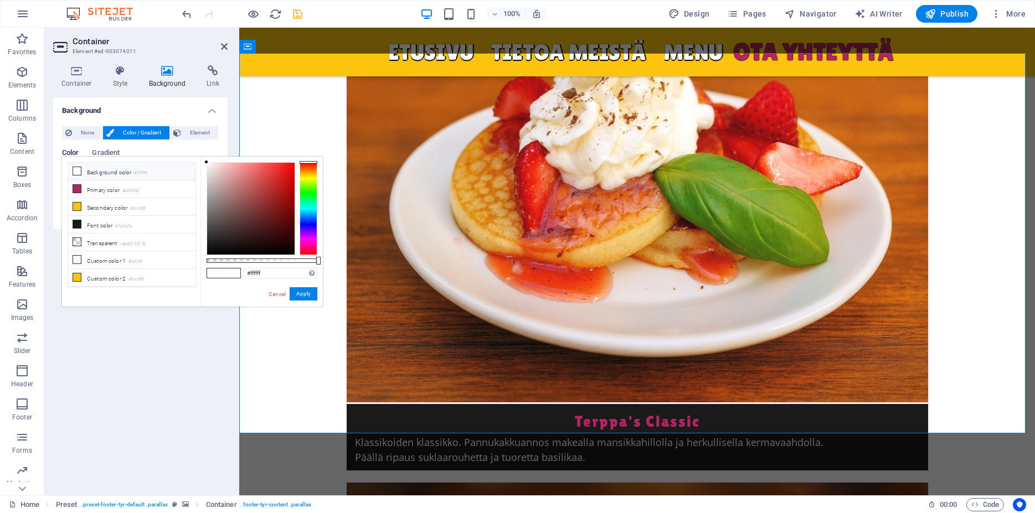
click at [117, 174] on li "Background color #ffffff" at bounding box center [131, 172] width 127 height 18
click at [88, 245] on li "Transparent rgba(0,0,0,.0)" at bounding box center [131, 243] width 127 height 18
click at [299, 293] on button "Apply" at bounding box center [304, 293] width 28 height 13
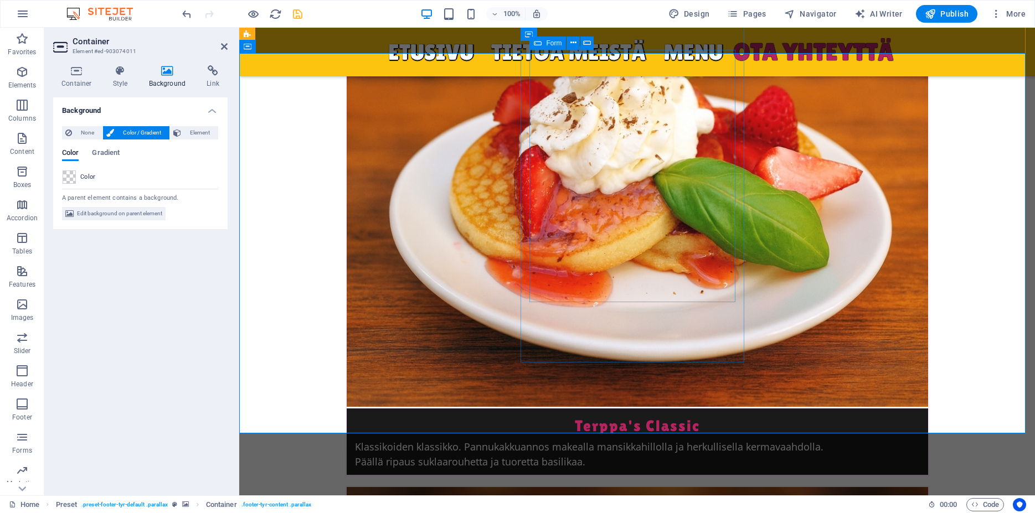
scroll to position [4305, 0]
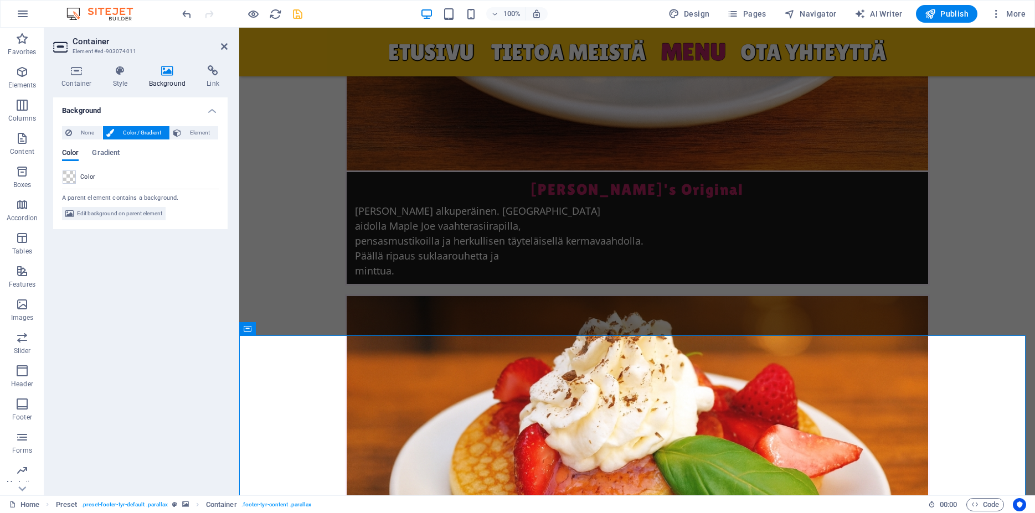
click at [79, 179] on div "Color" at bounding box center [141, 177] width 156 height 13
click at [72, 177] on span at bounding box center [69, 177] width 12 height 12
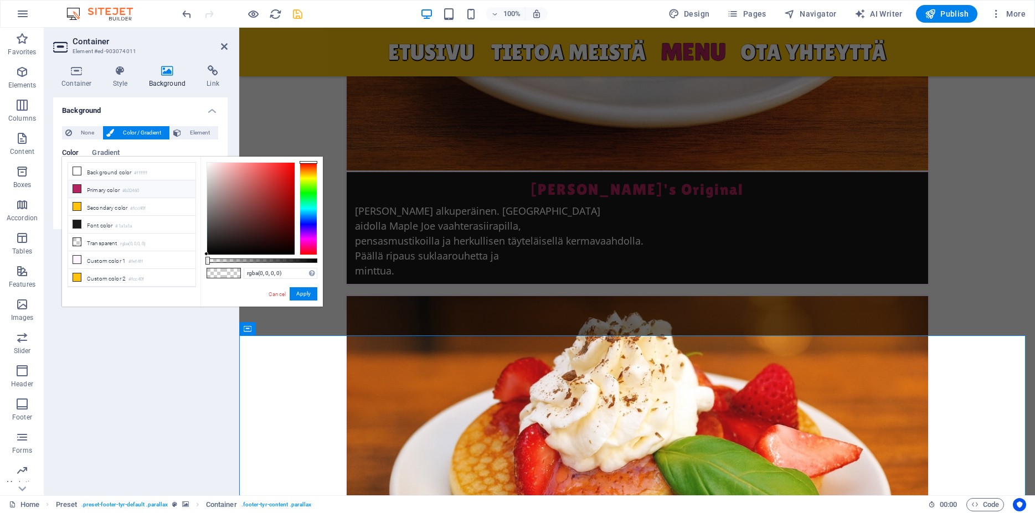
click at [127, 191] on small "#b32460" at bounding box center [130, 191] width 17 height 8
type input "#b32460"
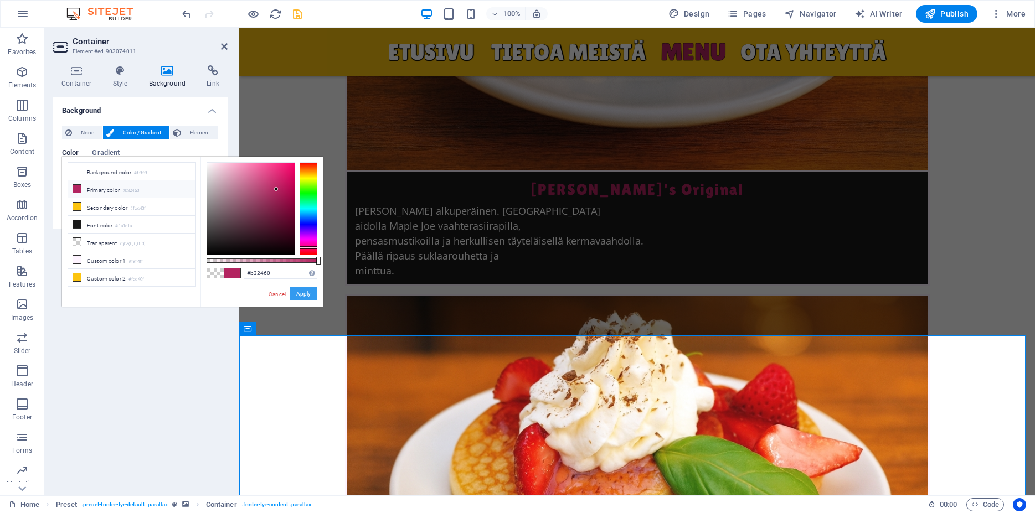
click at [303, 294] on button "Apply" at bounding box center [304, 293] width 28 height 13
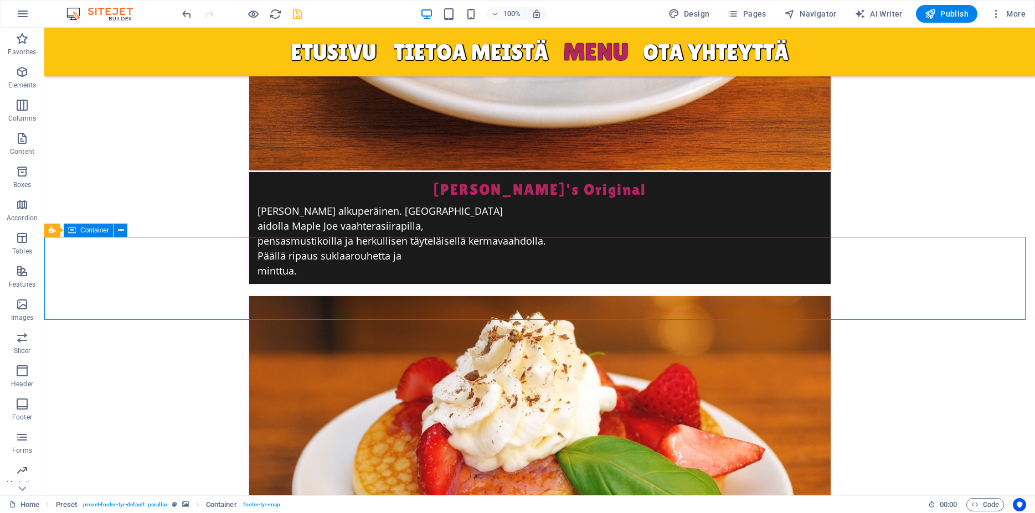
scroll to position [4357, 0]
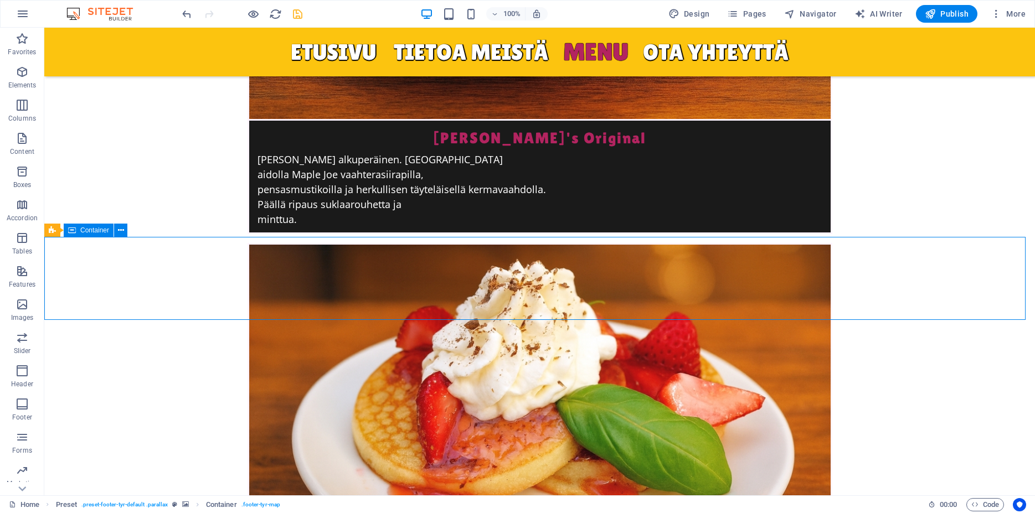
select select "px"
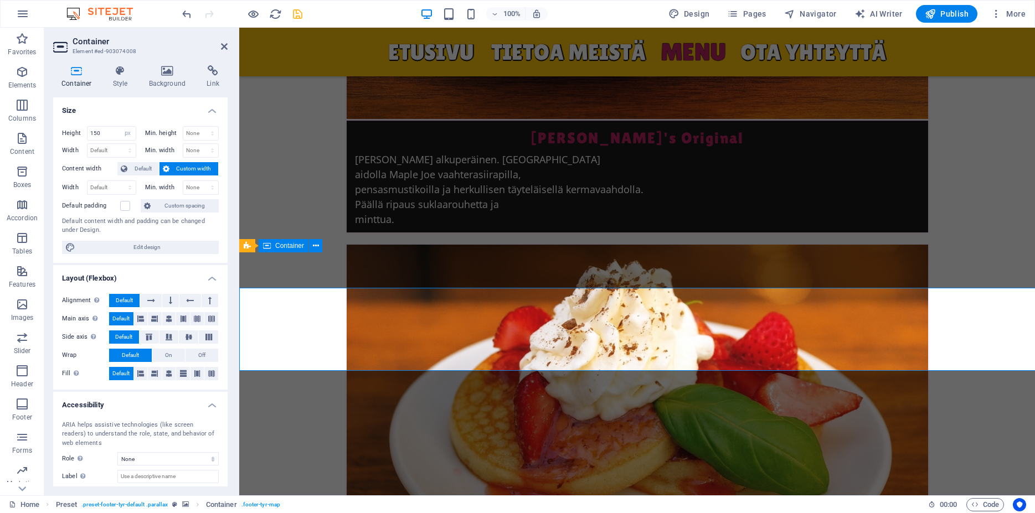
scroll to position [4305, 0]
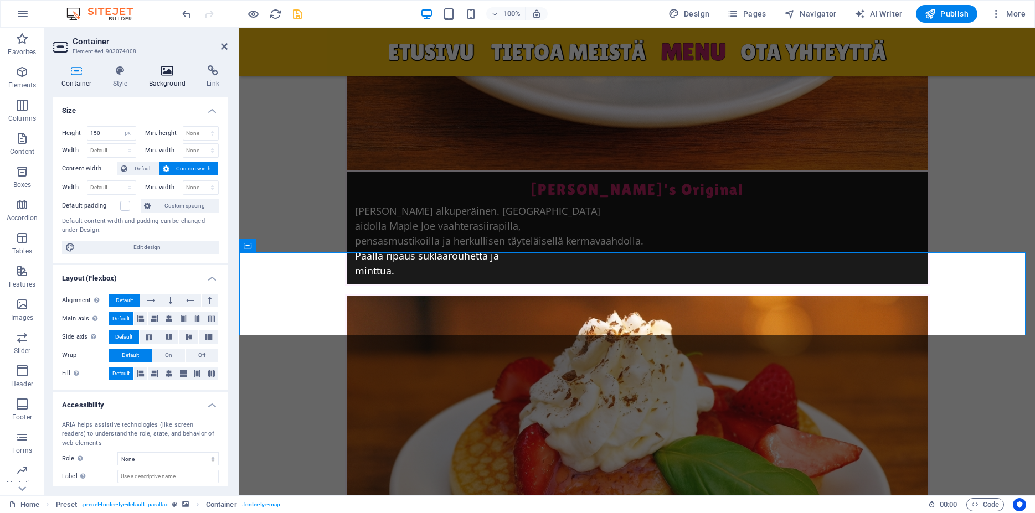
click at [160, 71] on icon at bounding box center [168, 70] width 54 height 11
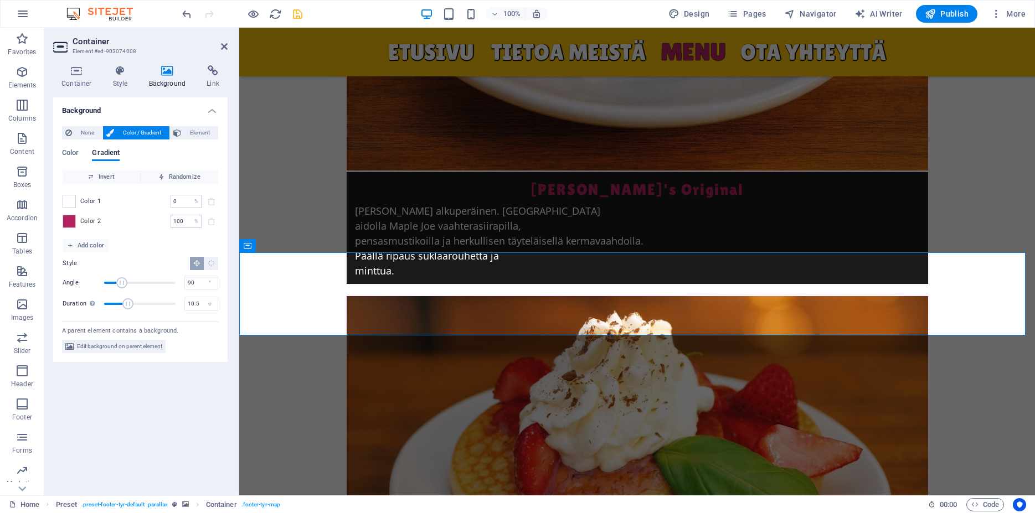
drag, startPoint x: 106, startPoint y: 306, endPoint x: 129, endPoint y: 306, distance: 23.3
click at [129, 307] on span "Duration" at bounding box center [127, 304] width 11 height 11
drag, startPoint x: 126, startPoint y: 305, endPoint x: 143, endPoint y: 306, distance: 17.2
click at [143, 306] on span "Duration" at bounding box center [140, 304] width 11 height 11
type input "16.5"
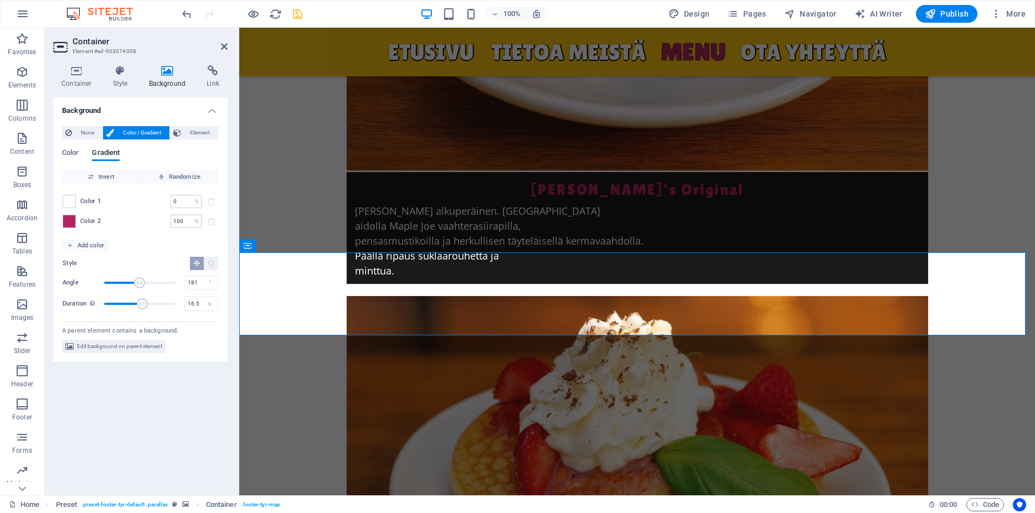
type input "184"
drag, startPoint x: 124, startPoint y: 282, endPoint x: 141, endPoint y: 284, distance: 16.7
click at [141, 284] on span "Angle" at bounding box center [140, 282] width 11 height 11
type input "6.3"
drag, startPoint x: 143, startPoint y: 304, endPoint x: 119, endPoint y: 306, distance: 24.0
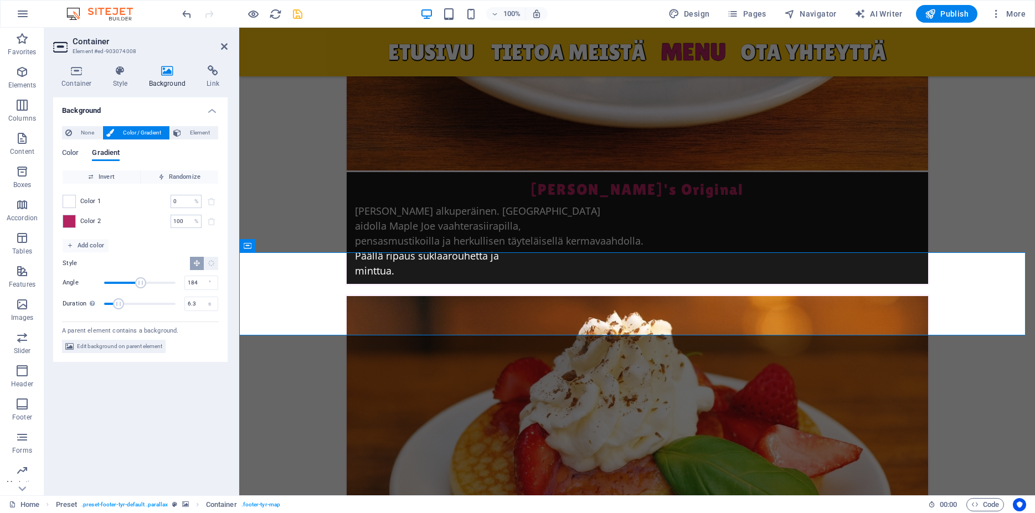
click at [119, 306] on span "Duration" at bounding box center [118, 304] width 11 height 11
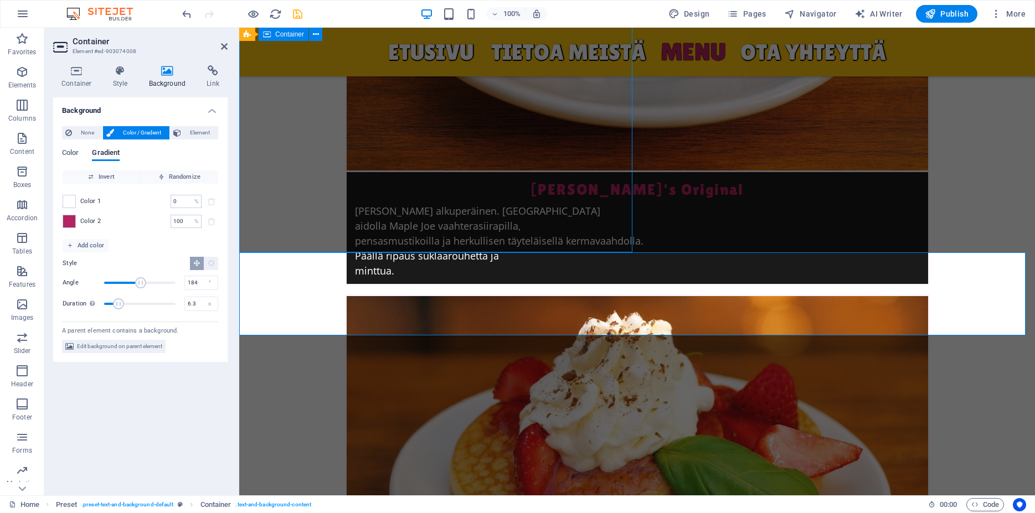
scroll to position [4357, 0]
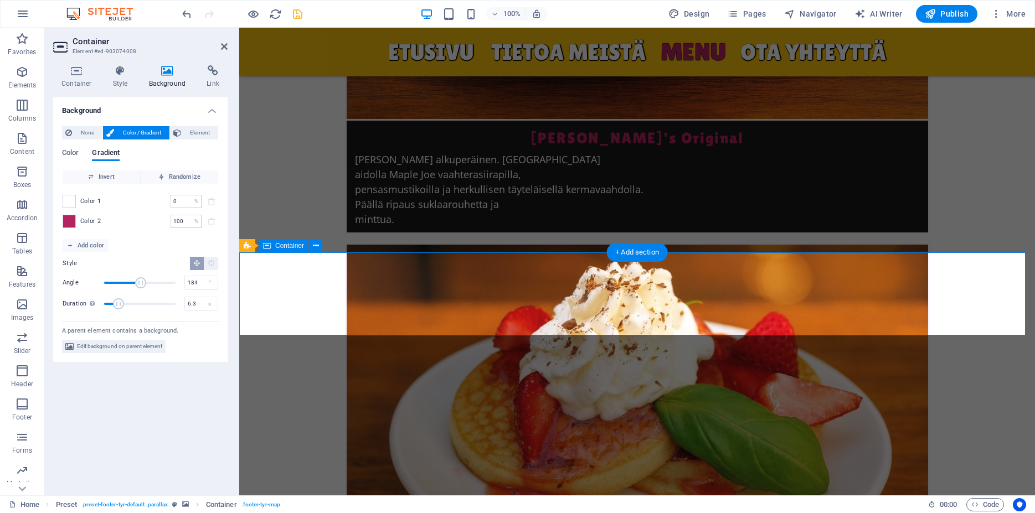
scroll to position [4305, 0]
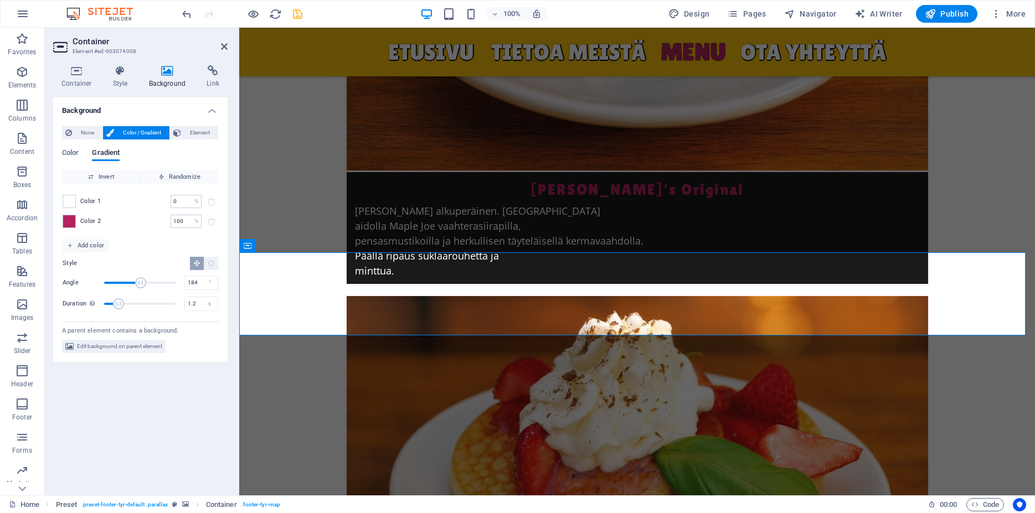
type input "0"
drag, startPoint x: 119, startPoint y: 305, endPoint x: 93, endPoint y: 306, distance: 25.5
click at [93, 306] on div "Duration Duration of the background animation. A value of "0" disables the anim…" at bounding box center [141, 304] width 156 height 17
click at [119, 174] on span "Invert" at bounding box center [101, 177] width 69 height 13
click at [192, 175] on span "Randomize" at bounding box center [179, 177] width 69 height 13
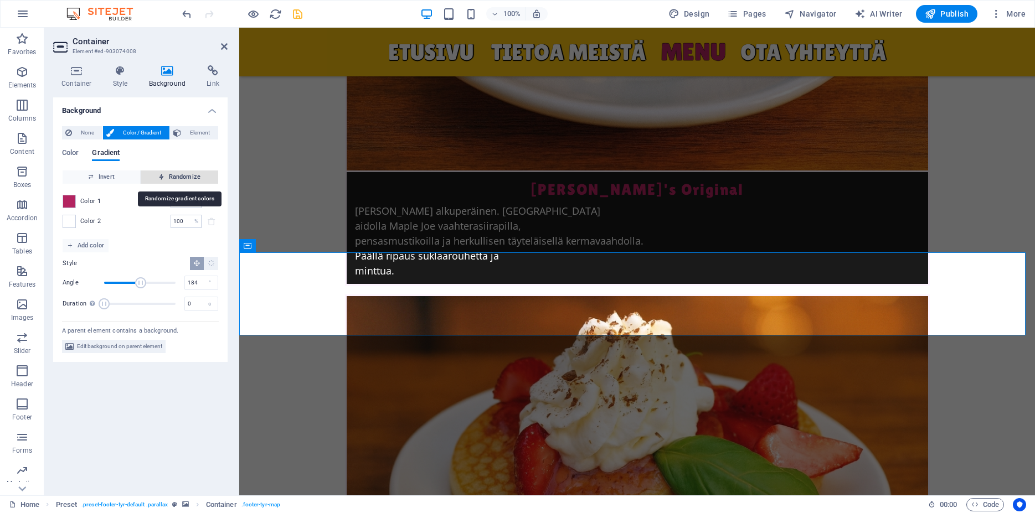
type input "72"
type input "136"
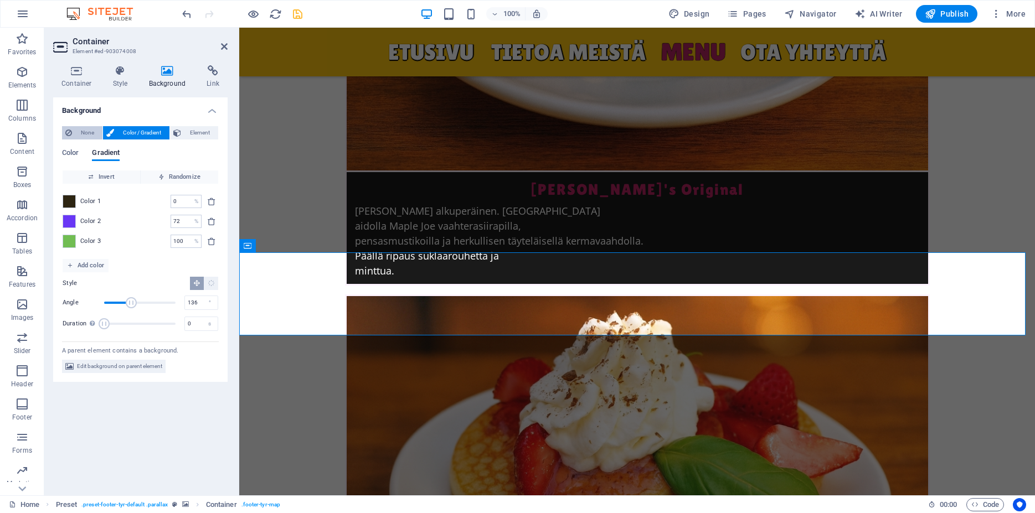
click at [81, 133] on span "None" at bounding box center [87, 132] width 24 height 13
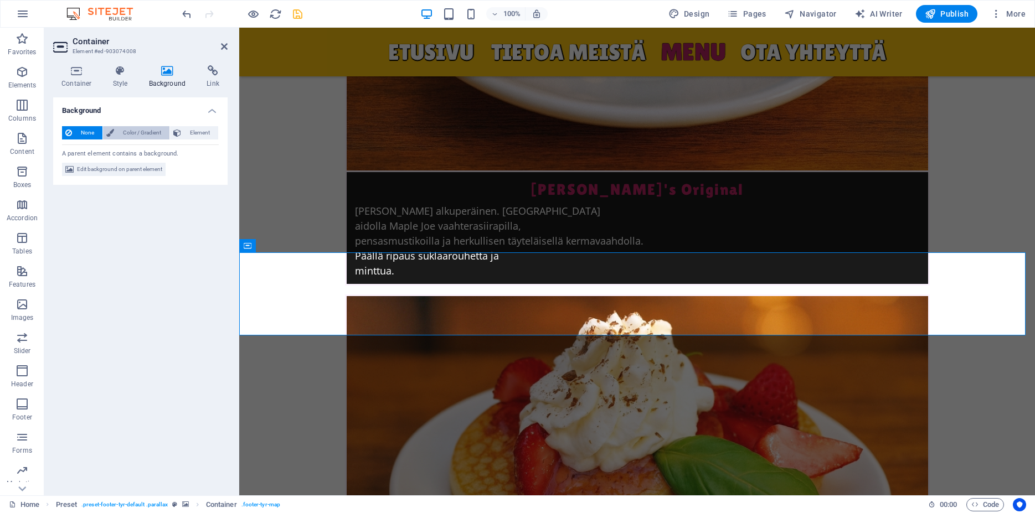
click at [136, 137] on span "Color / Gradient" at bounding box center [141, 132] width 49 height 13
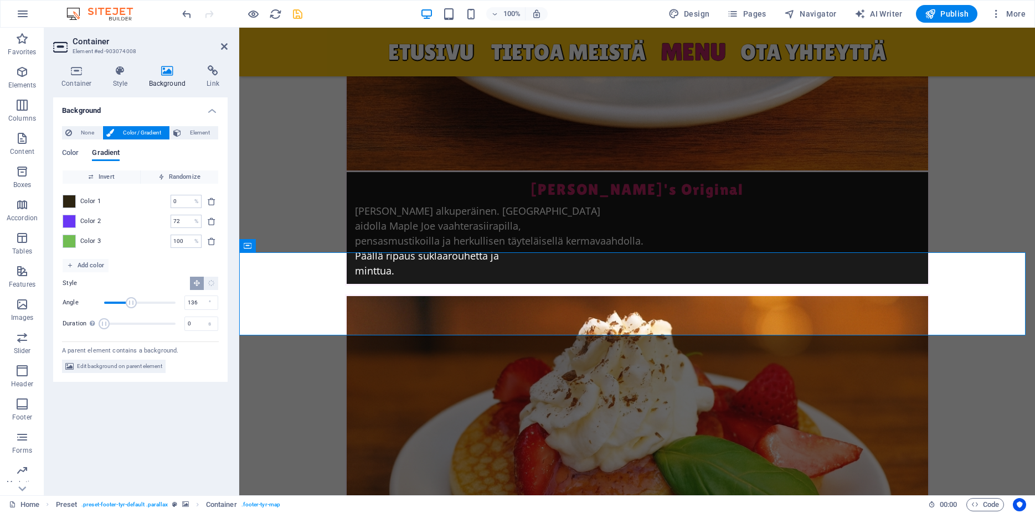
click at [73, 148] on div "Color Gradient Color Invert Randomize Color 1 0 % ​ Color 2 72 % ​ Color 3 100 …" at bounding box center [140, 238] width 157 height 197
click at [73, 150] on span "Color" at bounding box center [70, 154] width 17 height 16
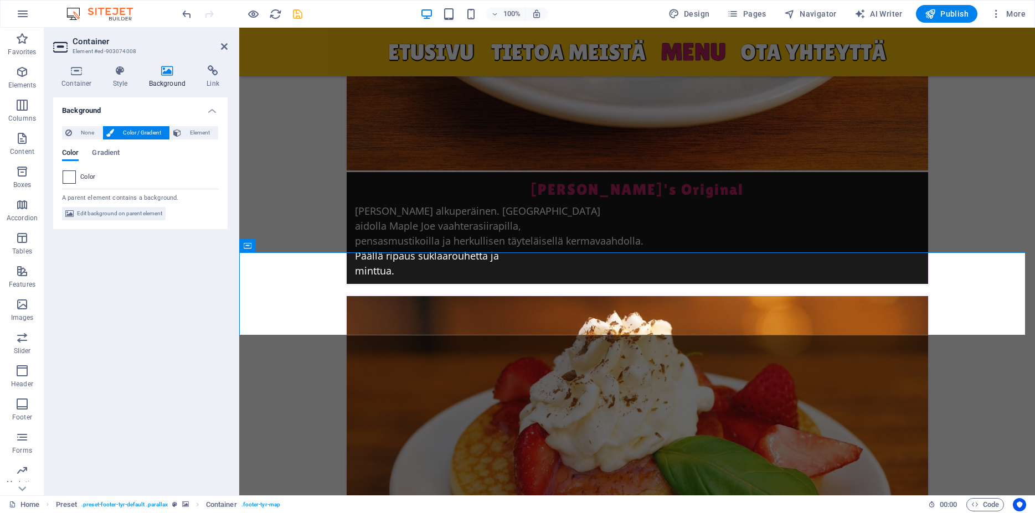
click at [73, 174] on span at bounding box center [69, 177] width 12 height 12
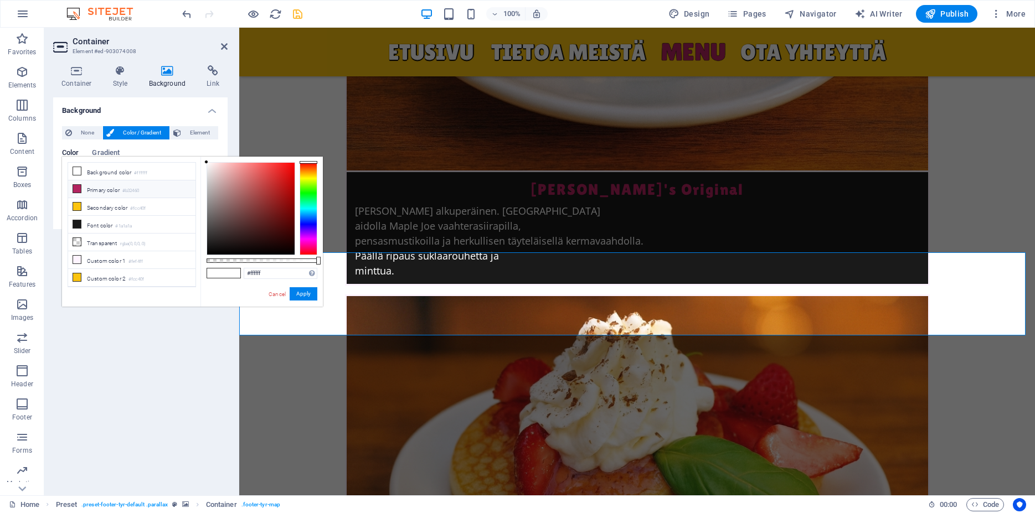
click at [97, 189] on li "Primary color #b32460" at bounding box center [131, 190] width 127 height 18
type input "#b32460"
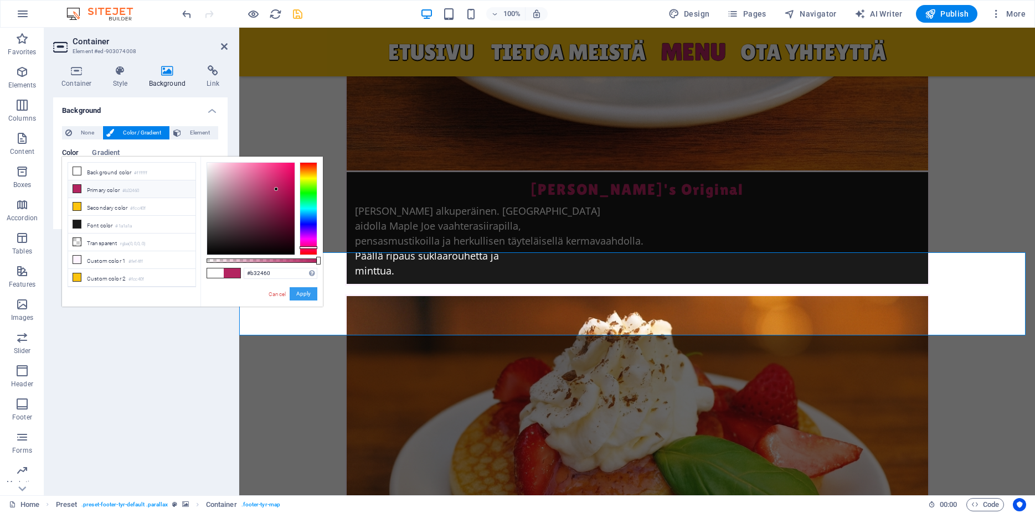
click at [308, 292] on button "Apply" at bounding box center [304, 293] width 28 height 13
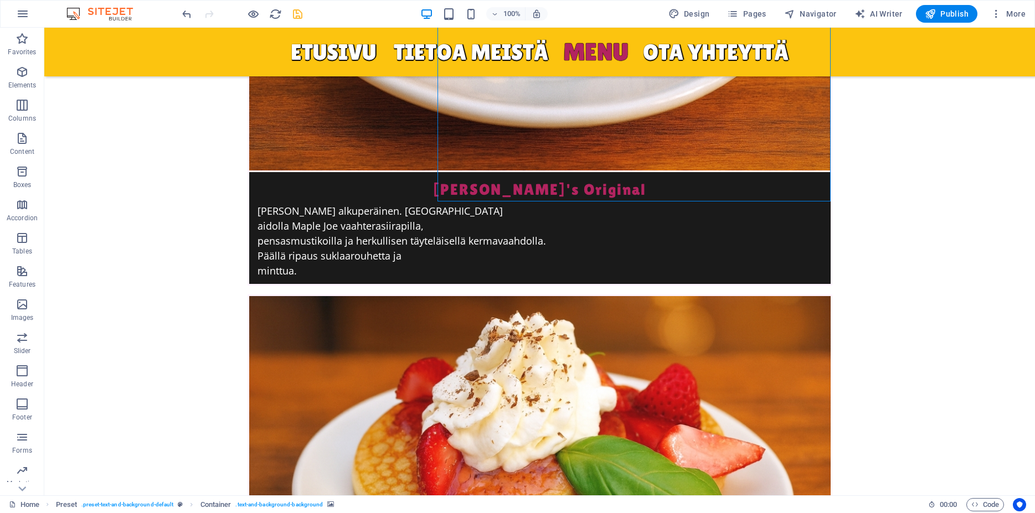
scroll to position [4357, 0]
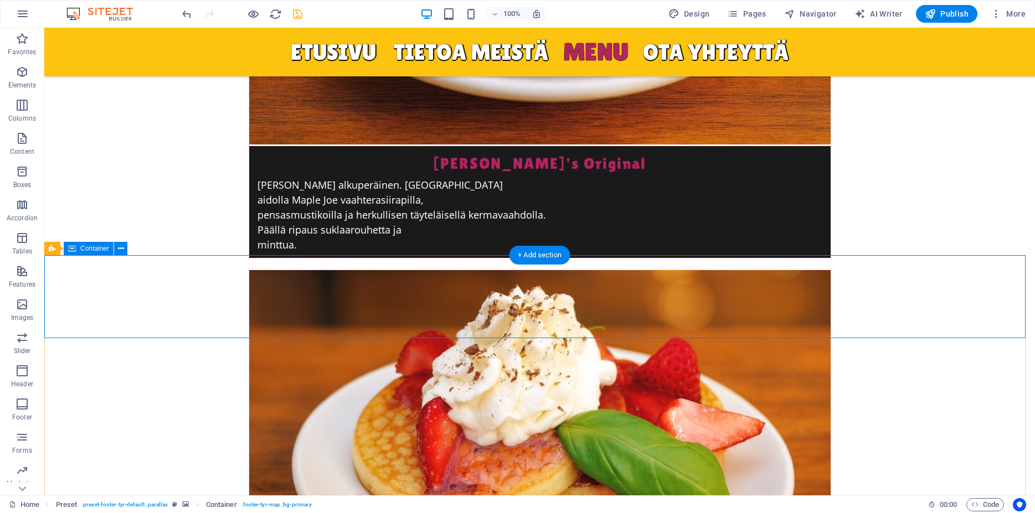
scroll to position [4300, 0]
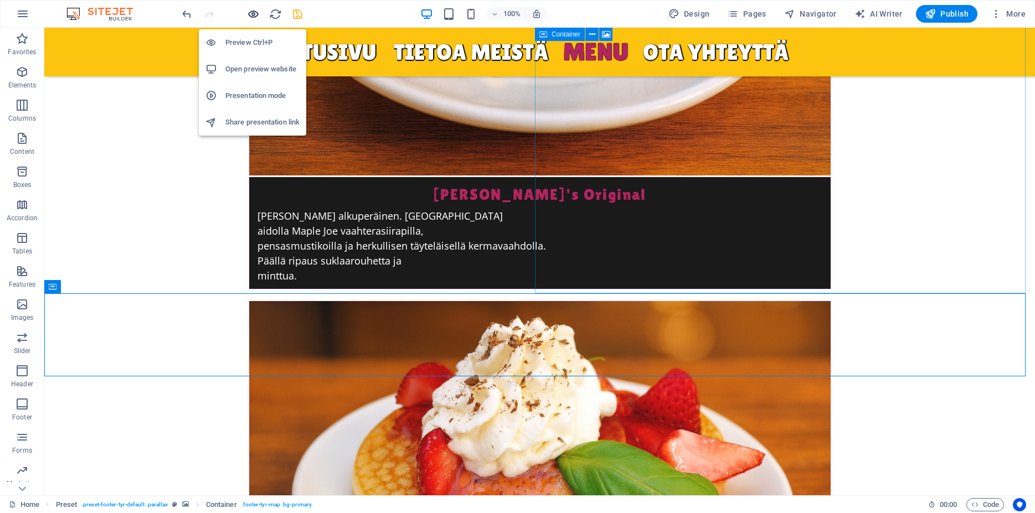
click at [256, 14] on icon "button" at bounding box center [253, 14] width 13 height 13
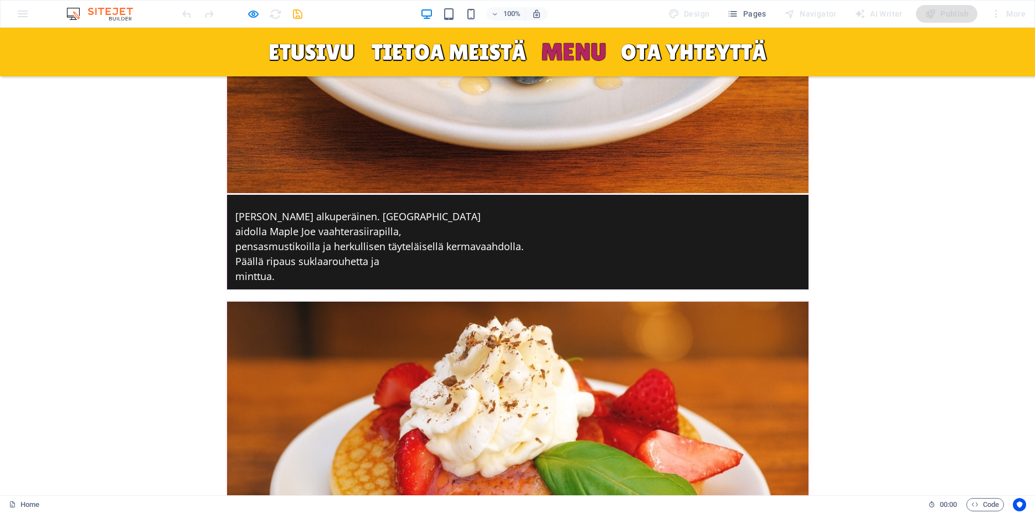
scroll to position [3471, 0]
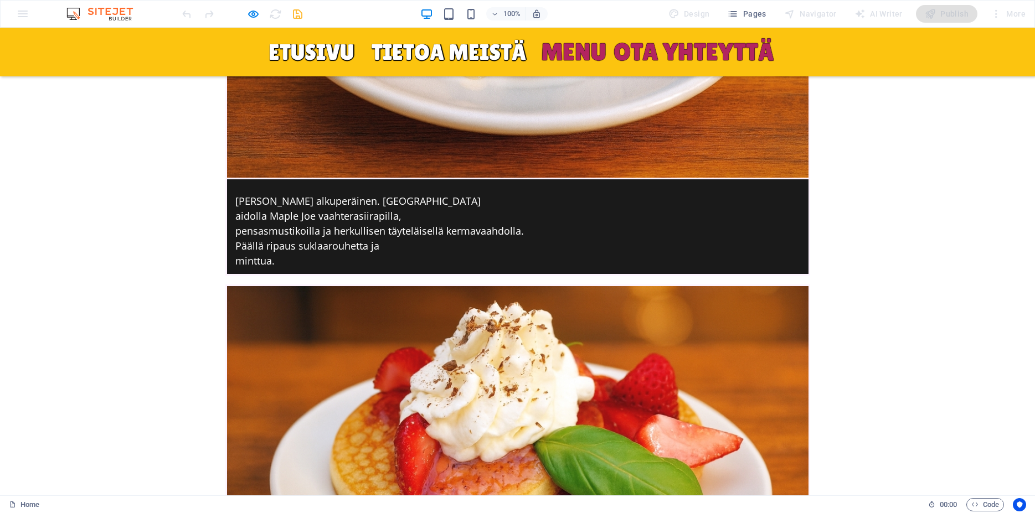
click at [667, 52] on link "OTA YHTEYTTÄ" at bounding box center [694, 52] width 160 height 24
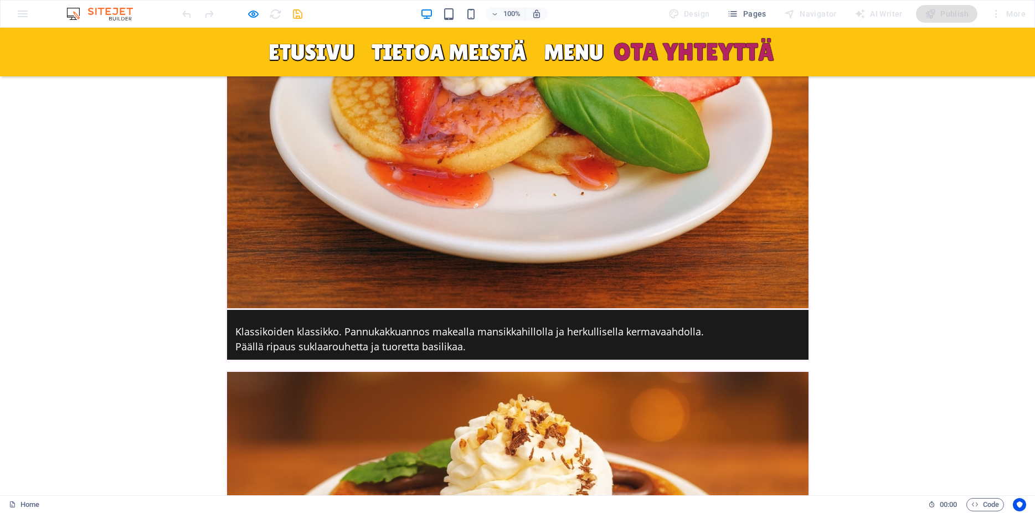
scroll to position [3841, 0]
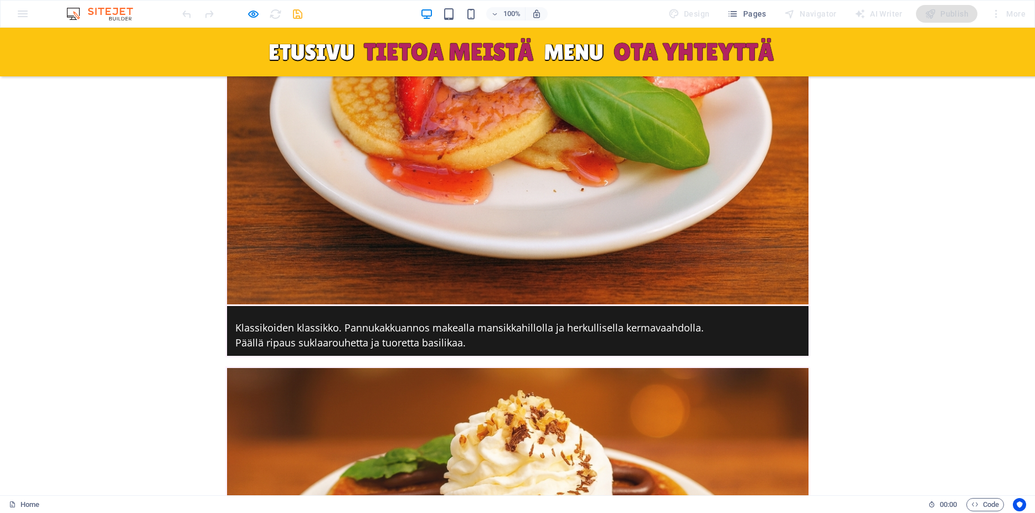
click at [431, 58] on link "TIETOA MEISTÄ" at bounding box center [449, 52] width 170 height 24
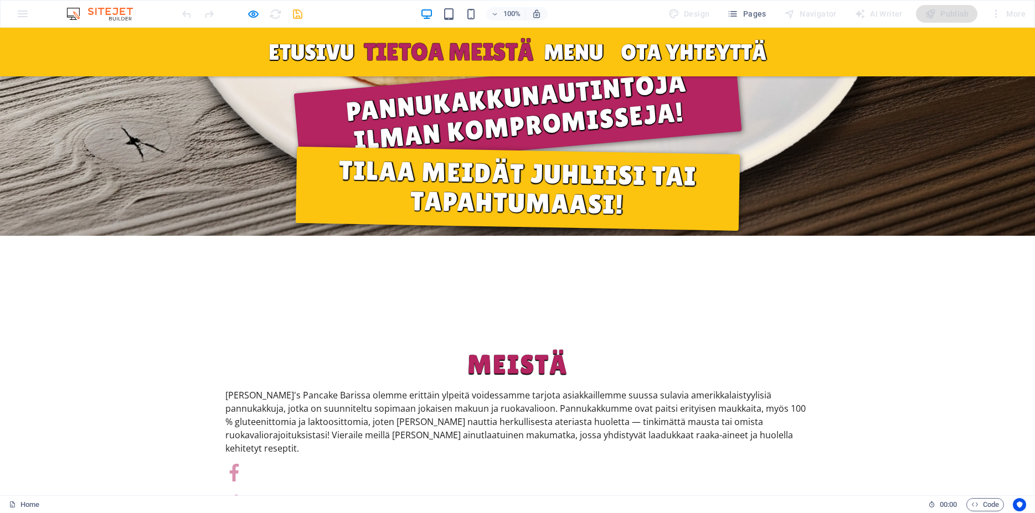
scroll to position [693, 0]
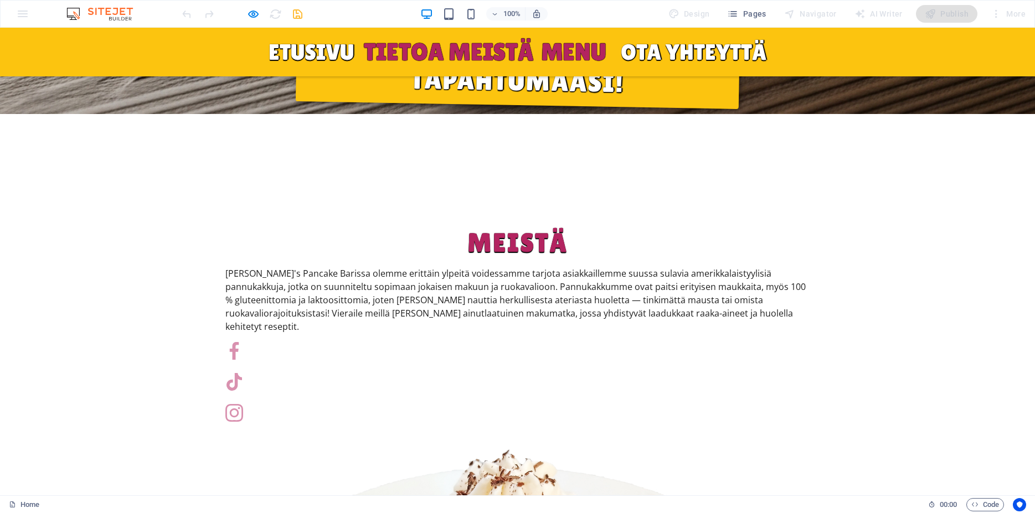
click at [572, 43] on link "Menu" at bounding box center [573, 52] width 65 height 24
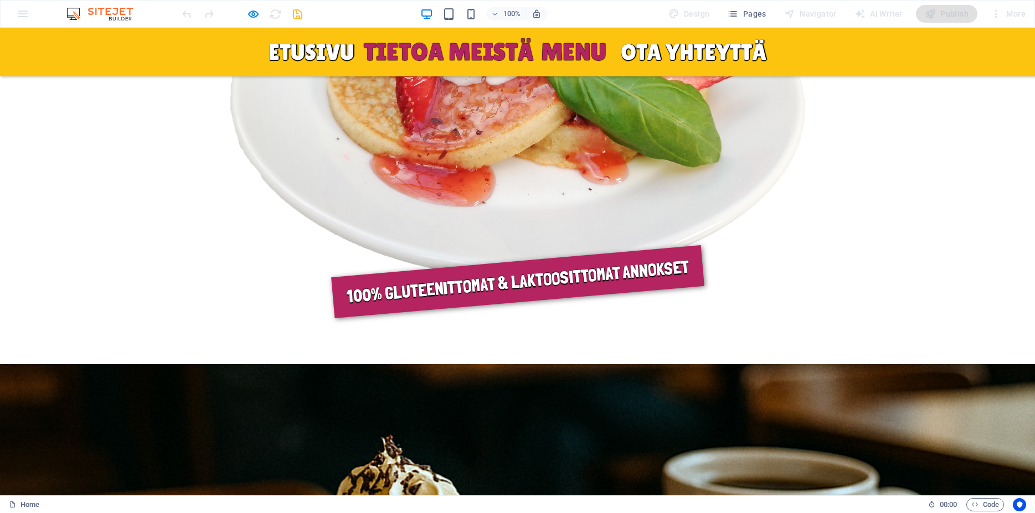
scroll to position [1200, 0]
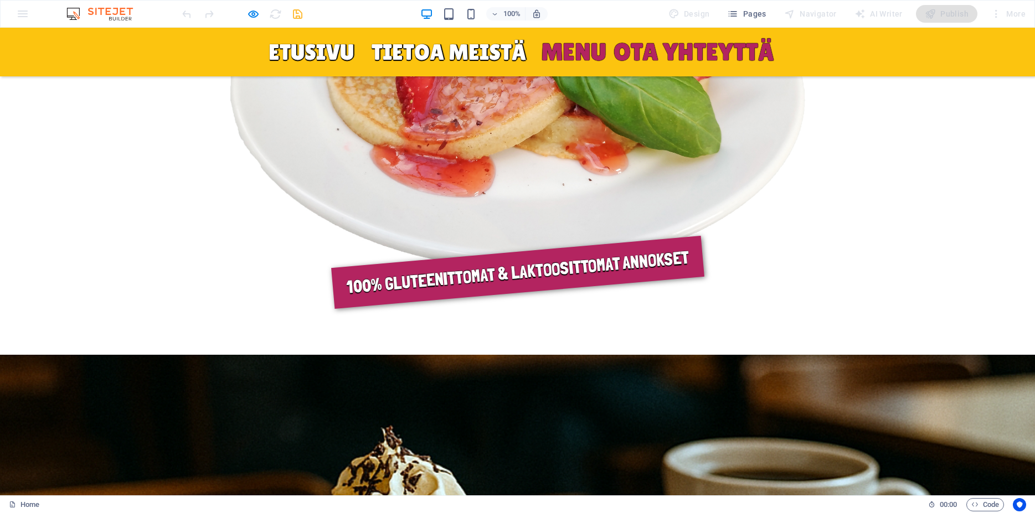
click at [669, 59] on link "OTA YHTEYTTÄ" at bounding box center [694, 52] width 160 height 24
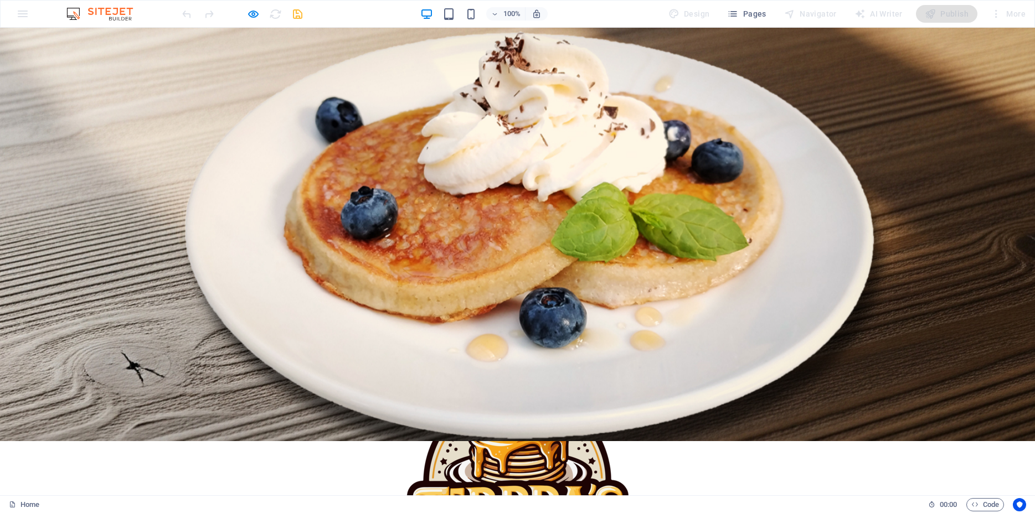
scroll to position [0, 0]
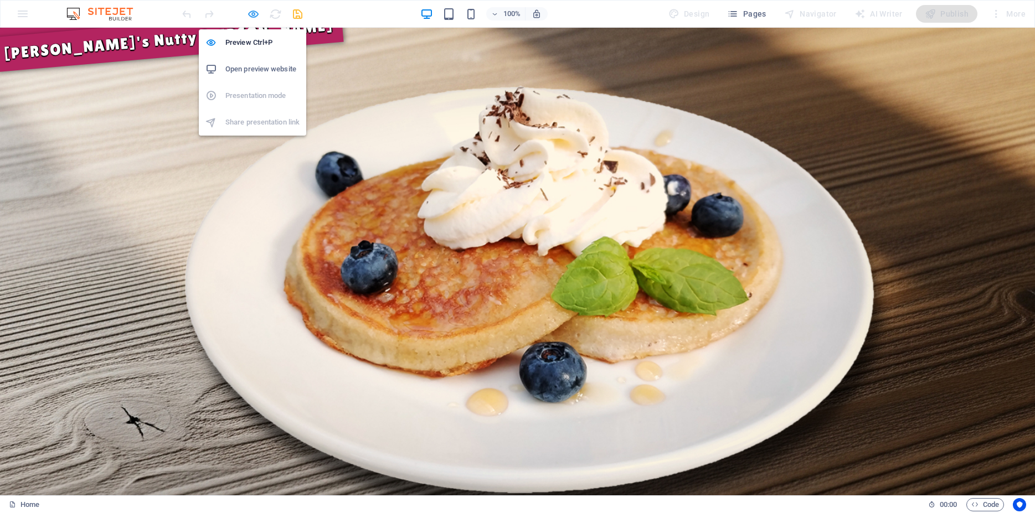
click at [254, 12] on icon "button" at bounding box center [253, 14] width 13 height 13
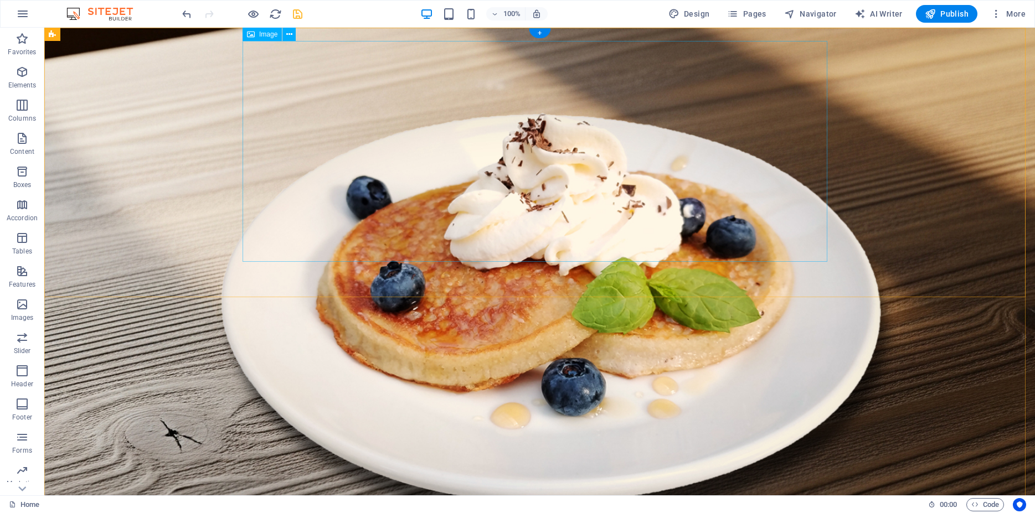
select select "px"
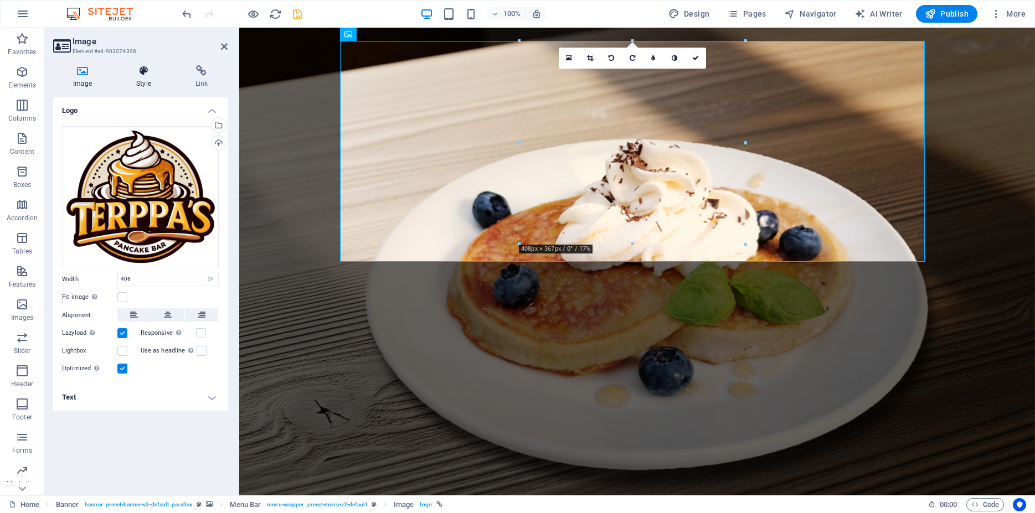
click at [142, 82] on h4 "Style" at bounding box center [145, 76] width 59 height 23
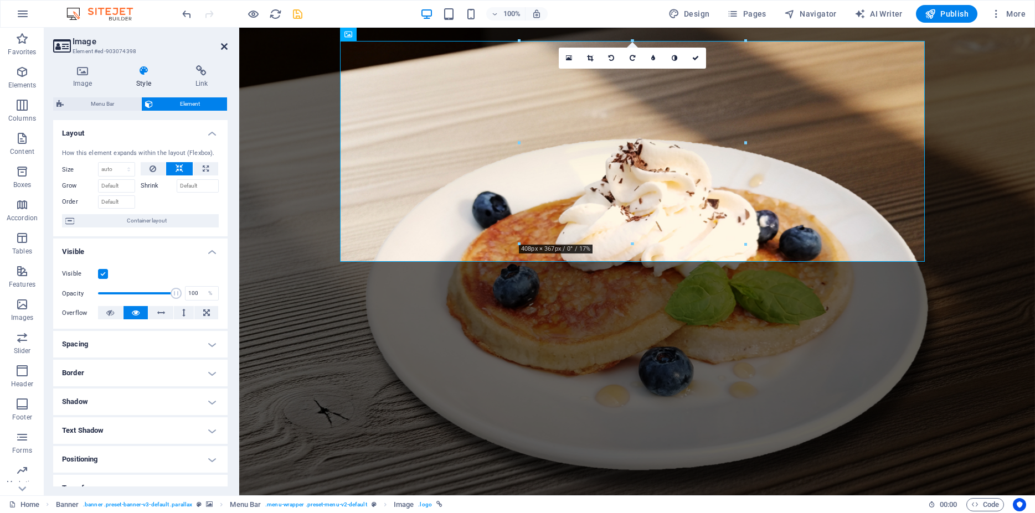
click at [224, 48] on icon at bounding box center [224, 46] width 7 height 9
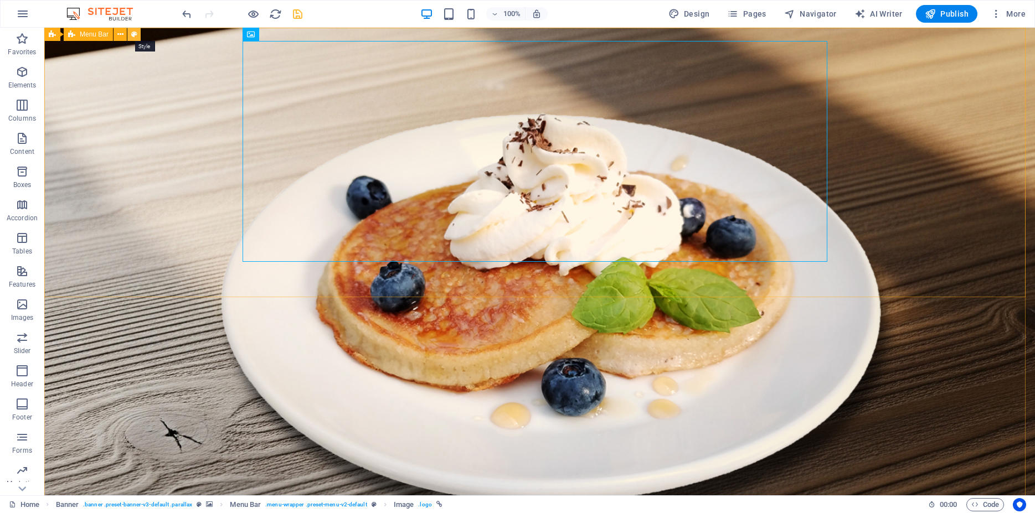
select select "rem"
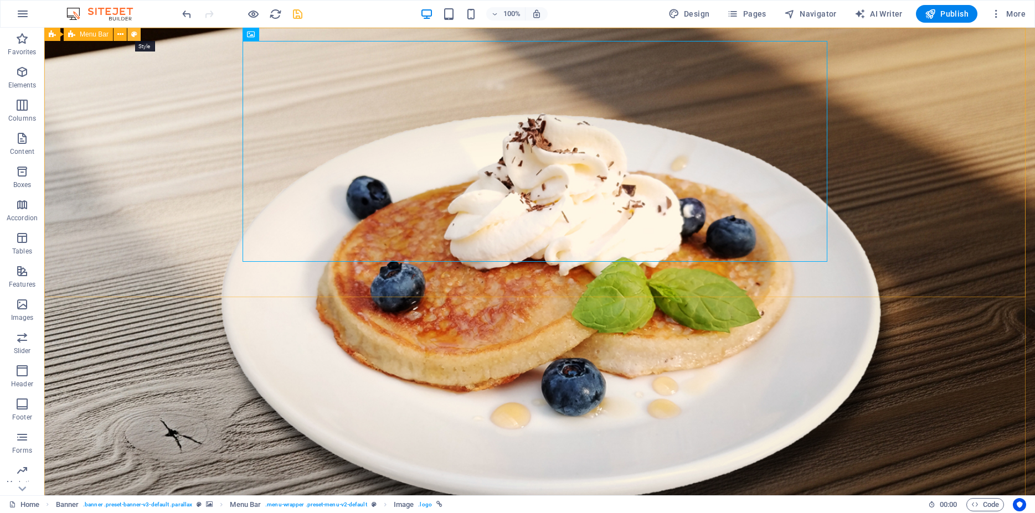
select select "rem"
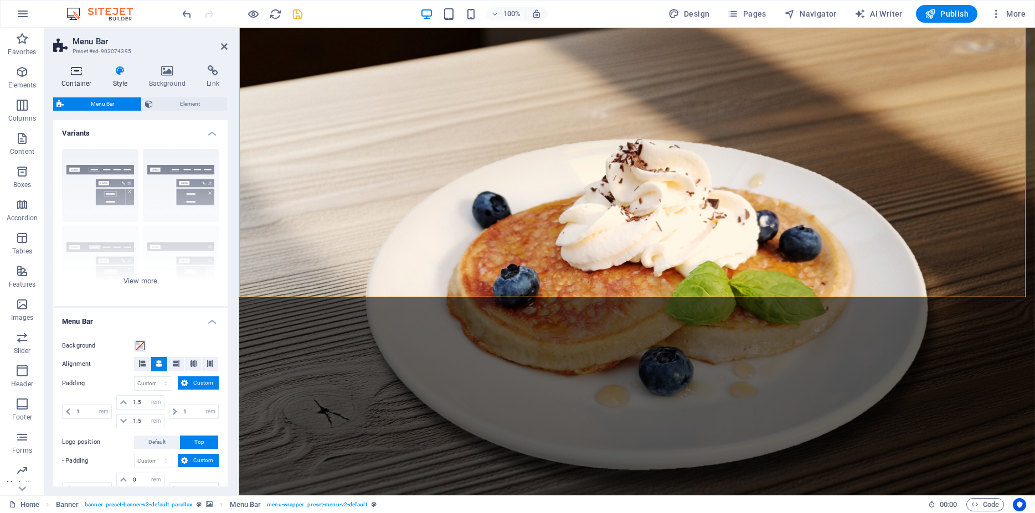
click at [74, 74] on icon at bounding box center [76, 70] width 47 height 11
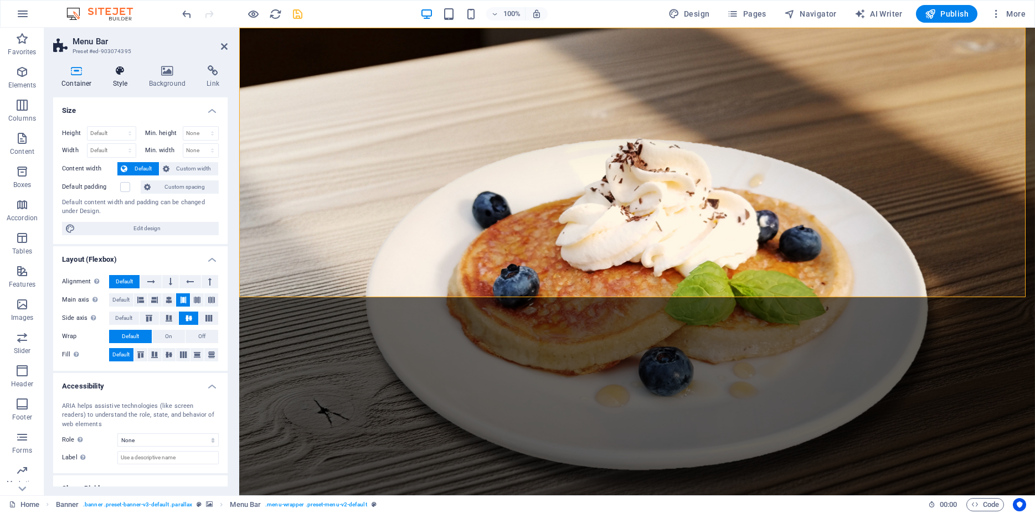
click at [123, 66] on icon at bounding box center [121, 70] width 32 height 11
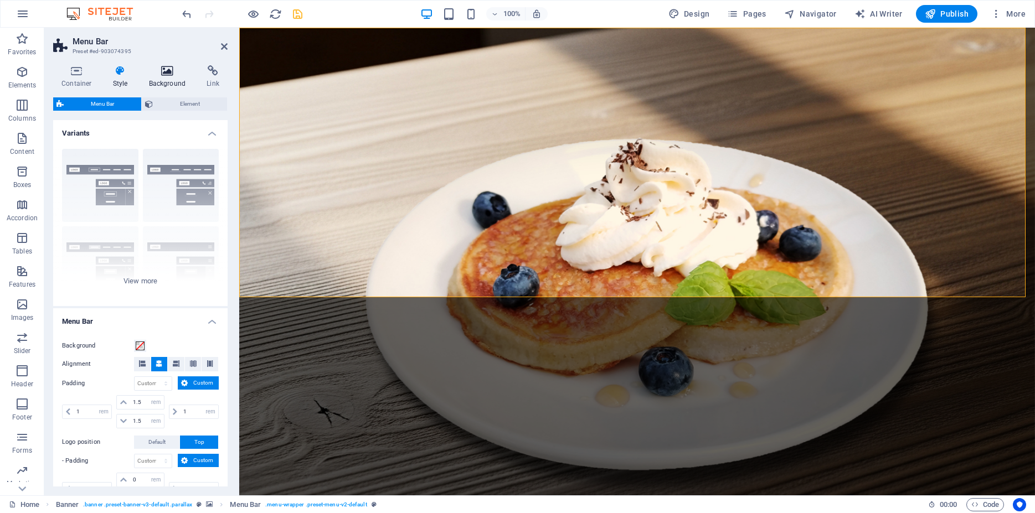
click at [164, 71] on icon at bounding box center [168, 70] width 54 height 11
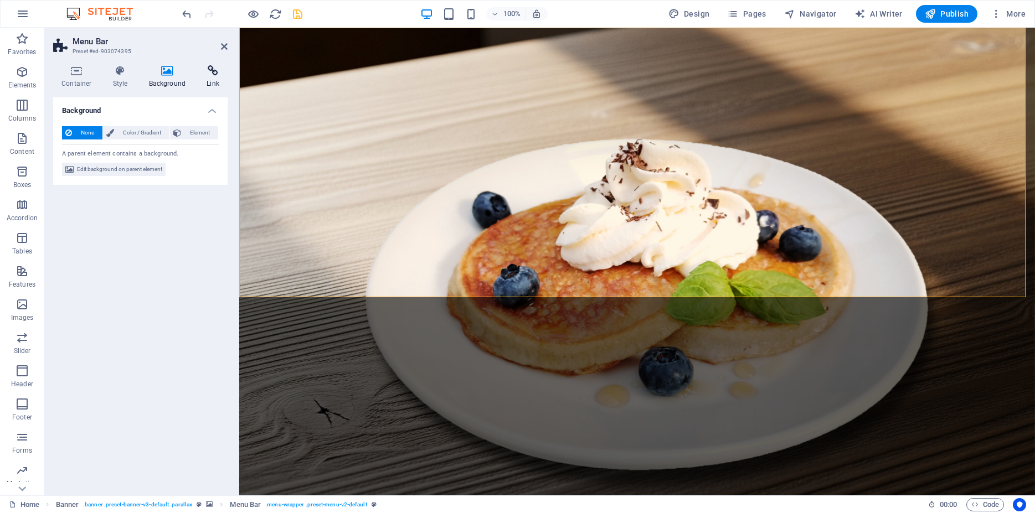
click at [219, 79] on h4 "Link" at bounding box center [212, 76] width 29 height 23
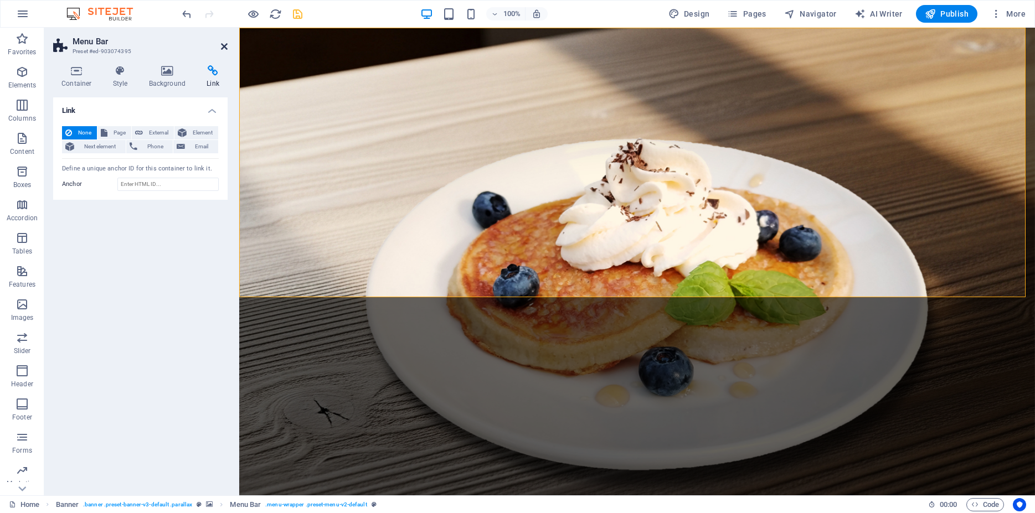
click at [222, 43] on icon at bounding box center [224, 46] width 7 height 9
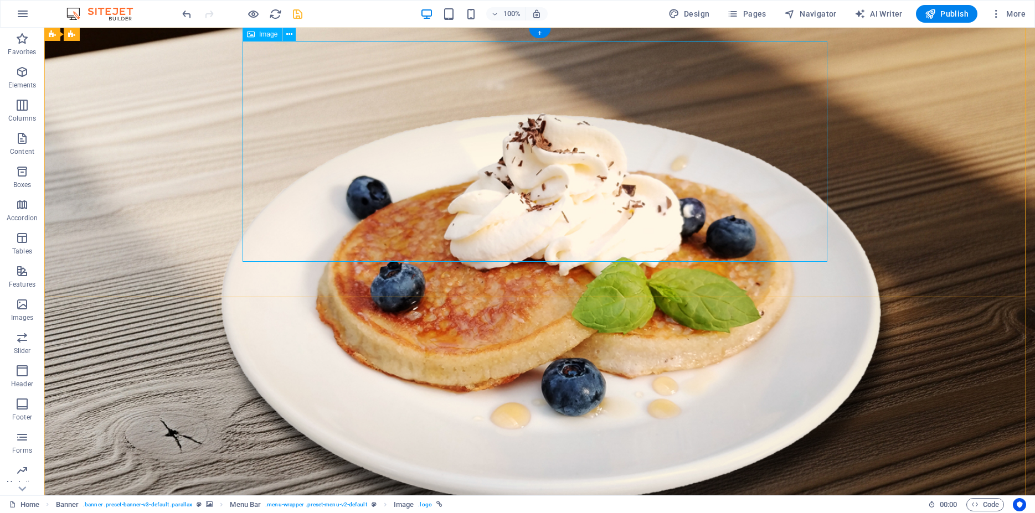
select select "px"
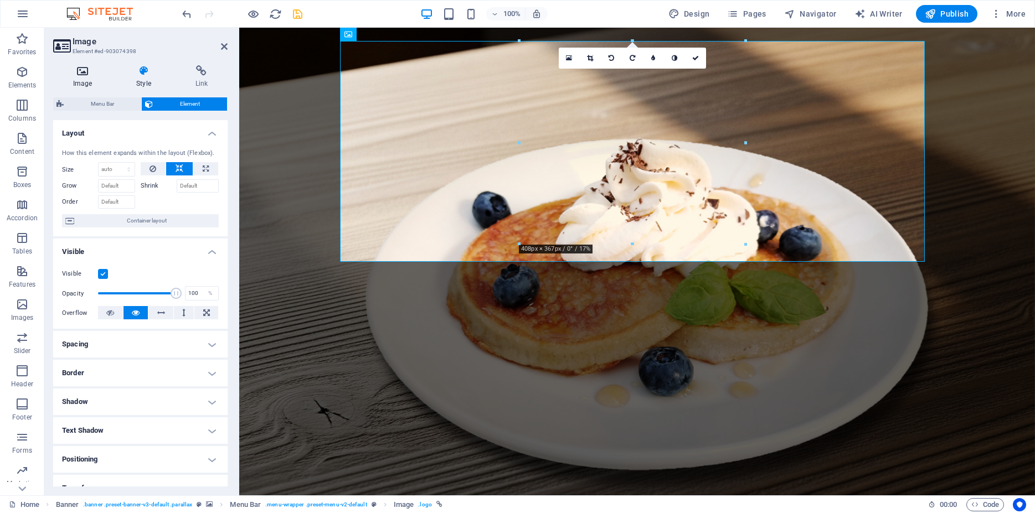
click at [96, 81] on h4 "Image" at bounding box center [84, 76] width 63 height 23
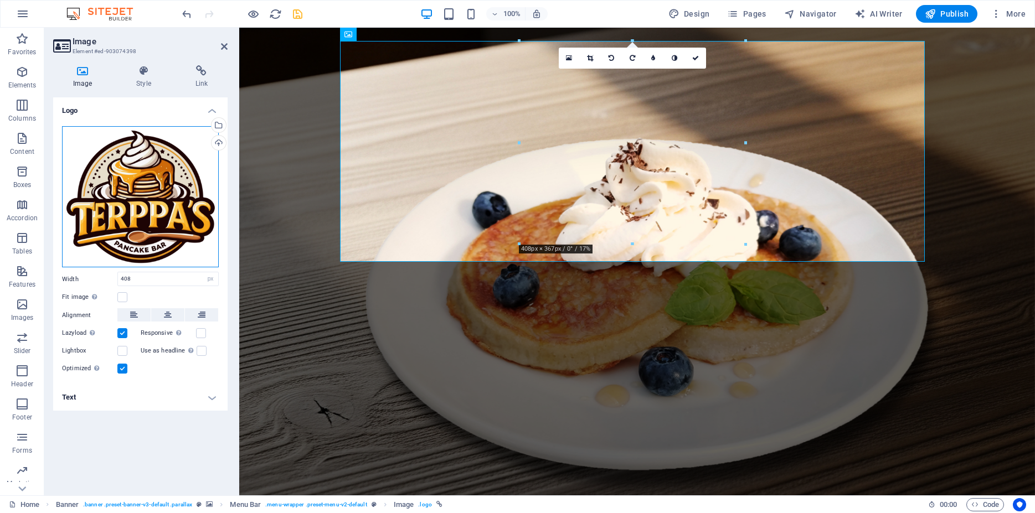
click at [197, 166] on div "Drag files here, click to choose files or select files from Files or our free s…" at bounding box center [140, 197] width 157 height 142
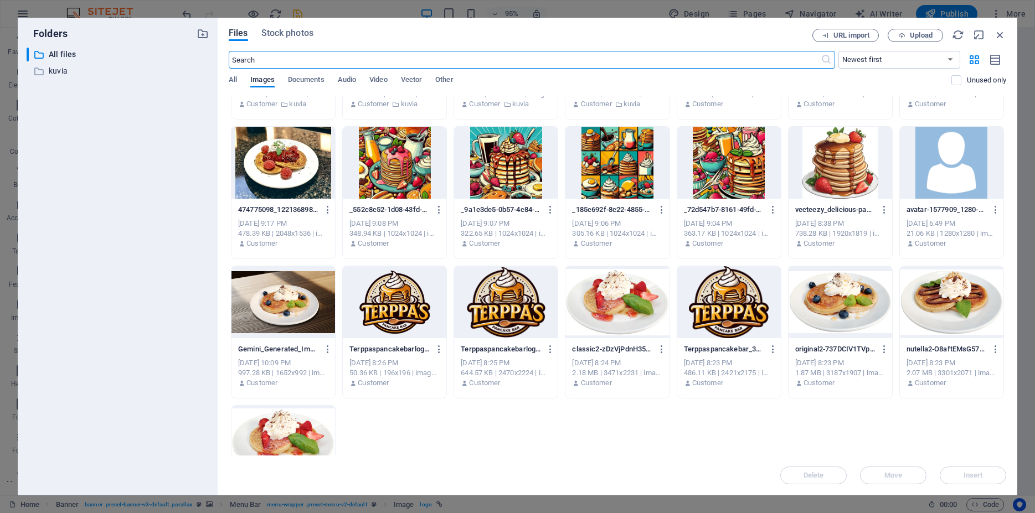
scroll to position [332, 0]
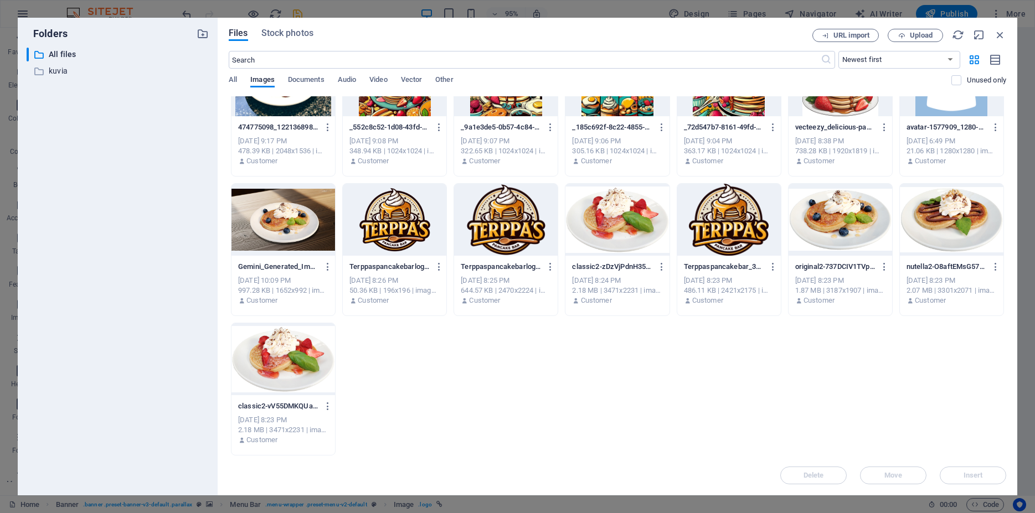
click at [491, 229] on div at bounding box center [506, 220] width 104 height 72
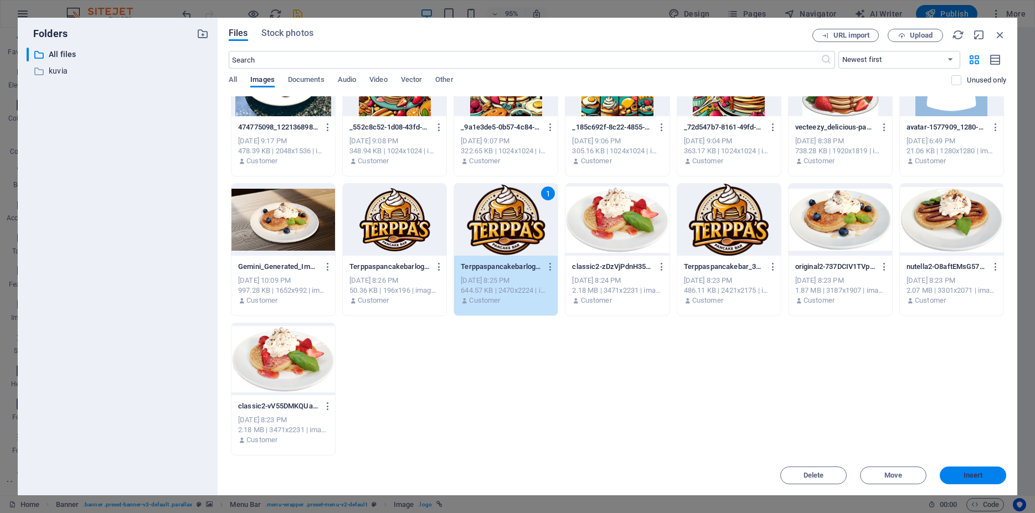
click at [968, 472] on span "Insert" at bounding box center [973, 475] width 19 height 7
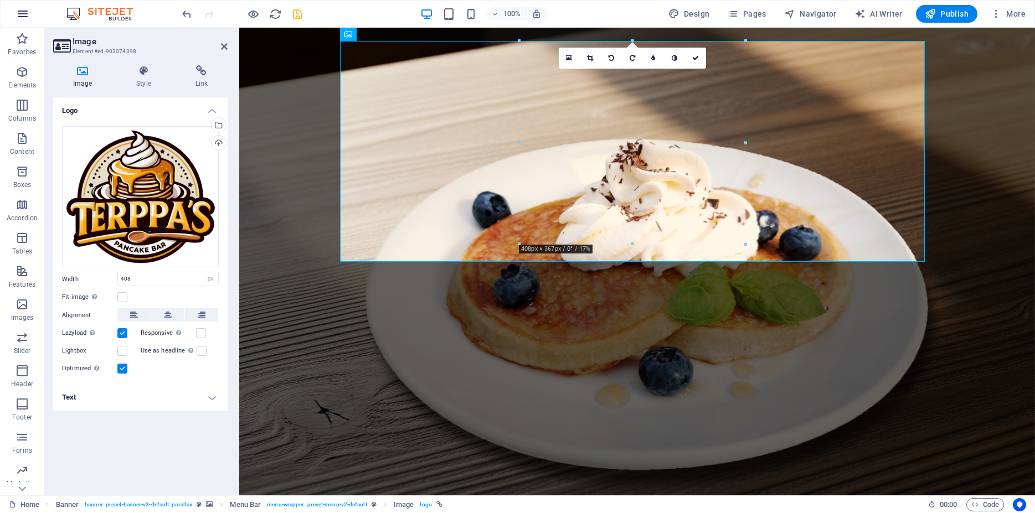
click at [27, 14] on icon "button" at bounding box center [22, 13] width 13 height 13
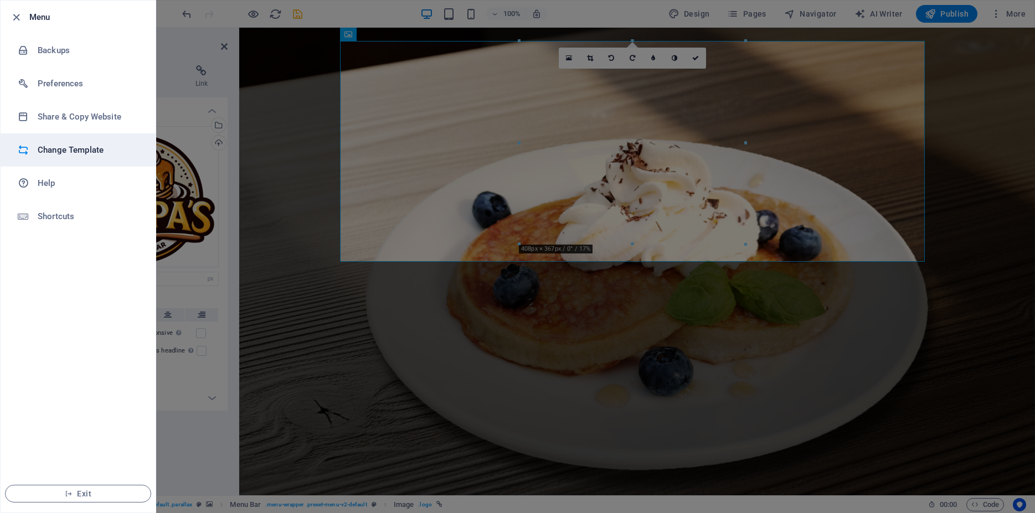
click at [63, 158] on li "Change Template" at bounding box center [78, 149] width 155 height 33
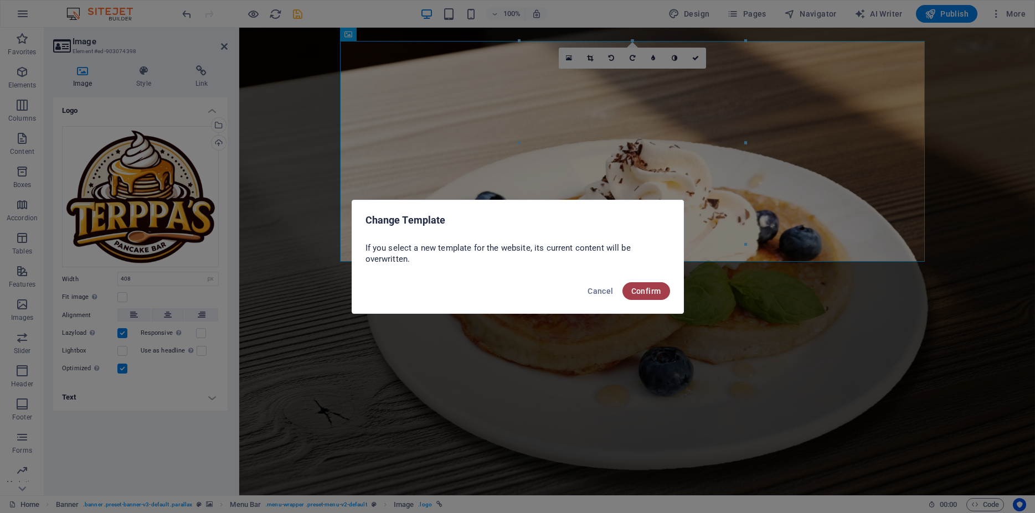
click at [631, 295] on button "Confirm" at bounding box center [647, 291] width 48 height 18
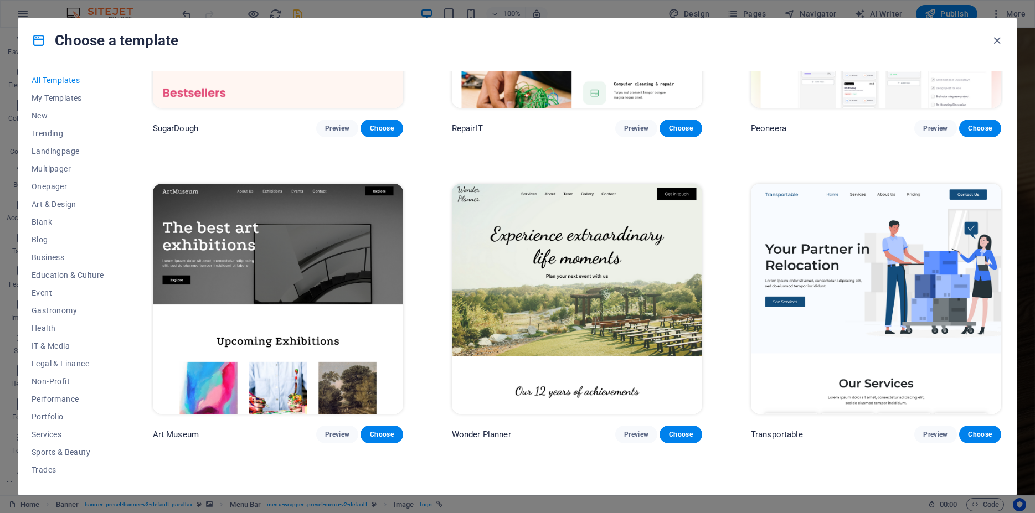
scroll to position [199, 0]
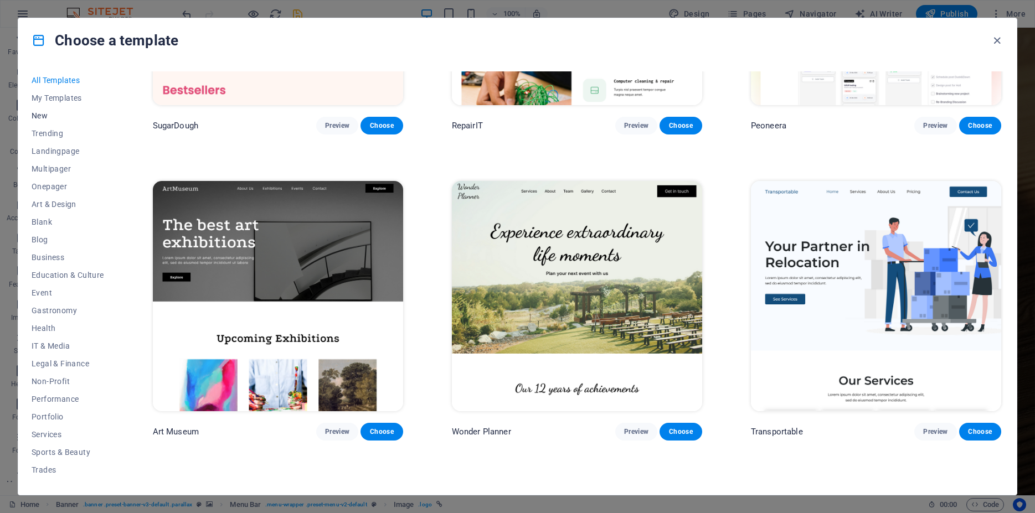
click at [43, 116] on span "New" at bounding box center [68, 115] width 73 height 9
click at [51, 132] on span "Trending" at bounding box center [68, 133] width 73 height 9
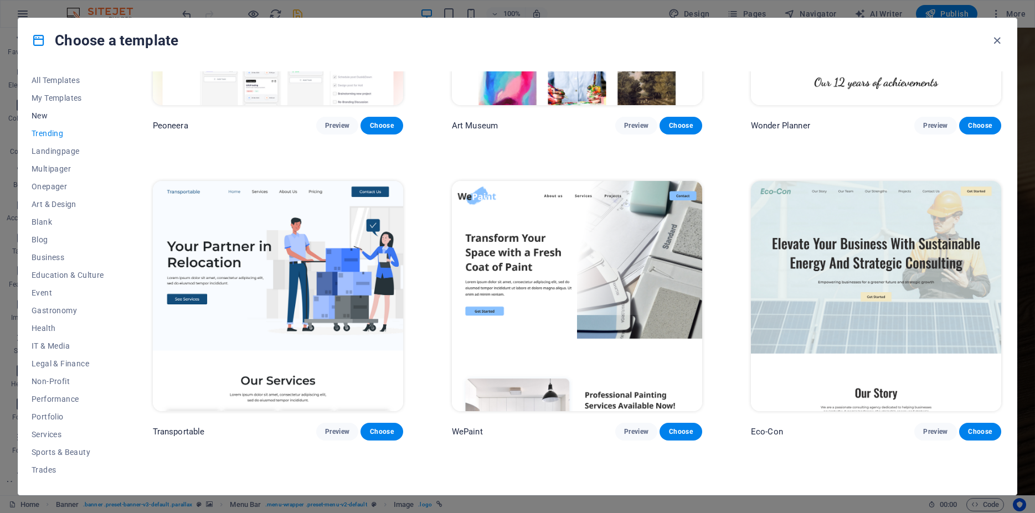
click at [35, 114] on span "New" at bounding box center [68, 115] width 73 height 9
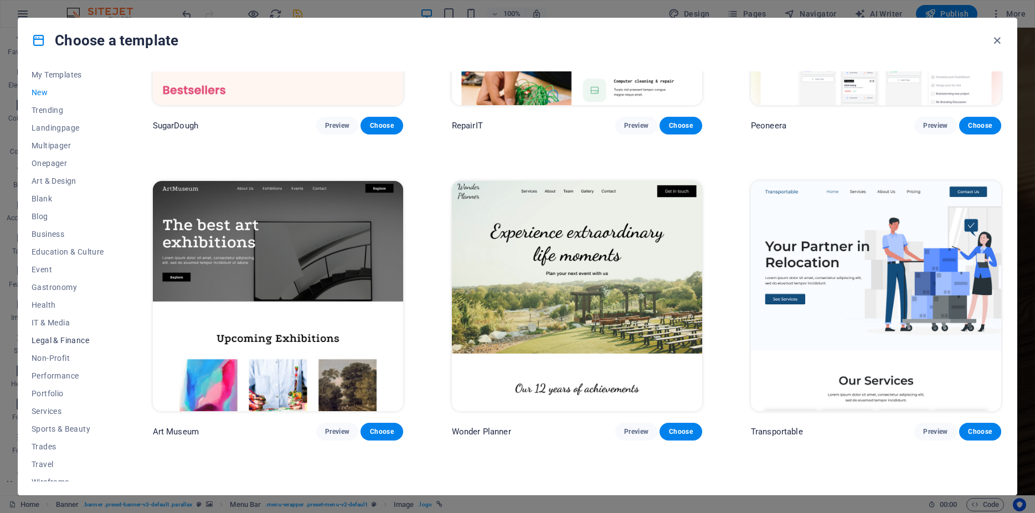
scroll to position [33, 0]
click at [46, 276] on span "Gastronomy" at bounding box center [68, 278] width 73 height 9
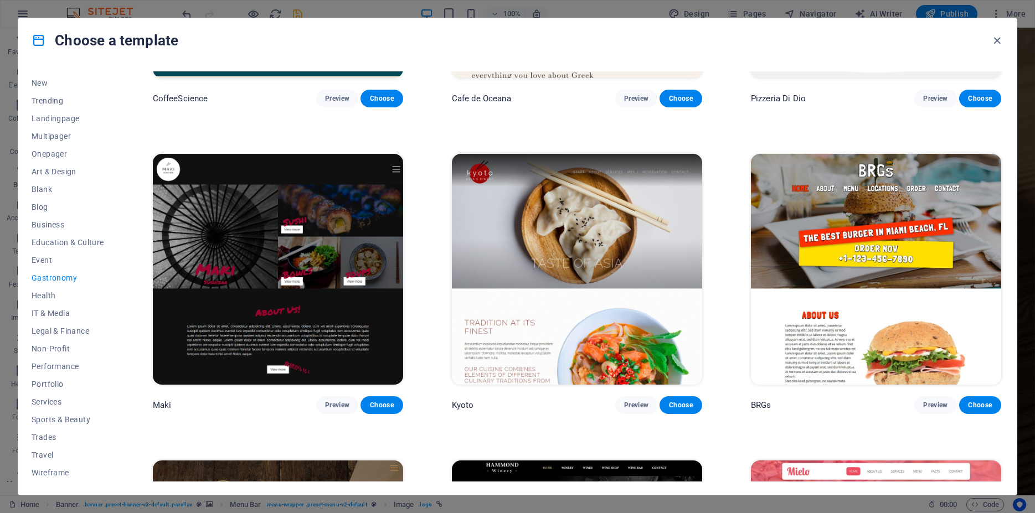
scroll to position [548, 0]
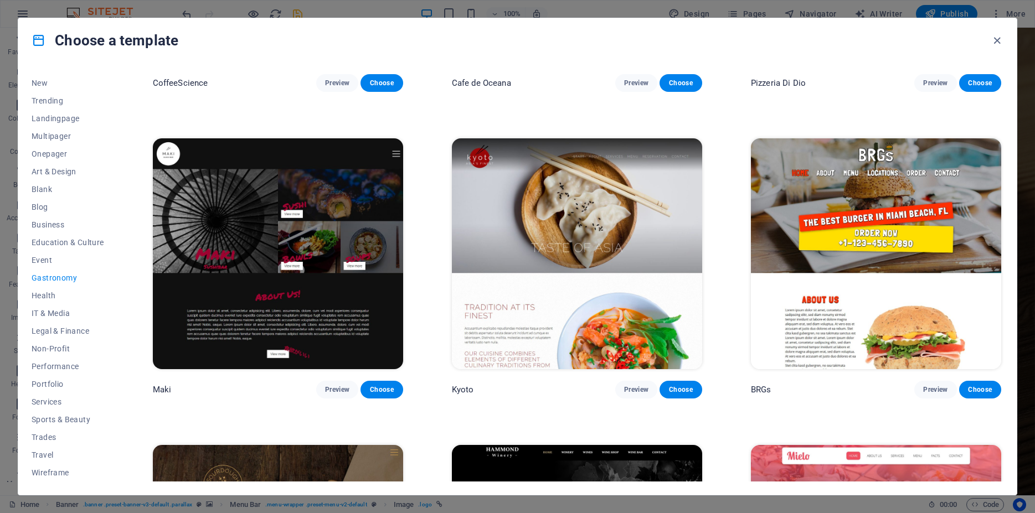
click at [845, 222] on img at bounding box center [876, 253] width 250 height 231
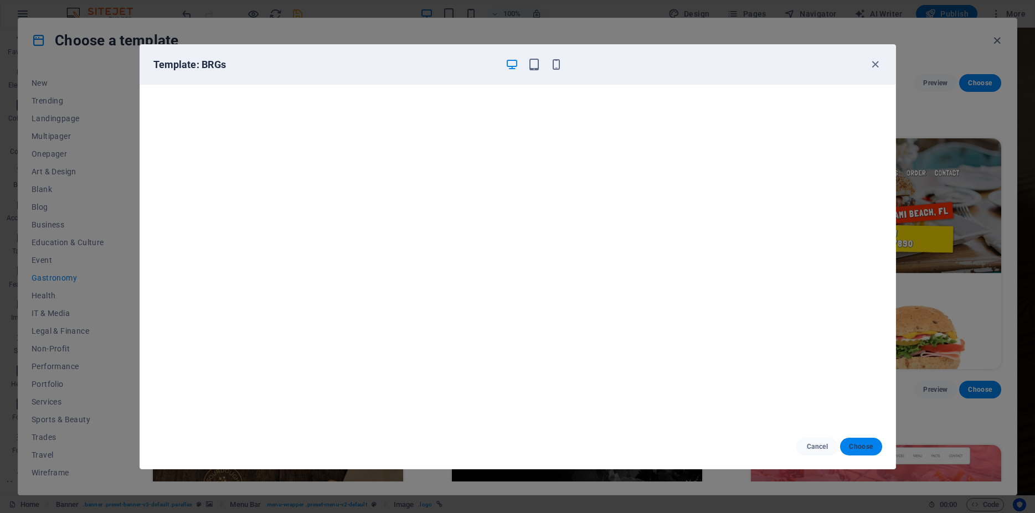
click at [859, 448] on span "Choose" at bounding box center [861, 447] width 24 height 9
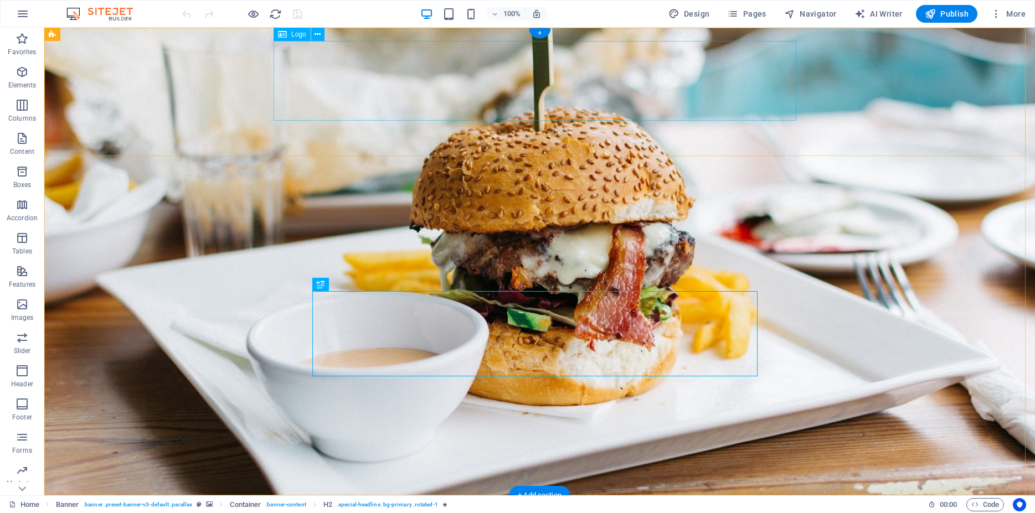
select select "px"
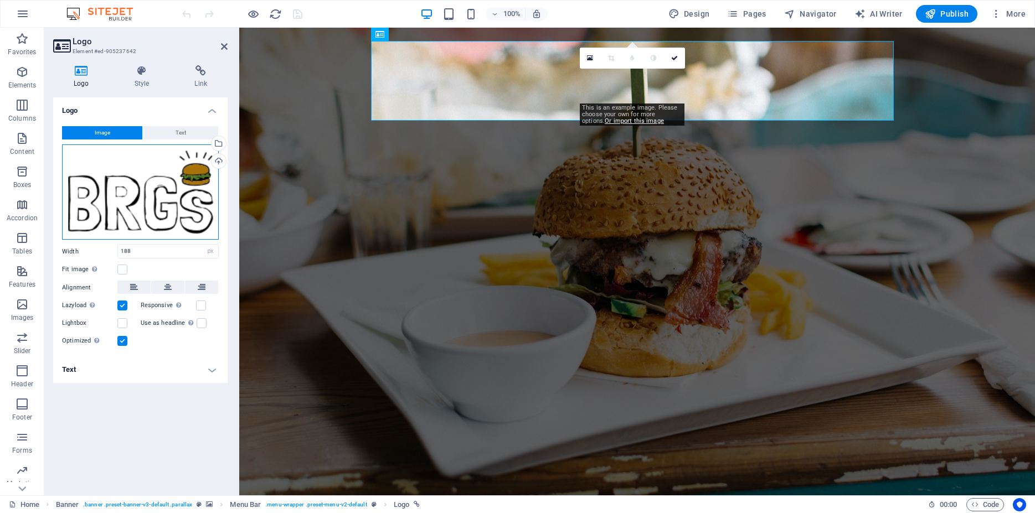
click at [196, 169] on div "Drag files here, click to choose files or select files from Files or our free s…" at bounding box center [140, 193] width 157 height 96
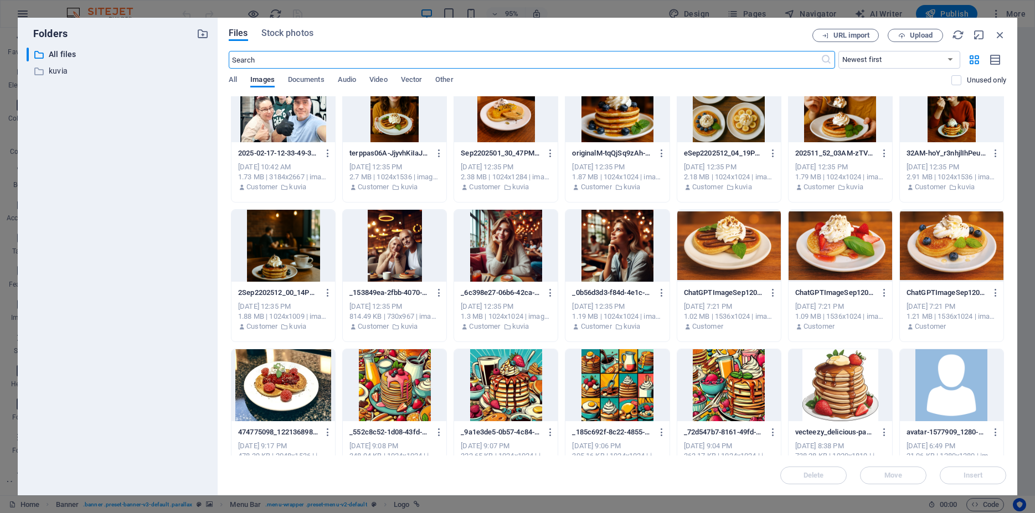
scroll to position [299, 0]
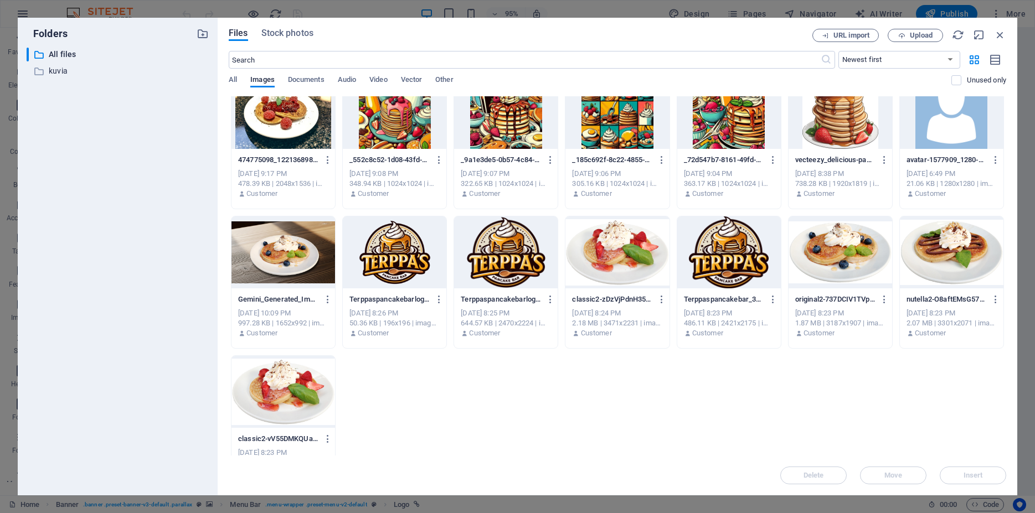
click at [508, 268] on div at bounding box center [506, 253] width 104 height 72
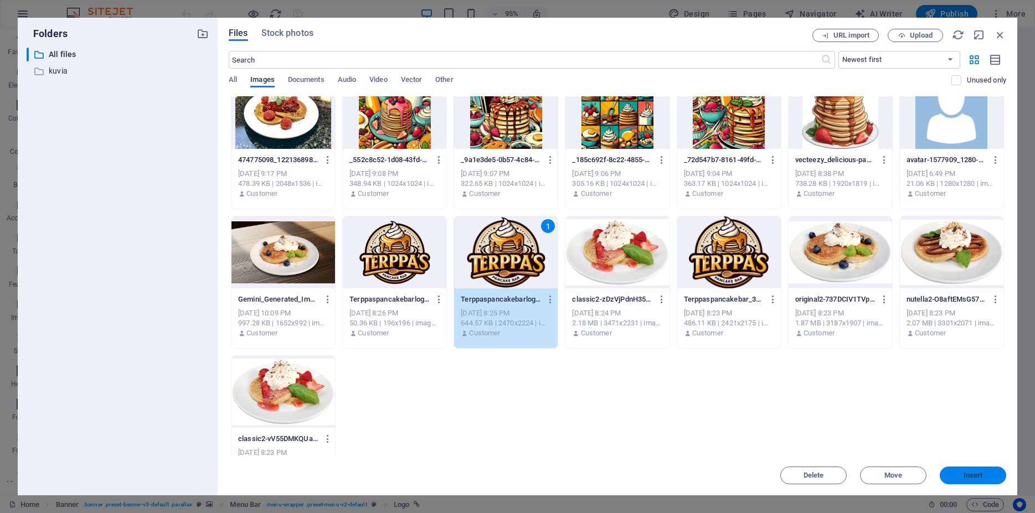
click at [958, 475] on span "Insert" at bounding box center [973, 475] width 58 height 7
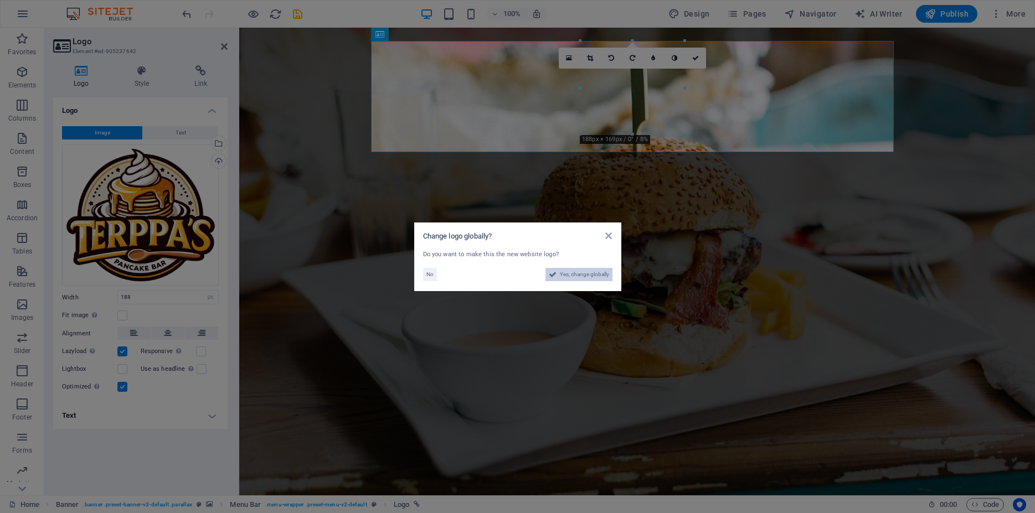
click at [596, 271] on span "Yes, change globally" at bounding box center [584, 274] width 49 height 13
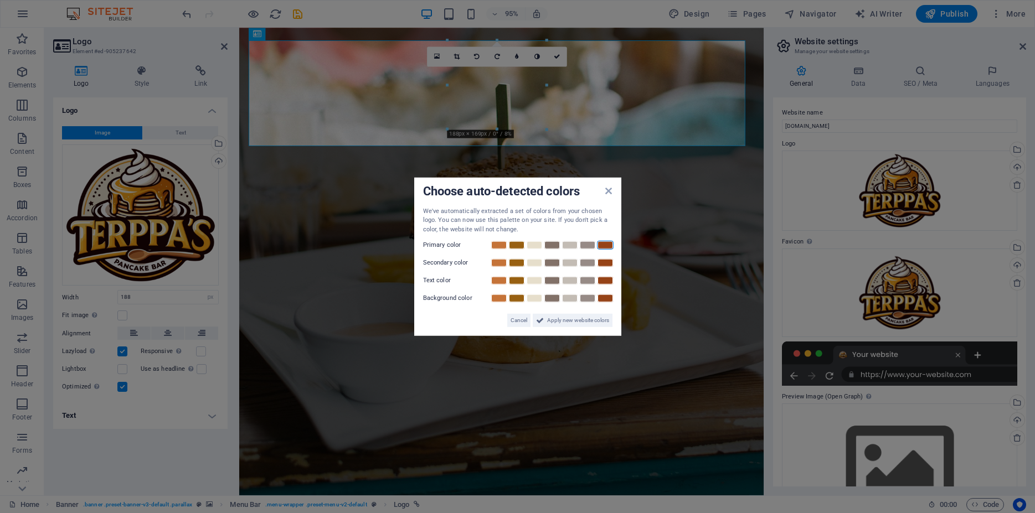
click at [608, 245] on link at bounding box center [605, 245] width 17 height 9
click at [533, 299] on link at bounding box center [534, 298] width 17 height 9
click at [515, 281] on link at bounding box center [516, 280] width 17 height 9
click at [501, 262] on link at bounding box center [499, 263] width 17 height 9
click at [551, 282] on link at bounding box center [552, 280] width 17 height 9
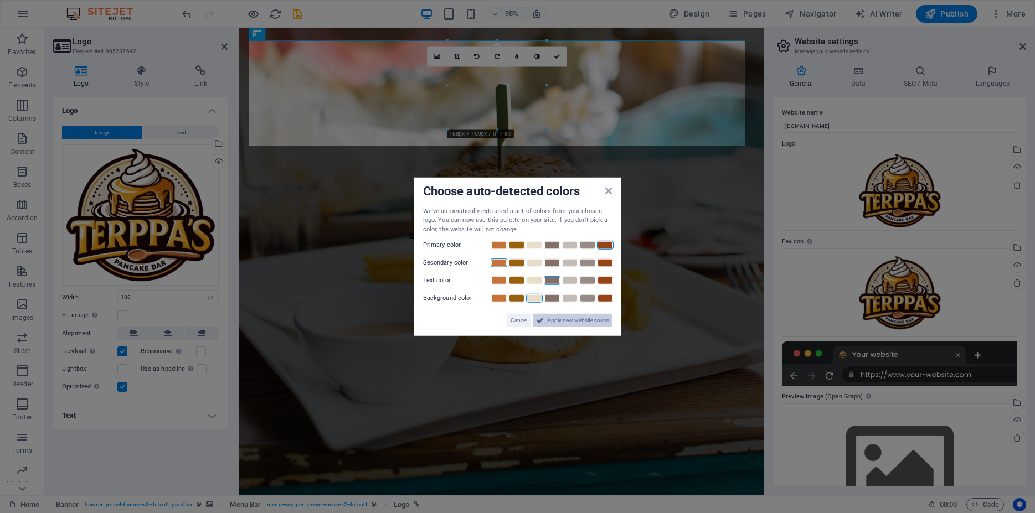
click at [545, 318] on button "Apply new website colors" at bounding box center [573, 320] width 80 height 13
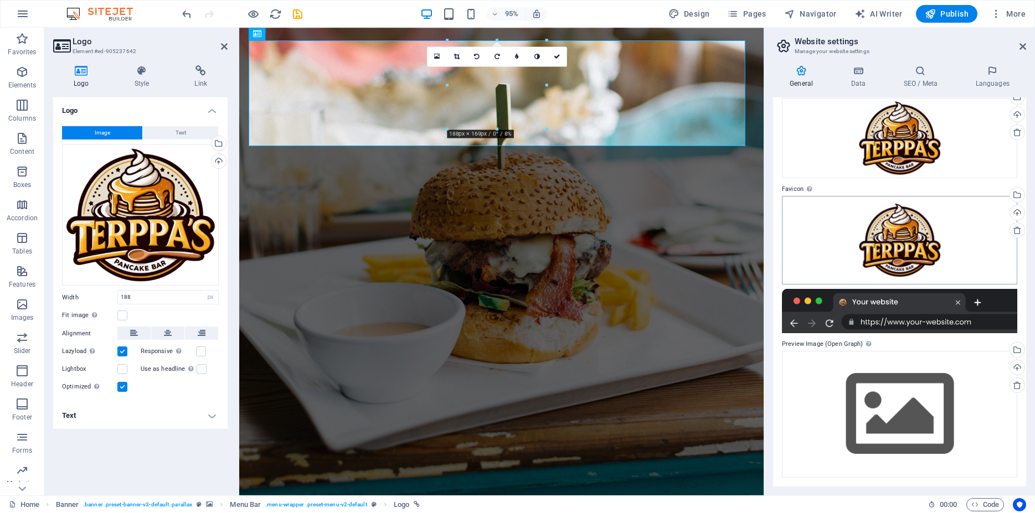
scroll to position [0, 0]
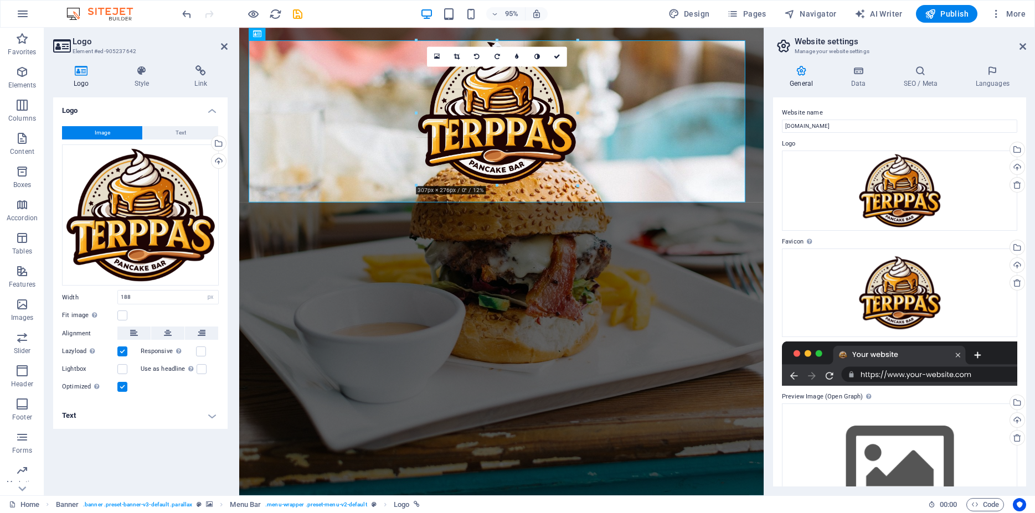
drag, startPoint x: 547, startPoint y: 130, endPoint x: 559, endPoint y: 187, distance: 58.5
type input "307"
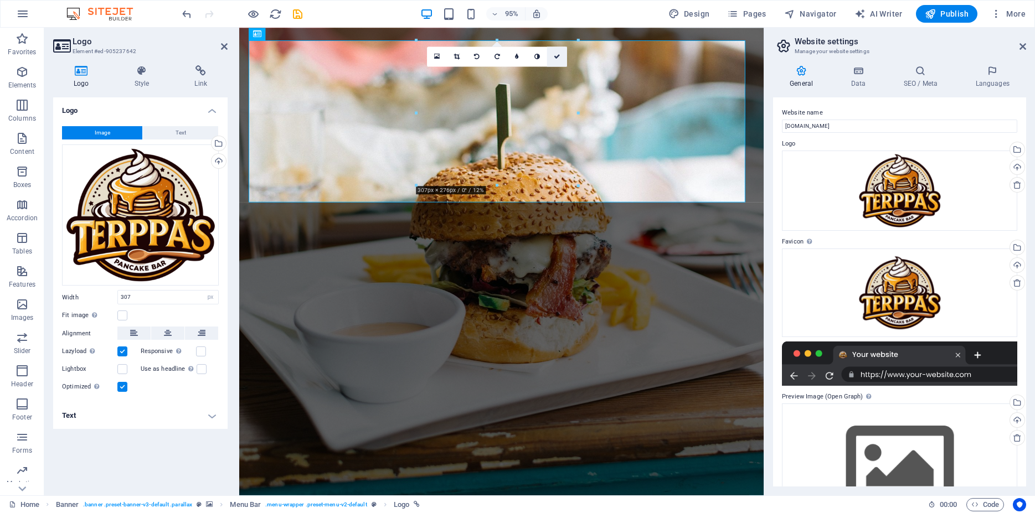
click at [556, 57] on icon at bounding box center [557, 57] width 7 height 6
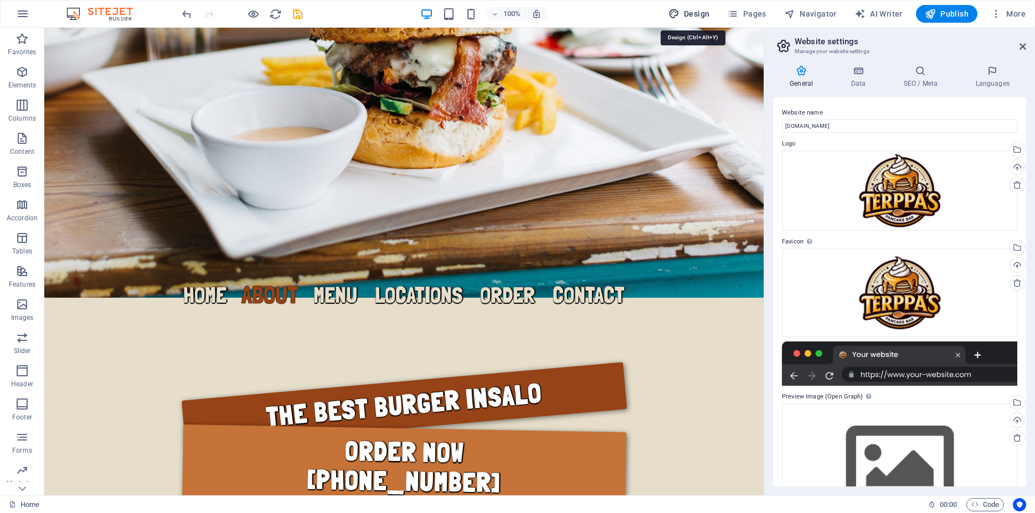
select select "px"
select select "400"
select select "px"
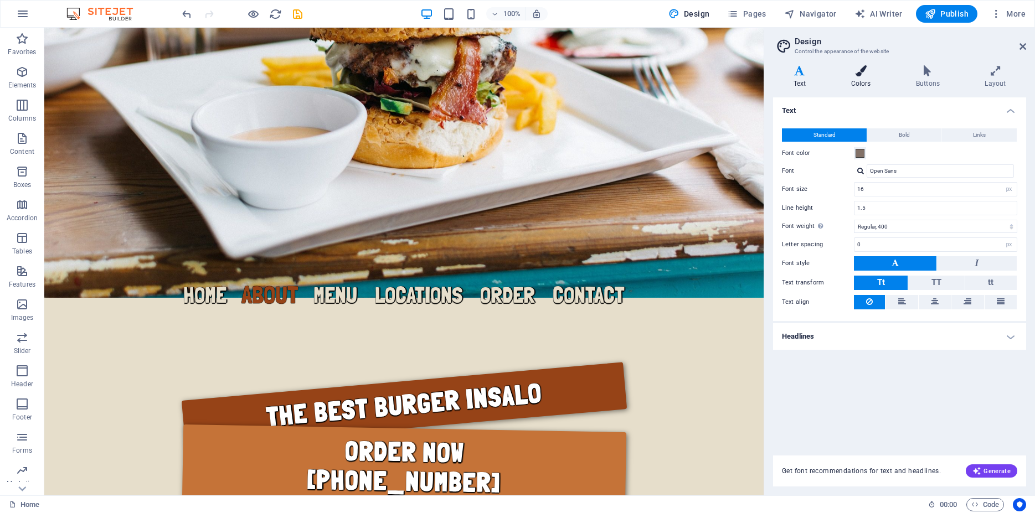
click at [863, 86] on h4 "Colors" at bounding box center [863, 76] width 65 height 23
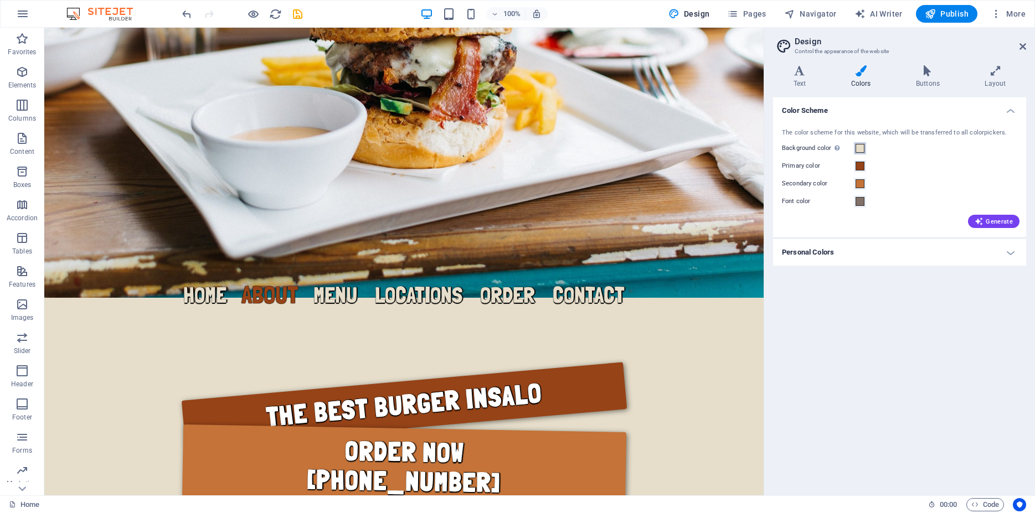
click at [860, 147] on span at bounding box center [860, 148] width 9 height 9
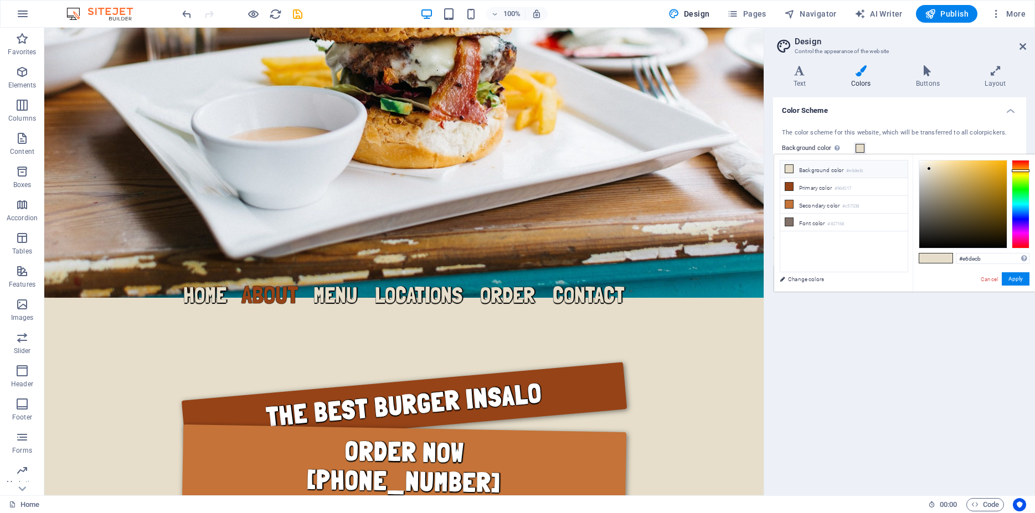
click at [821, 171] on li "Background color #e6decb" at bounding box center [843, 170] width 127 height 18
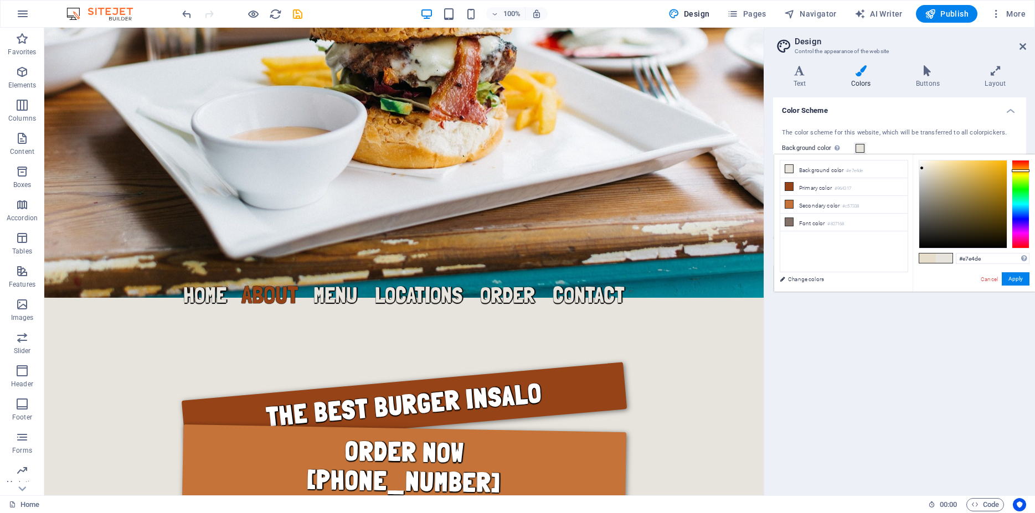
drag, startPoint x: 929, startPoint y: 168, endPoint x: 922, endPoint y: 168, distance: 6.7
click at [922, 168] on div at bounding box center [922, 168] width 4 height 4
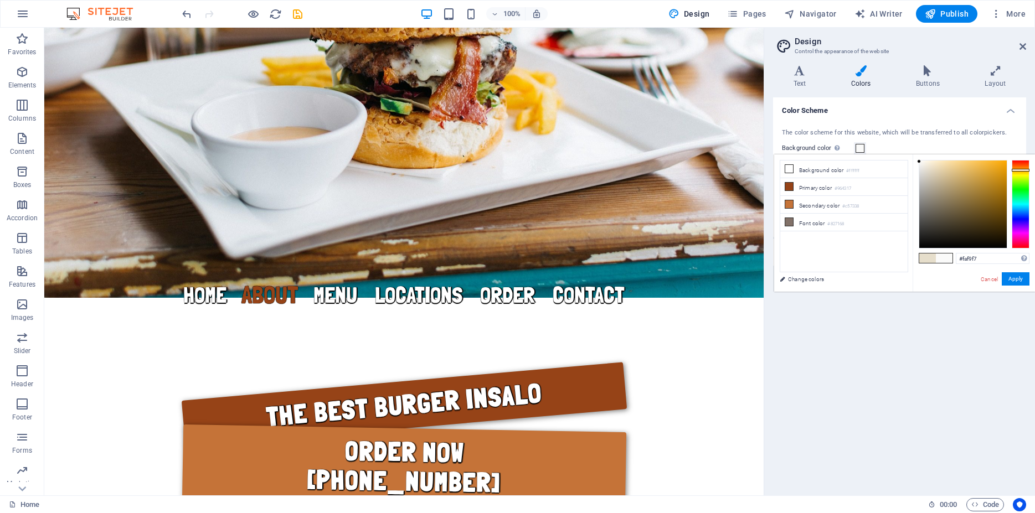
type input "#faf9f6"
drag, startPoint x: 922, startPoint y: 168, endPoint x: 921, endPoint y: 162, distance: 6.7
click at [921, 162] on div at bounding box center [920, 162] width 4 height 4
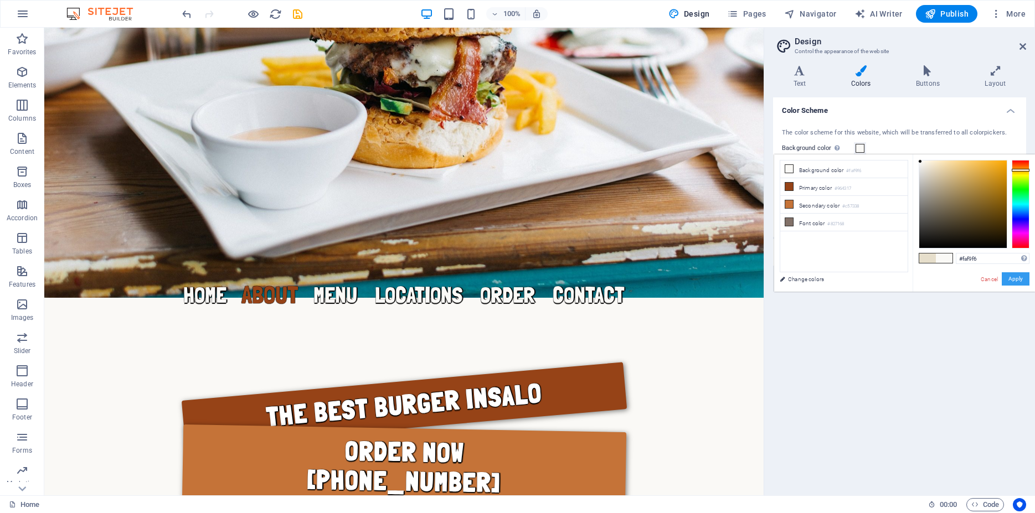
click at [1020, 280] on button "Apply" at bounding box center [1016, 279] width 28 height 13
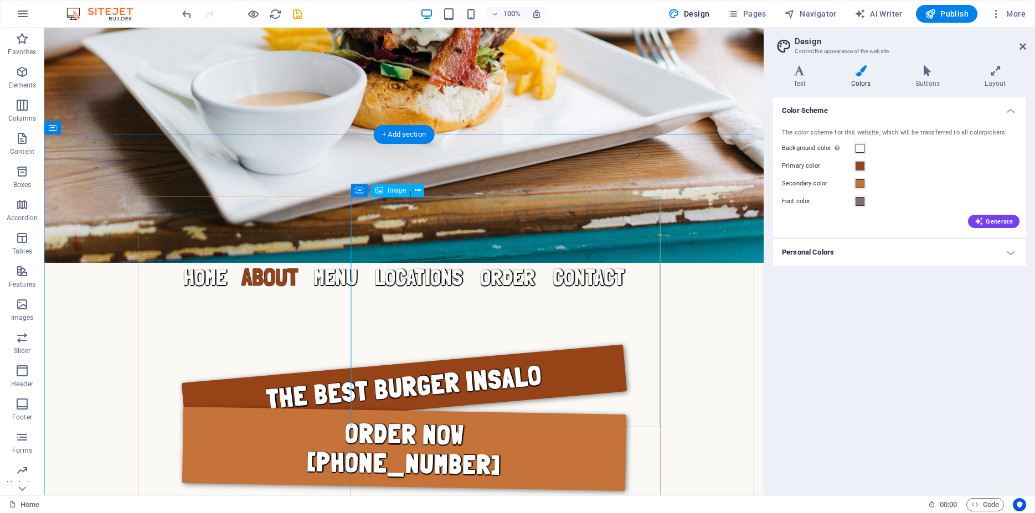
scroll to position [452, 0]
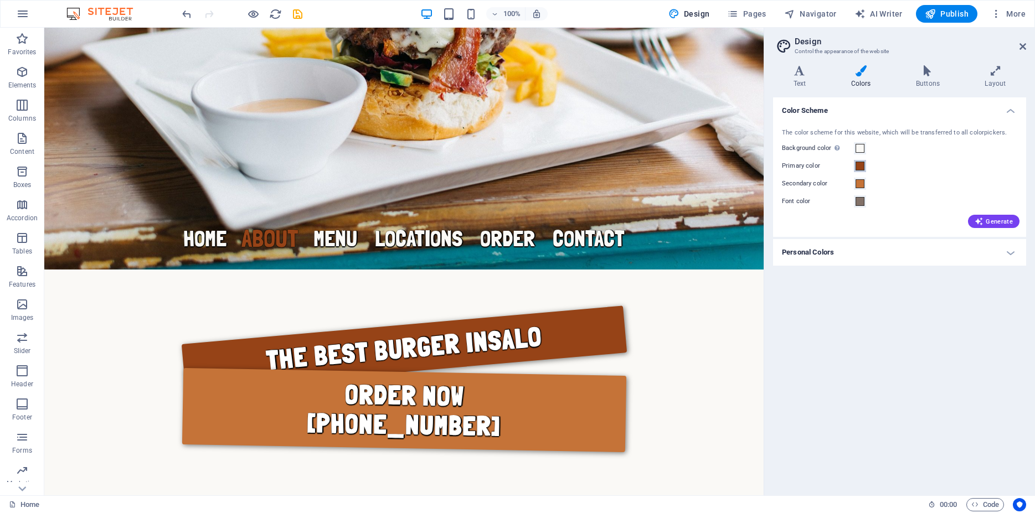
click at [859, 167] on span at bounding box center [860, 166] width 9 height 9
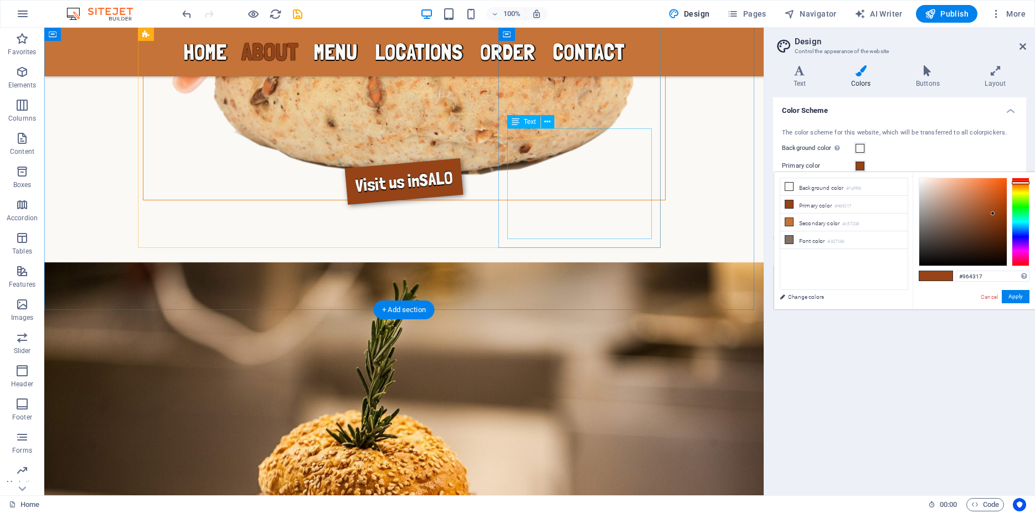
scroll to position [1525, 0]
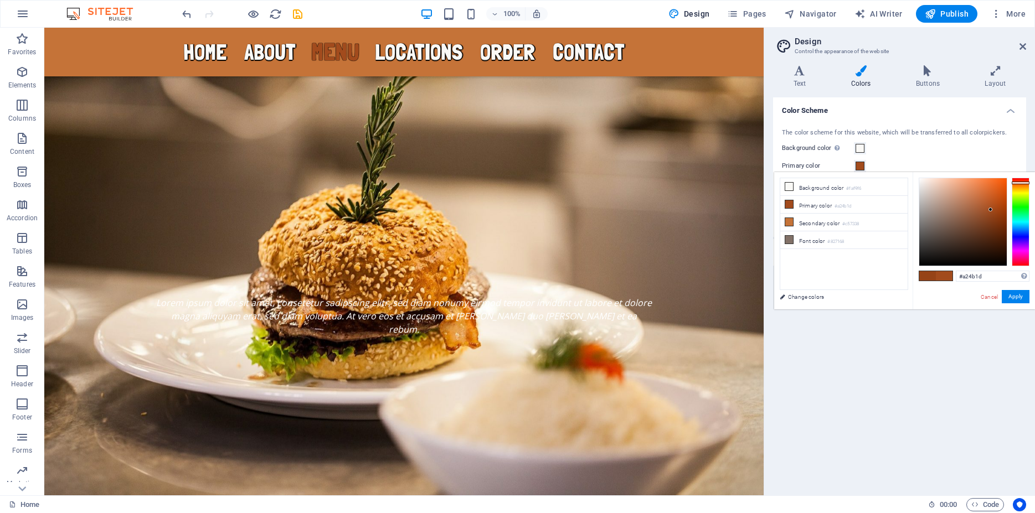
click at [991, 210] on div at bounding box center [991, 210] width 4 height 4
click at [820, 222] on li "Secondary color #c57338" at bounding box center [843, 223] width 127 height 18
click at [839, 205] on small "#c57338" at bounding box center [843, 207] width 17 height 8
click at [988, 300] on link "Cancel" at bounding box center [989, 297] width 19 height 8
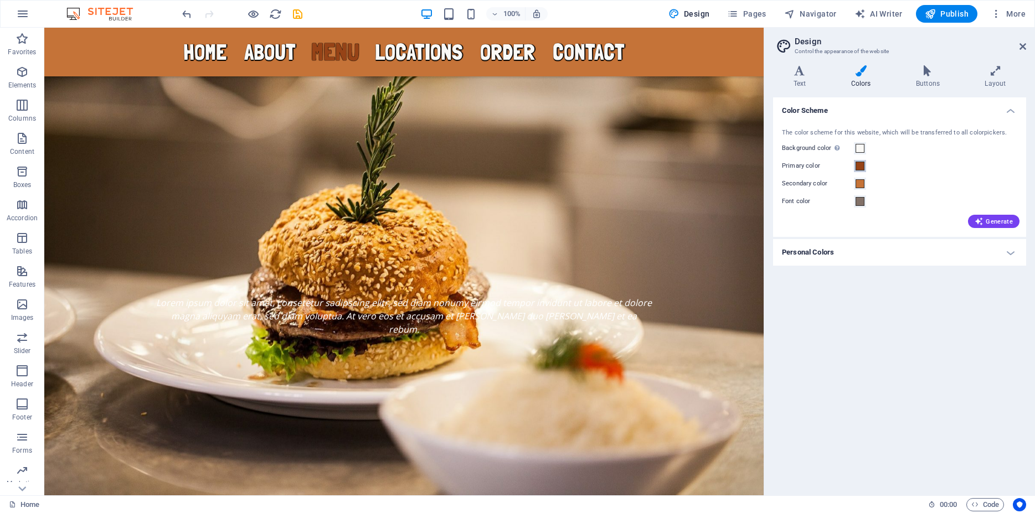
click at [860, 167] on span at bounding box center [860, 166] width 9 height 9
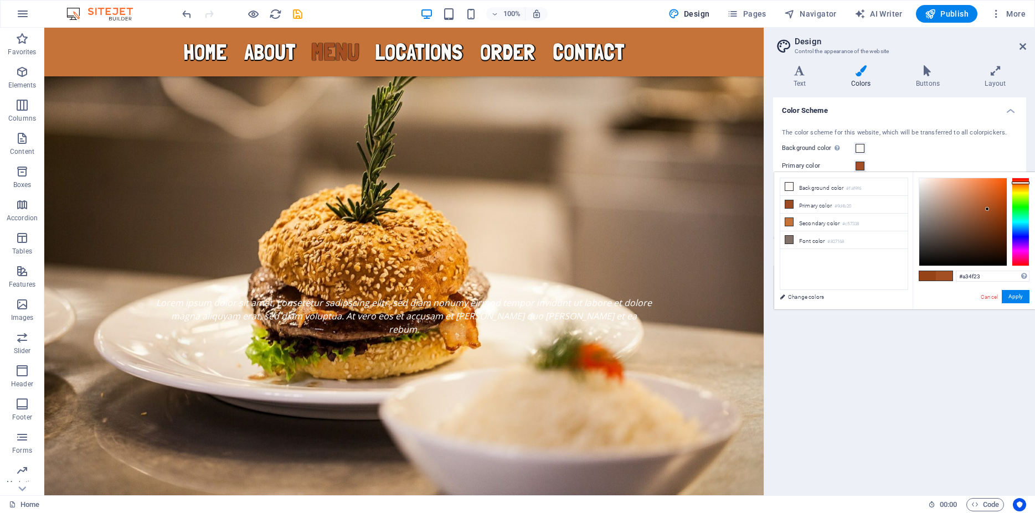
click at [988, 210] on div at bounding box center [987, 209] width 4 height 4
type input "#a24f23"
click at [1013, 295] on button "Apply" at bounding box center [1016, 296] width 28 height 13
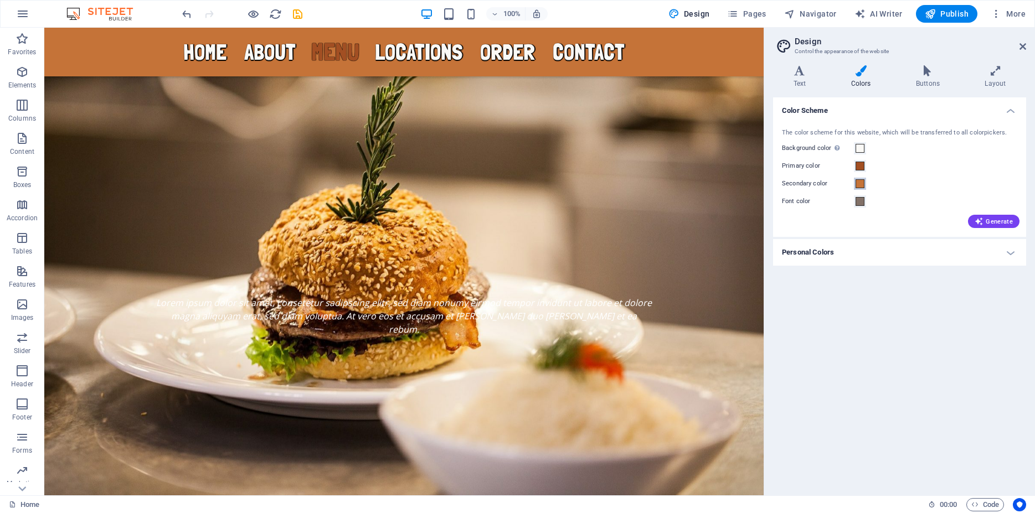
click at [861, 186] on span at bounding box center [860, 183] width 9 height 9
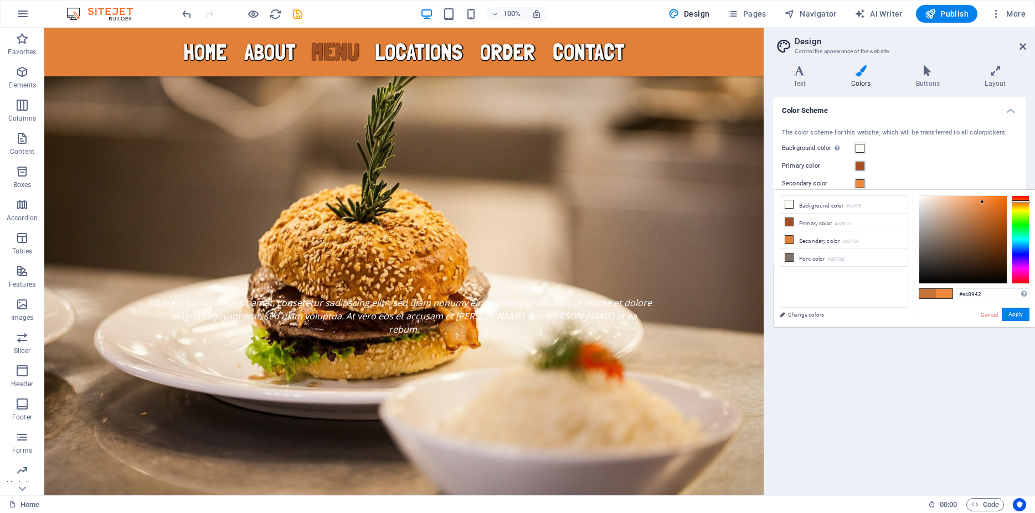
type input "#ed8b44"
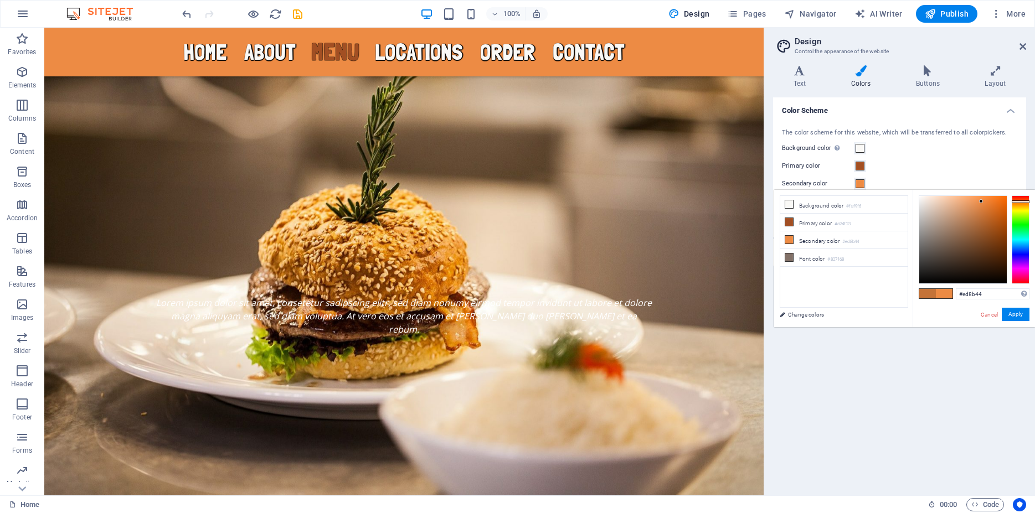
drag, startPoint x: 980, startPoint y: 215, endPoint x: 981, endPoint y: 202, distance: 13.3
click at [981, 202] on div at bounding box center [981, 201] width 4 height 4
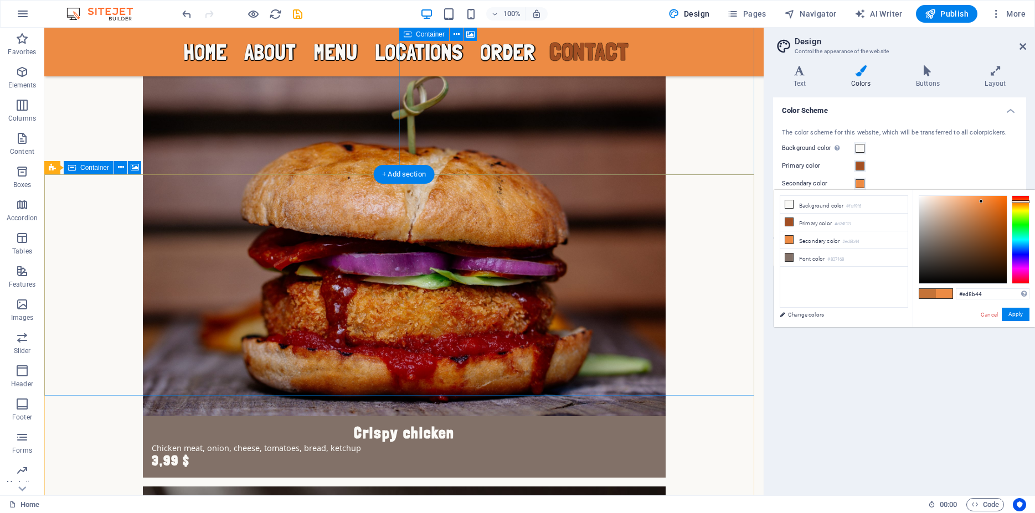
scroll to position [4906, 0]
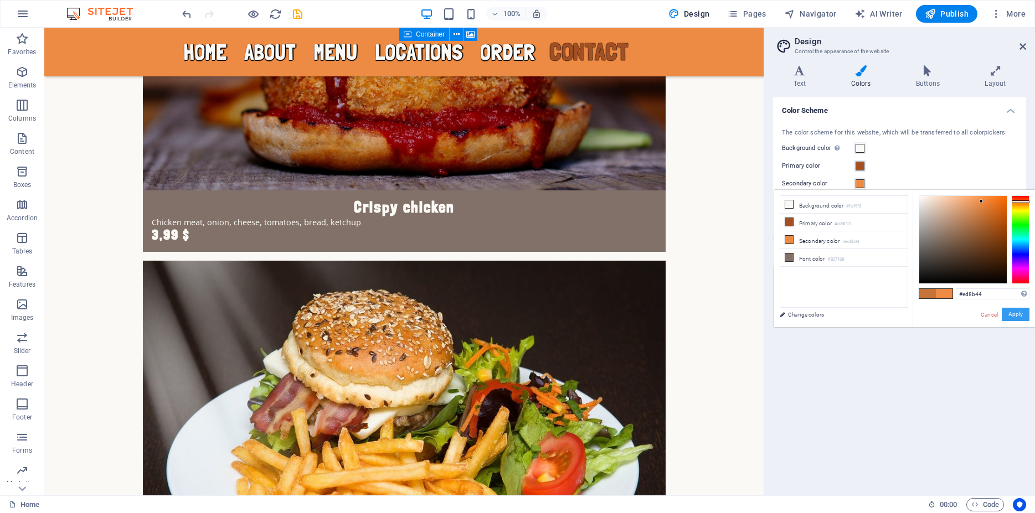
click at [1011, 315] on button "Apply" at bounding box center [1016, 314] width 28 height 13
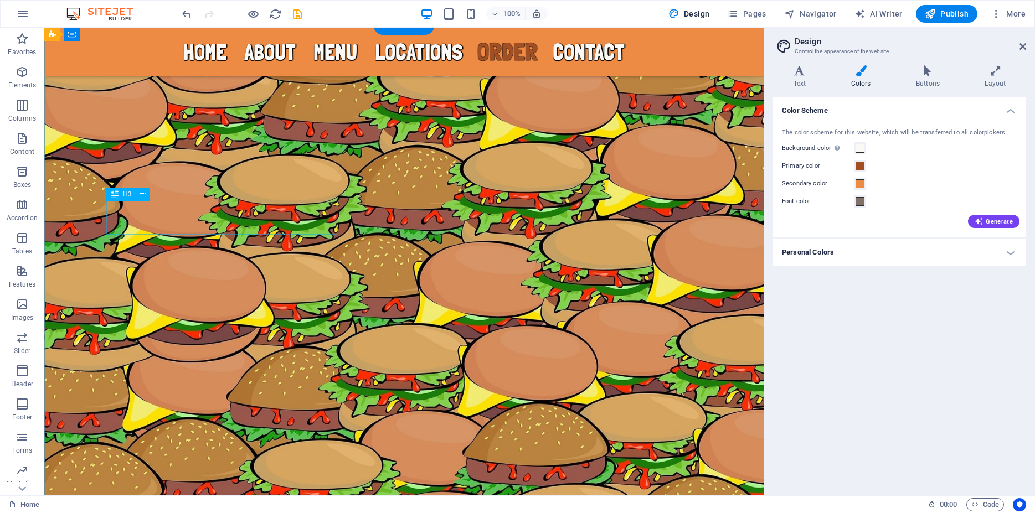
scroll to position [4172, 0]
click at [859, 203] on span at bounding box center [860, 201] width 9 height 9
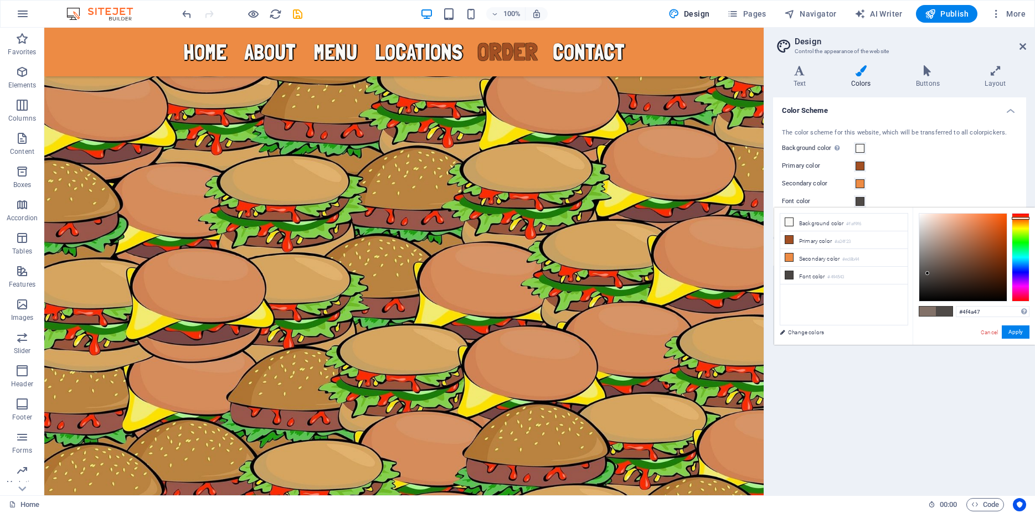
type input "#4f4946"
drag, startPoint x: 937, startPoint y: 256, endPoint x: 929, endPoint y: 274, distance: 19.1
click at [929, 274] on div at bounding box center [929, 273] width 4 height 4
click at [1020, 335] on button "Apply" at bounding box center [1016, 332] width 28 height 13
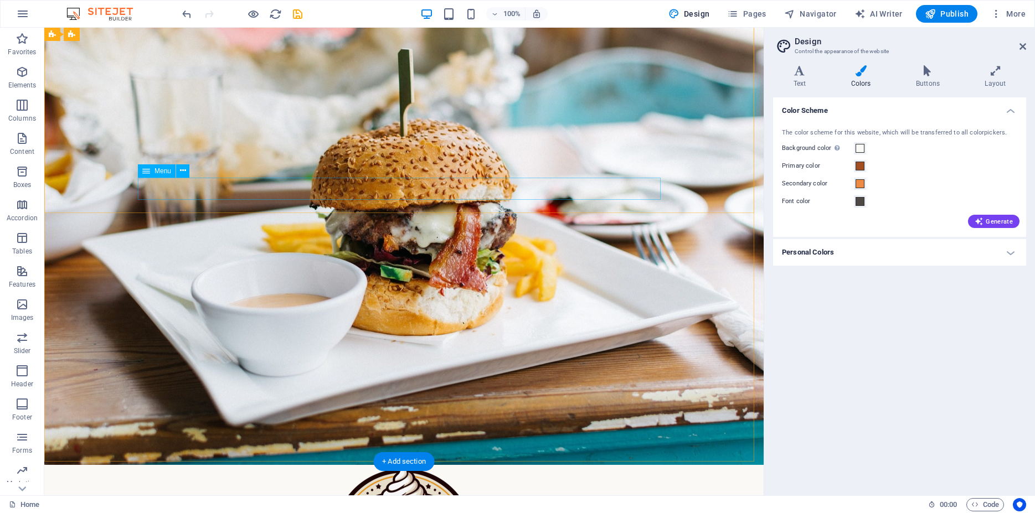
scroll to position [0, 0]
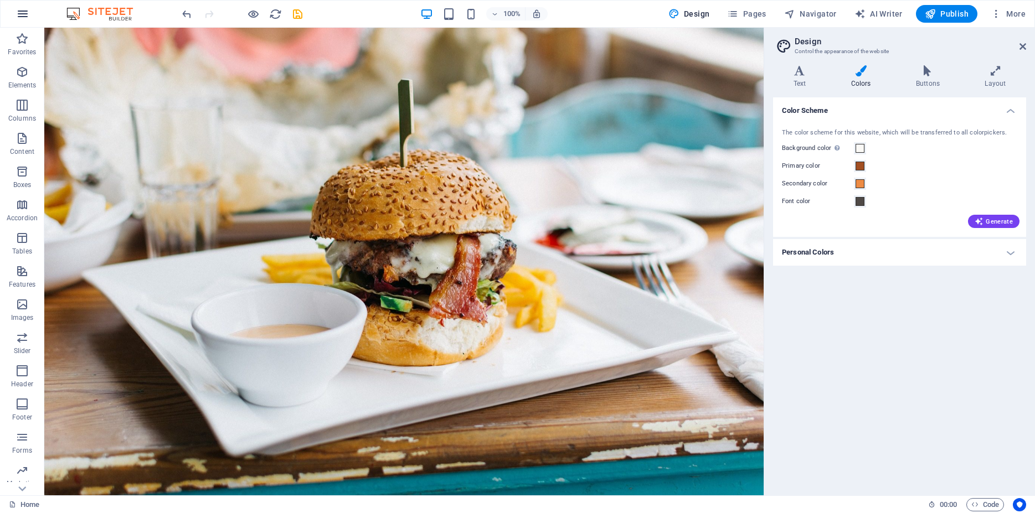
click at [26, 19] on icon "button" at bounding box center [22, 13] width 13 height 13
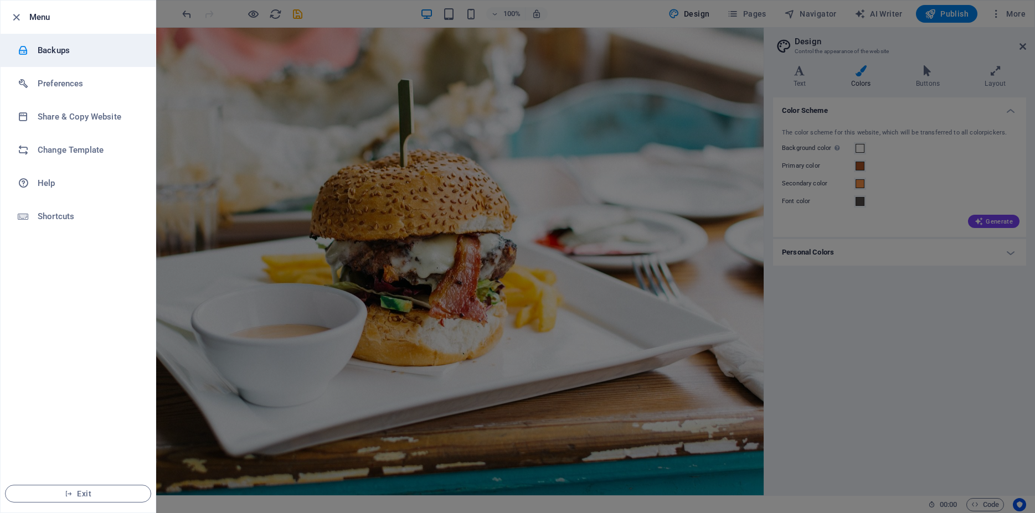
click at [71, 53] on h6 "Backups" at bounding box center [89, 50] width 102 height 13
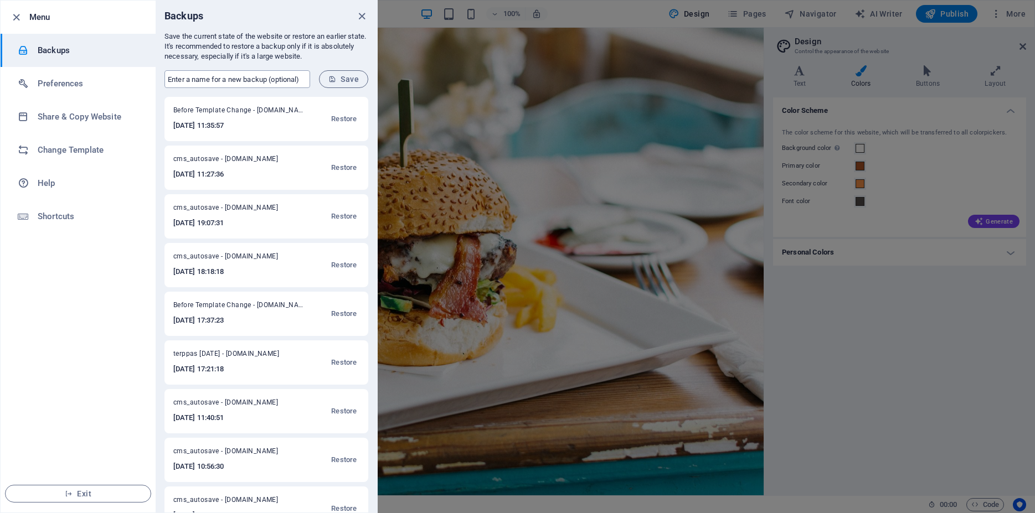
click at [276, 79] on input "text" at bounding box center [238, 79] width 146 height 18
type input "uusixi 4.9."
click at [355, 80] on span "Save" at bounding box center [343, 79] width 30 height 9
click at [363, 18] on icon "close" at bounding box center [362, 16] width 13 height 13
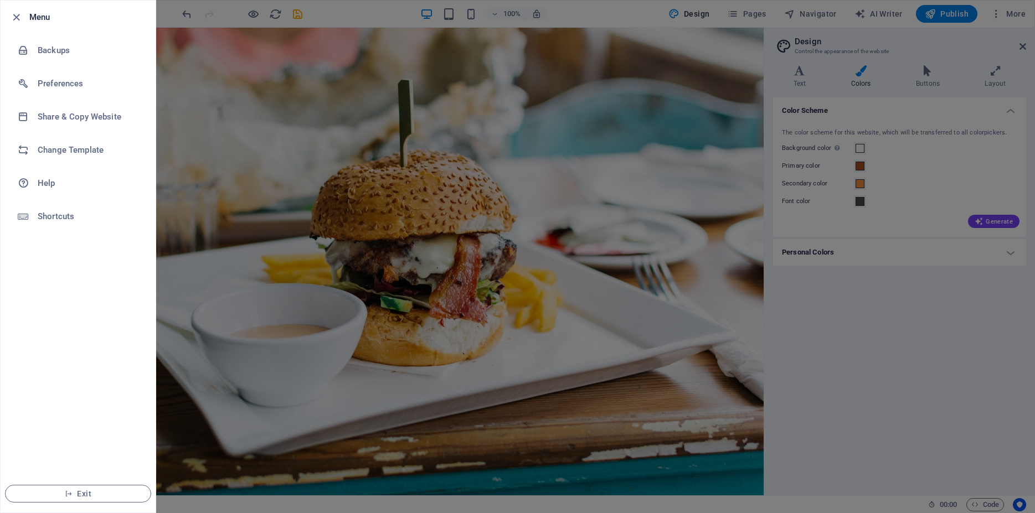
click at [27, 22] on div at bounding box center [19, 17] width 20 height 13
click at [22, 18] on icon "button" at bounding box center [16, 17] width 13 height 13
